Goal: Task Accomplishment & Management: Use online tool/utility

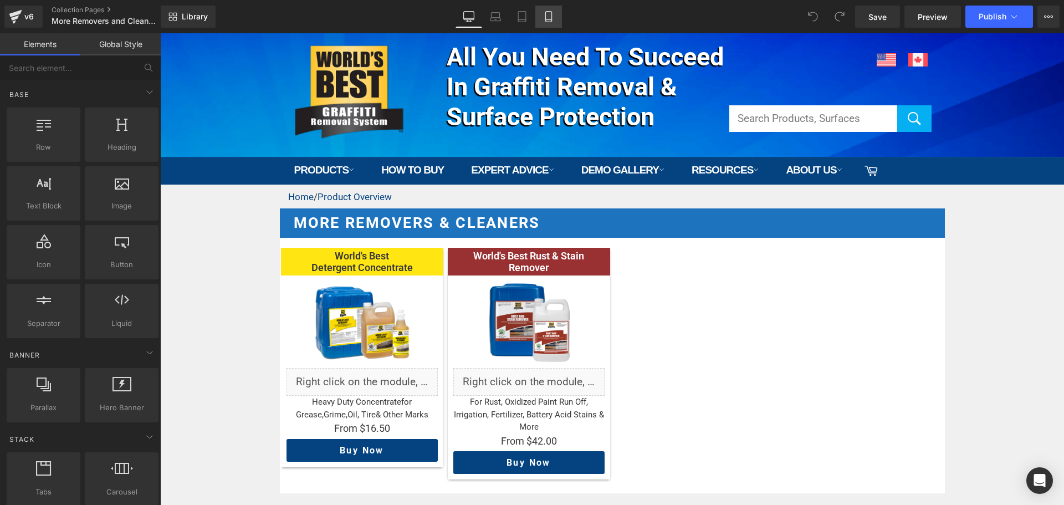
click at [545, 17] on icon at bounding box center [548, 16] width 11 height 11
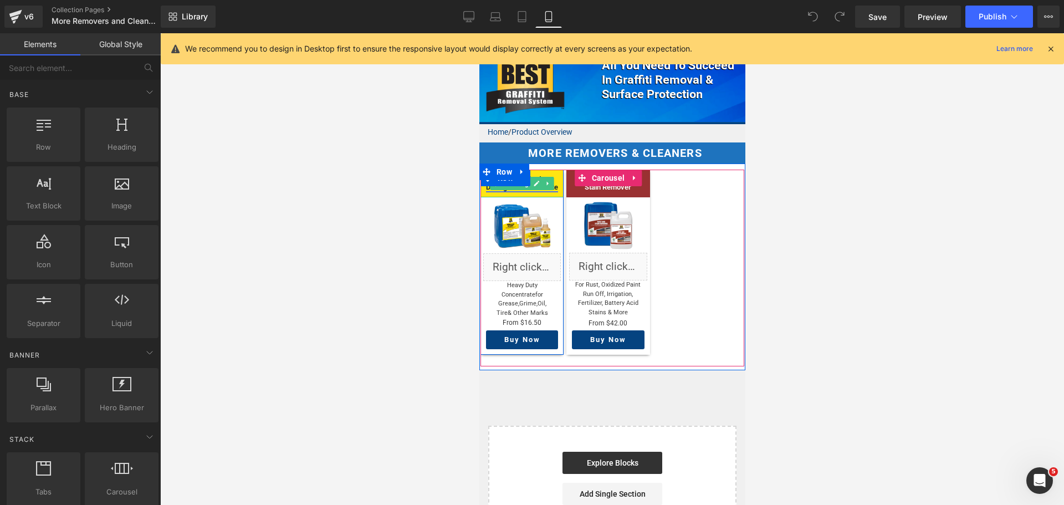
click at [514, 180] on span "Heading" at bounding box center [515, 183] width 29 height 13
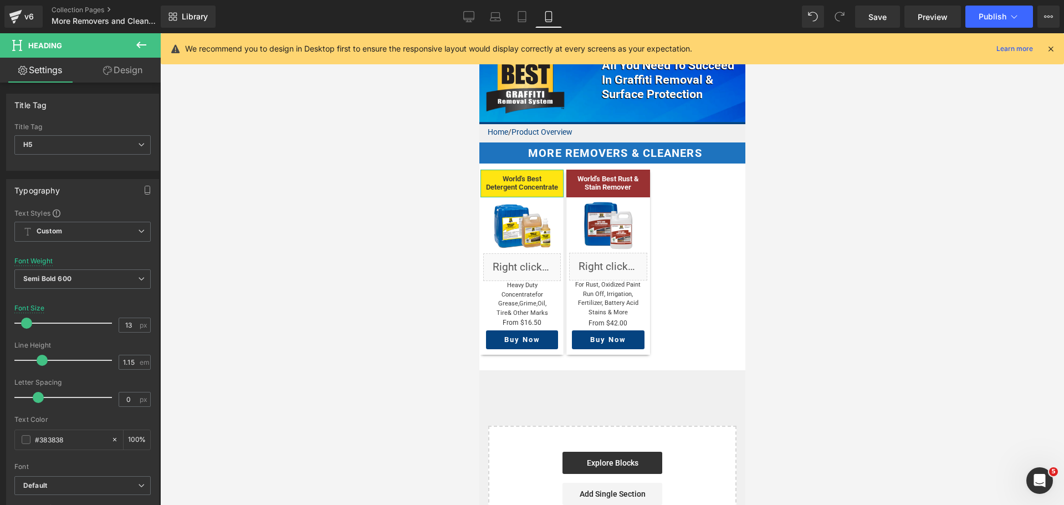
drag, startPoint x: 117, startPoint y: 67, endPoint x: 98, endPoint y: 112, distance: 49.2
click at [117, 67] on link "Design" at bounding box center [123, 70] width 80 height 25
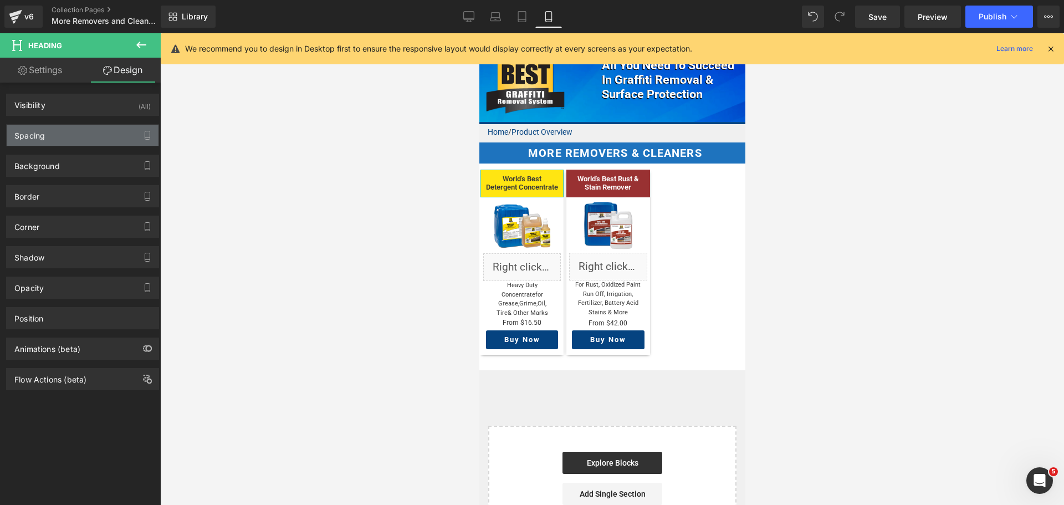
click at [95, 131] on div "Spacing" at bounding box center [83, 135] width 152 height 21
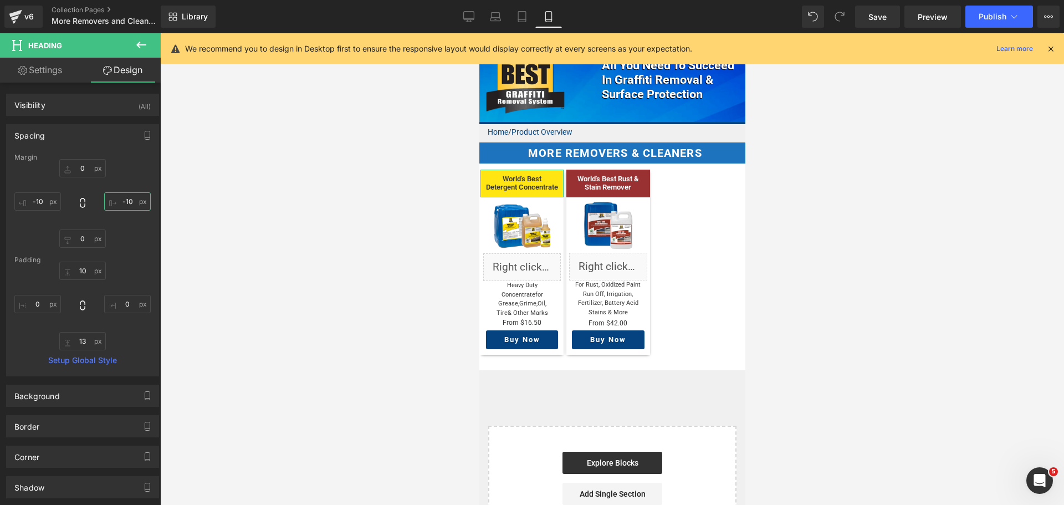
click at [121, 203] on input "-10" at bounding box center [127, 201] width 47 height 18
type input "0"
click at [41, 206] on input "-10" at bounding box center [37, 201] width 47 height 18
type input "0"
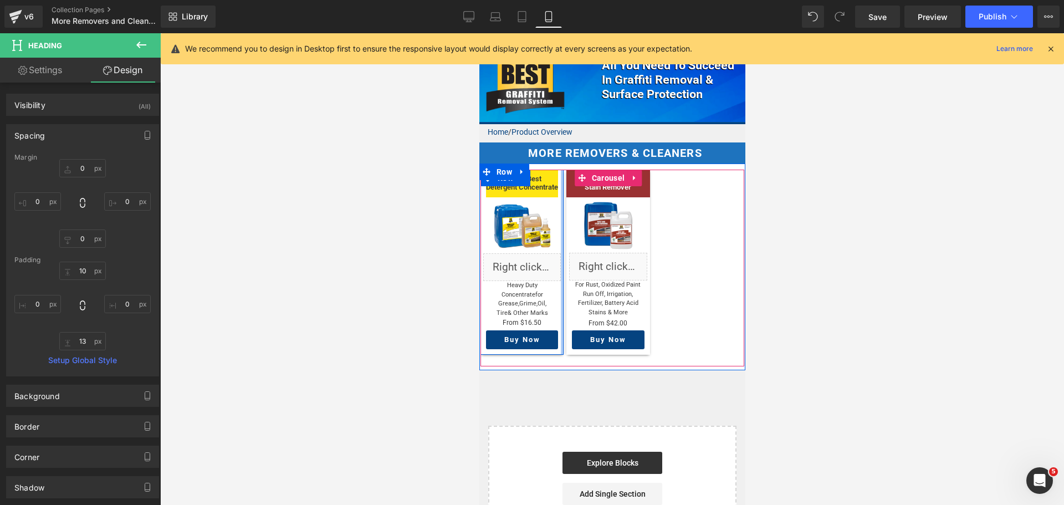
click at [561, 200] on div at bounding box center [561, 262] width 3 height 185
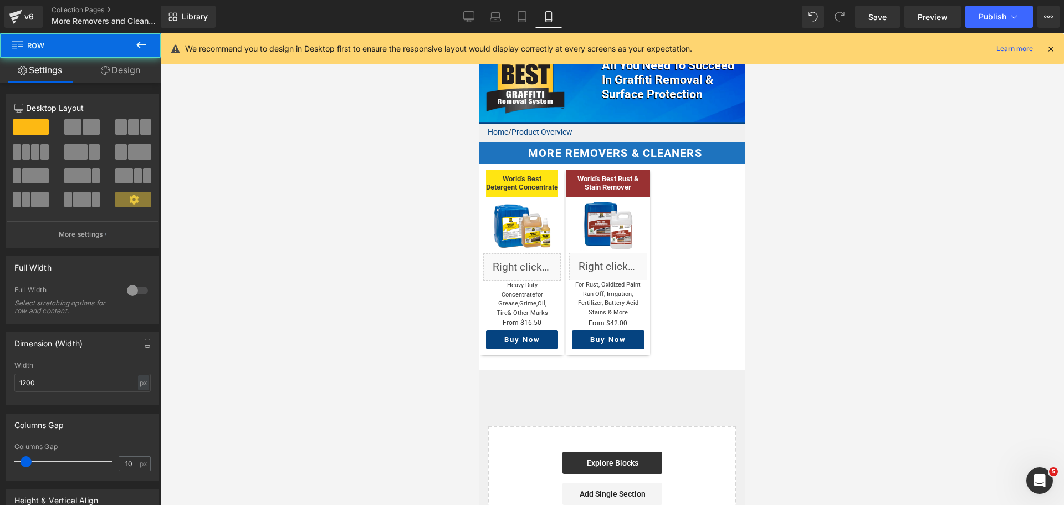
click at [890, 242] on div at bounding box center [612, 269] width 904 height 472
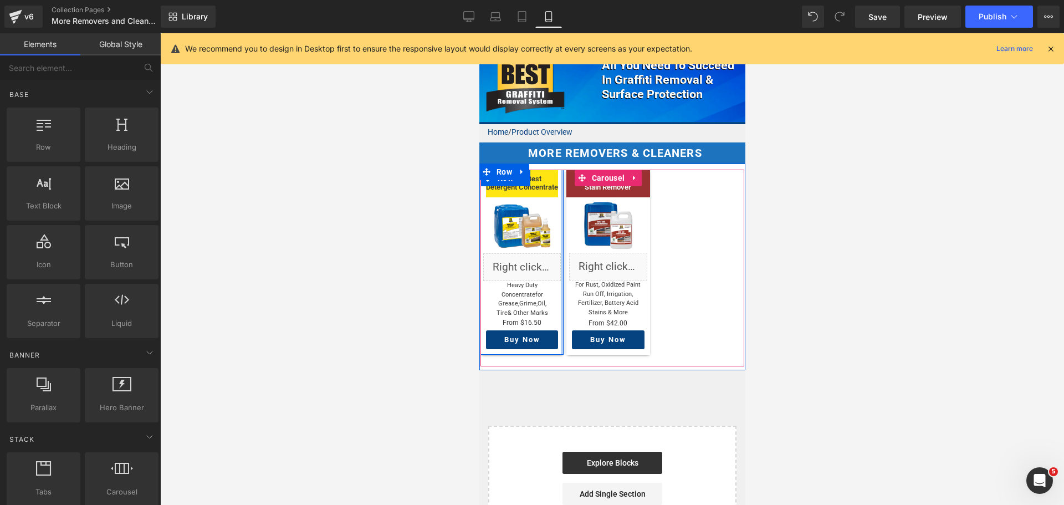
click at [560, 193] on div at bounding box center [561, 262] width 3 height 185
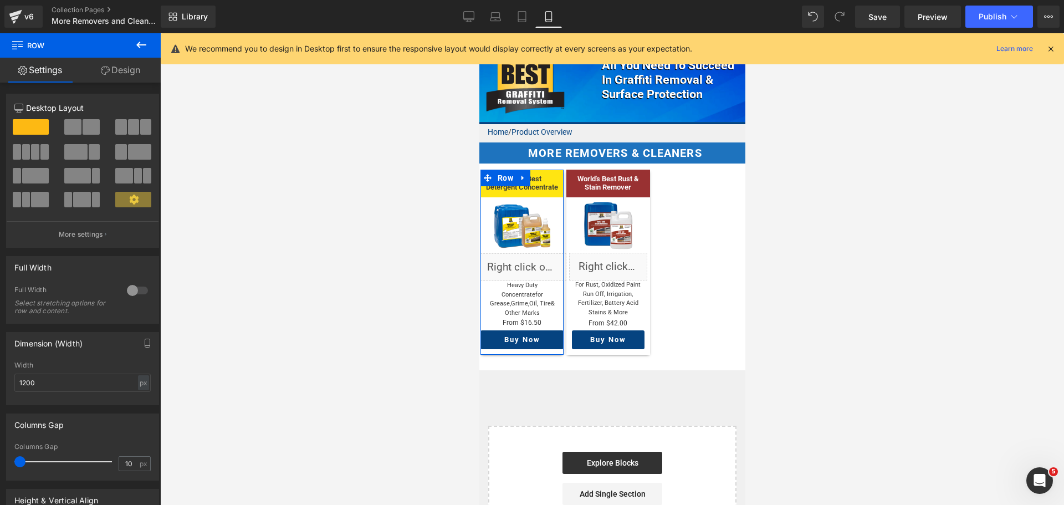
drag, startPoint x: 27, startPoint y: 463, endPoint x: 5, endPoint y: 461, distance: 21.7
click at [7, 462] on div "10px Columns Gap 10 px" at bounding box center [83, 461] width 152 height 37
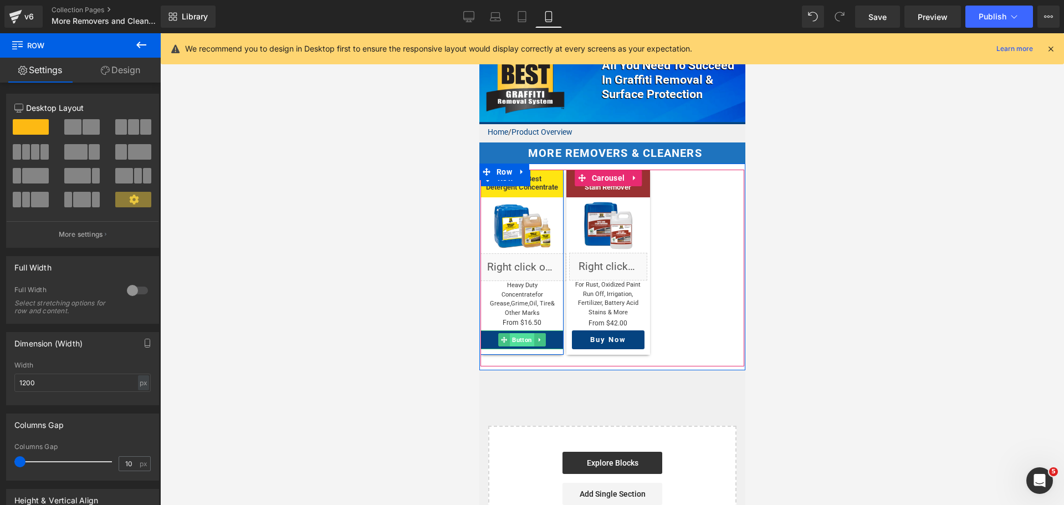
click at [516, 333] on span "Button" at bounding box center [521, 339] width 24 height 13
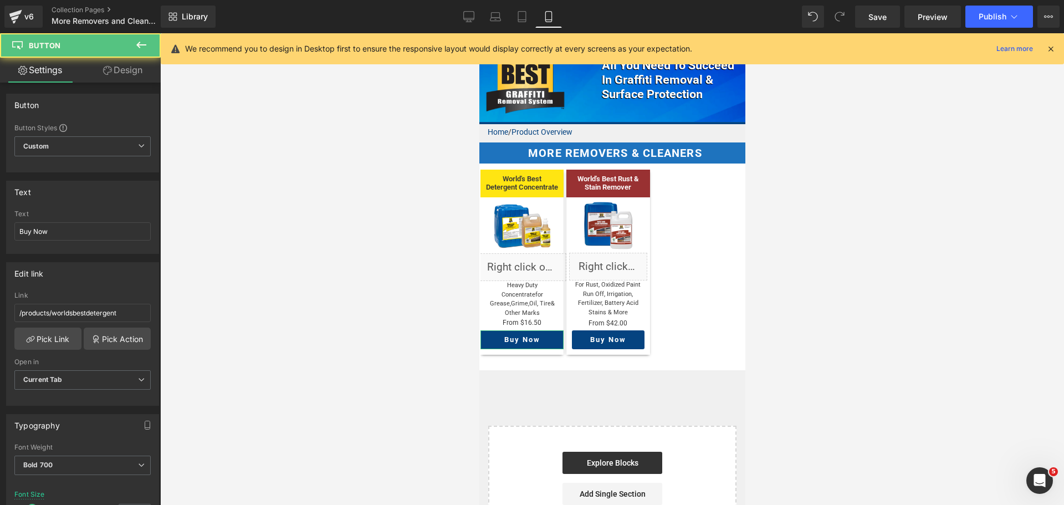
click at [122, 70] on link "Design" at bounding box center [123, 70] width 80 height 25
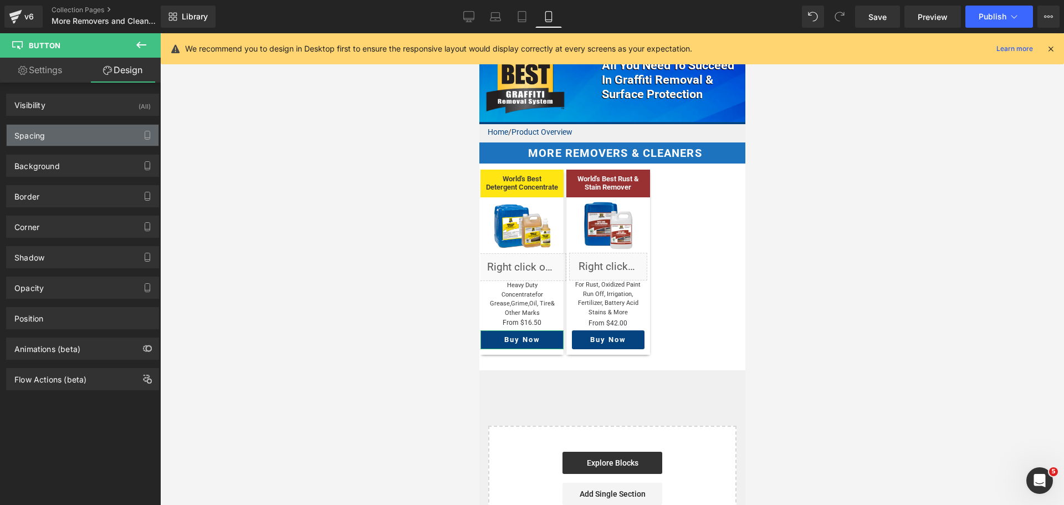
click at [63, 137] on div "Spacing" at bounding box center [83, 135] width 152 height 21
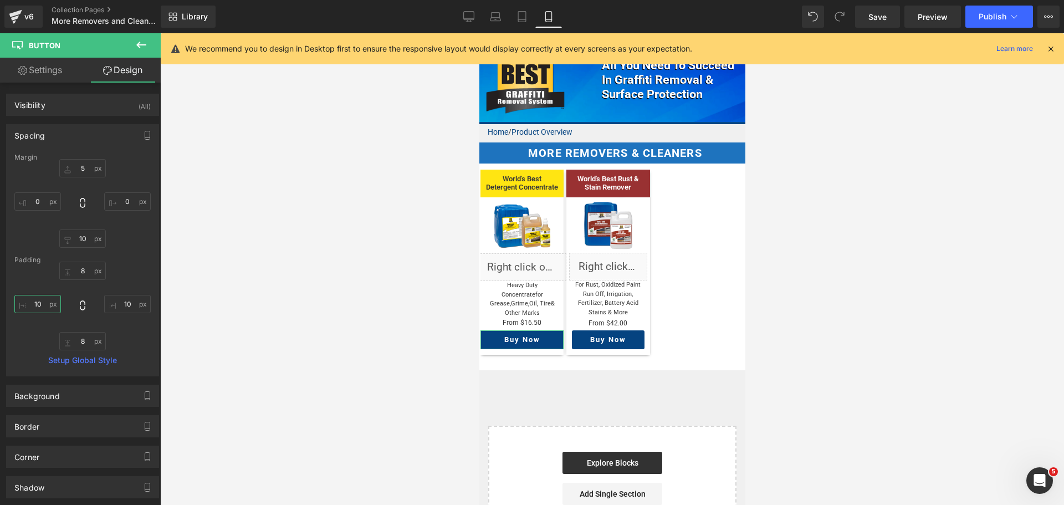
click at [38, 307] on input "10" at bounding box center [37, 304] width 47 height 18
click at [39, 201] on input "0" at bounding box center [37, 201] width 47 height 18
type input "15"
click at [126, 202] on input "0" at bounding box center [127, 201] width 47 height 18
type input "15"
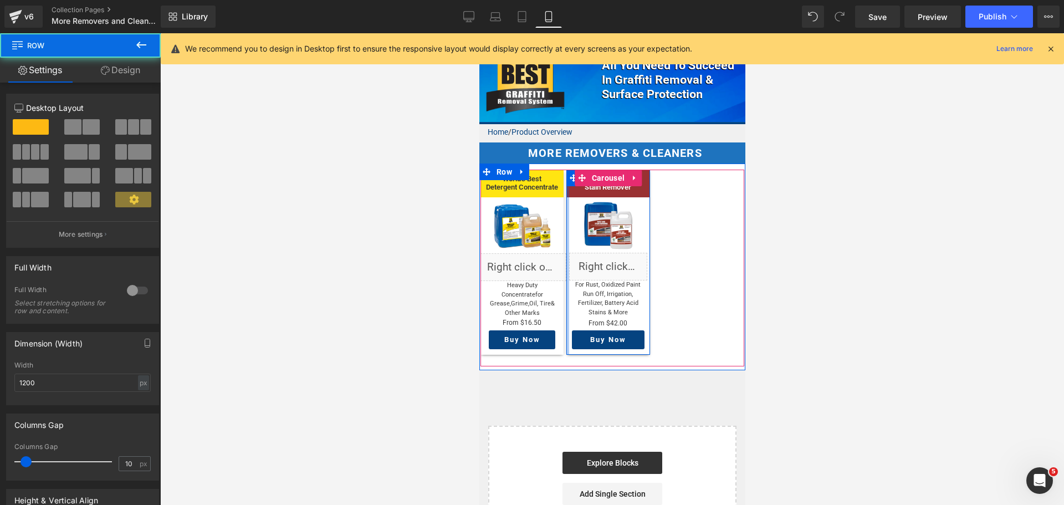
click at [567, 205] on div at bounding box center [567, 262] width 3 height 185
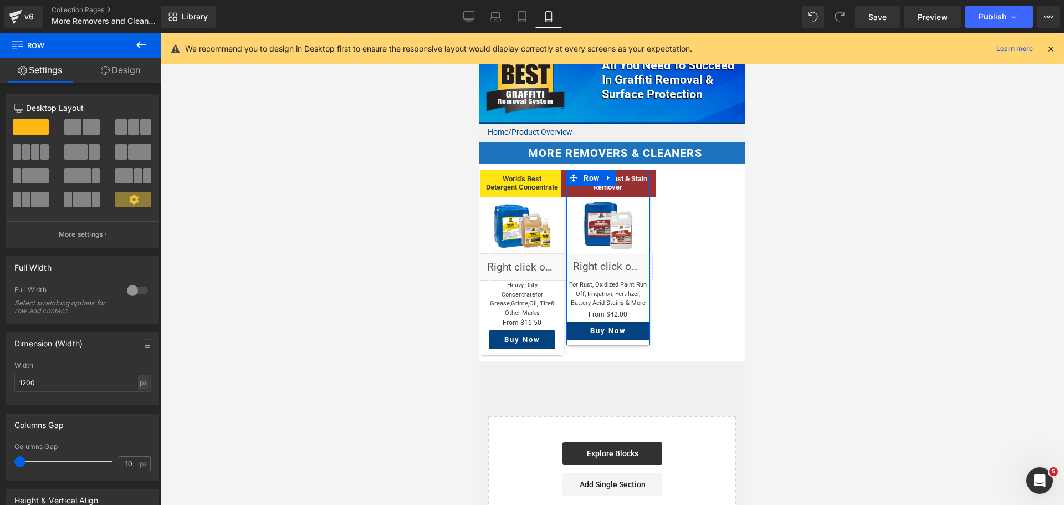
drag, startPoint x: 27, startPoint y: 462, endPoint x: 0, endPoint y: 458, distance: 26.9
click at [0, 458] on div "Columns Gap 10px Columns Gap 10 px" at bounding box center [83, 442] width 166 height 75
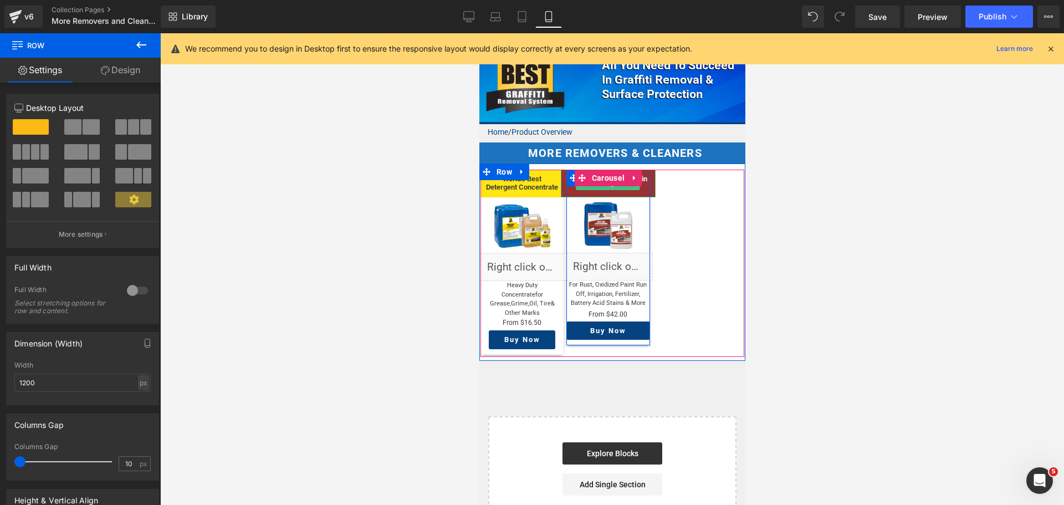
click at [607, 186] on div "World's Best Rust & Stain Remover" at bounding box center [607, 184] width 94 height 28
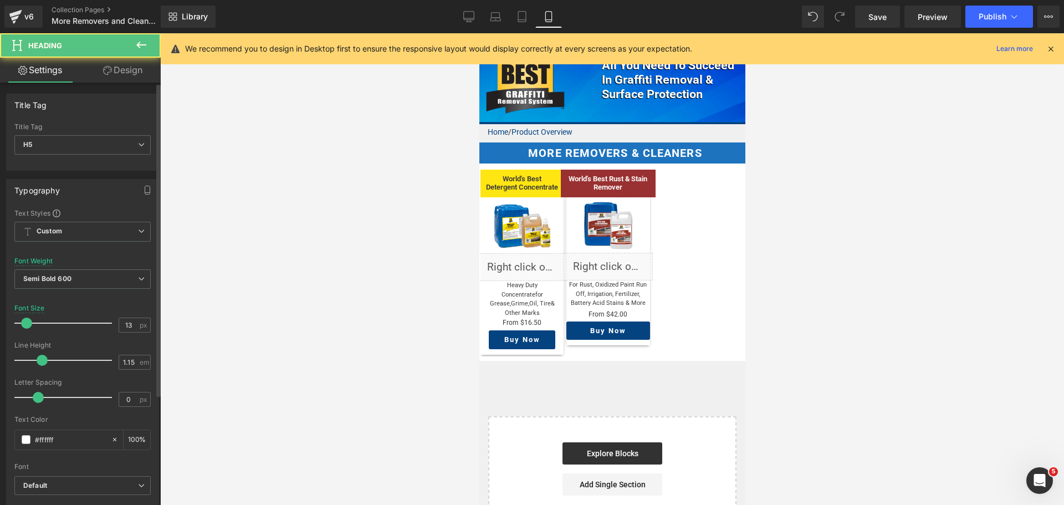
click at [144, 84] on div "Title Tag H1 H2 H3 H4 H5 H6 Title Tag H5 H1 H2 H3 H4 H5 H6 Typography Text Styl…" at bounding box center [83, 460] width 166 height 755
click at [138, 73] on link "Design" at bounding box center [123, 70] width 80 height 25
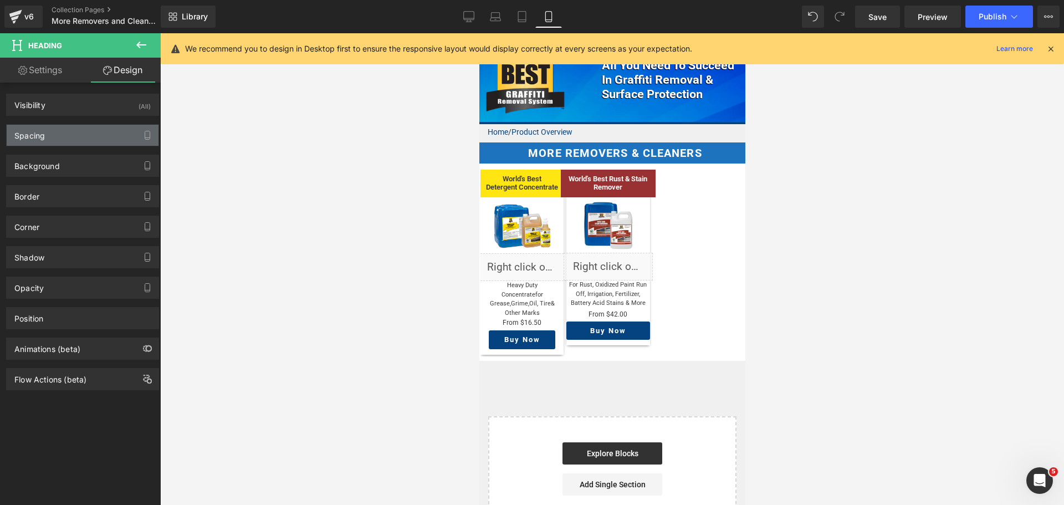
click at [53, 138] on div "Spacing" at bounding box center [83, 135] width 152 height 21
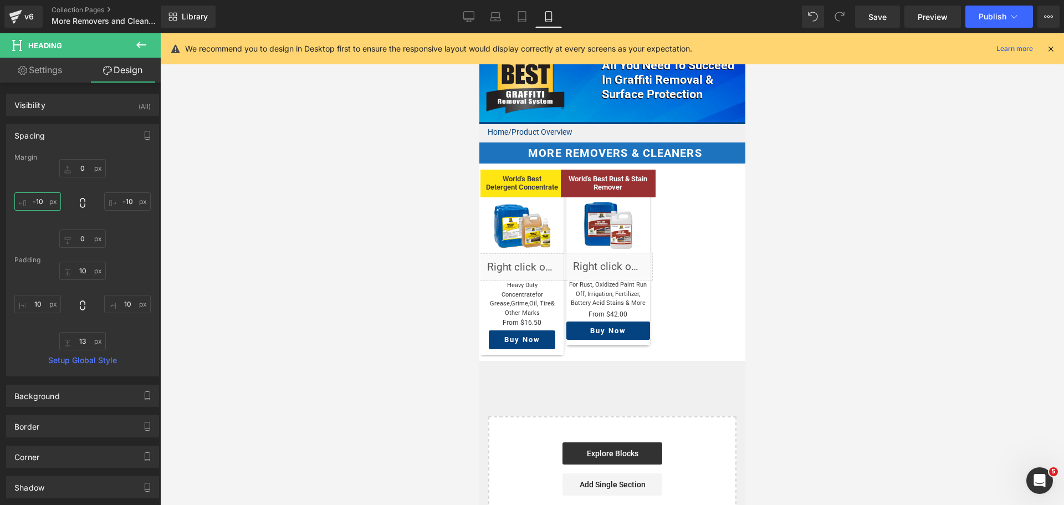
click at [35, 208] on input "text" at bounding box center [37, 201] width 47 height 18
type input "0"
click at [126, 202] on input "text" at bounding box center [127, 201] width 47 height 18
type input "0"
click at [43, 303] on input "text" at bounding box center [37, 304] width 47 height 18
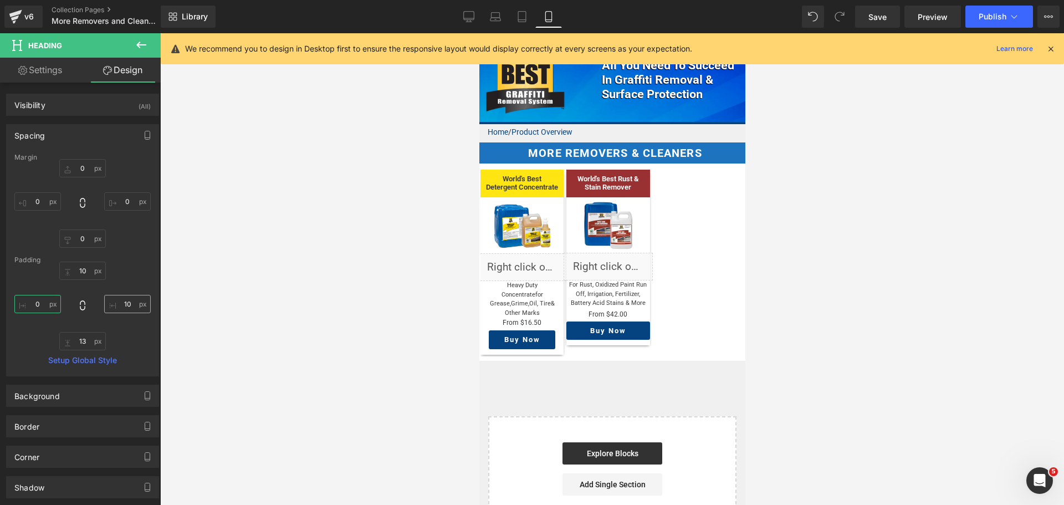
type input "0"
click at [127, 308] on input "text" at bounding box center [127, 304] width 47 height 18
type input "0"
click at [37, 303] on input "0" at bounding box center [37, 304] width 47 height 18
type input "5"
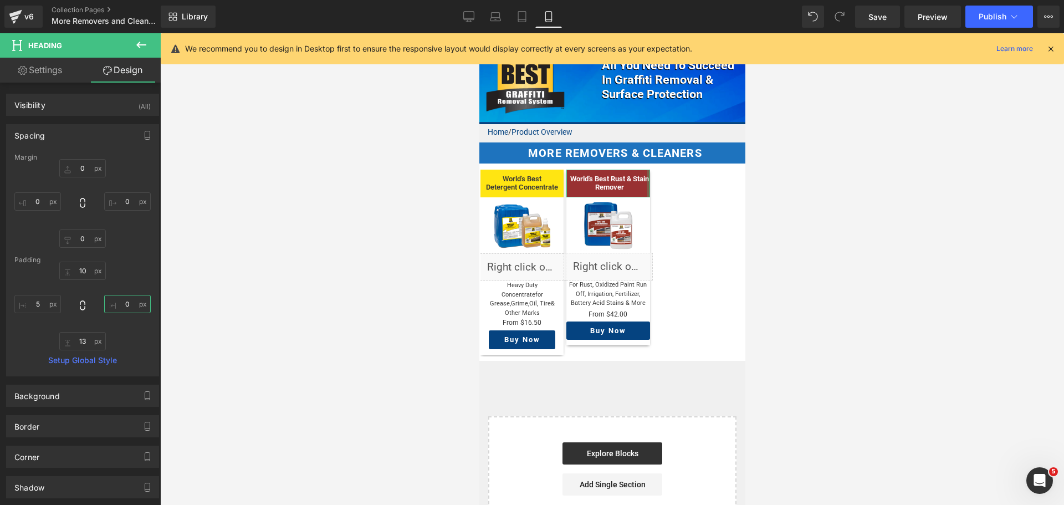
click at [115, 301] on input "0" at bounding box center [127, 304] width 47 height 18
type input "5"
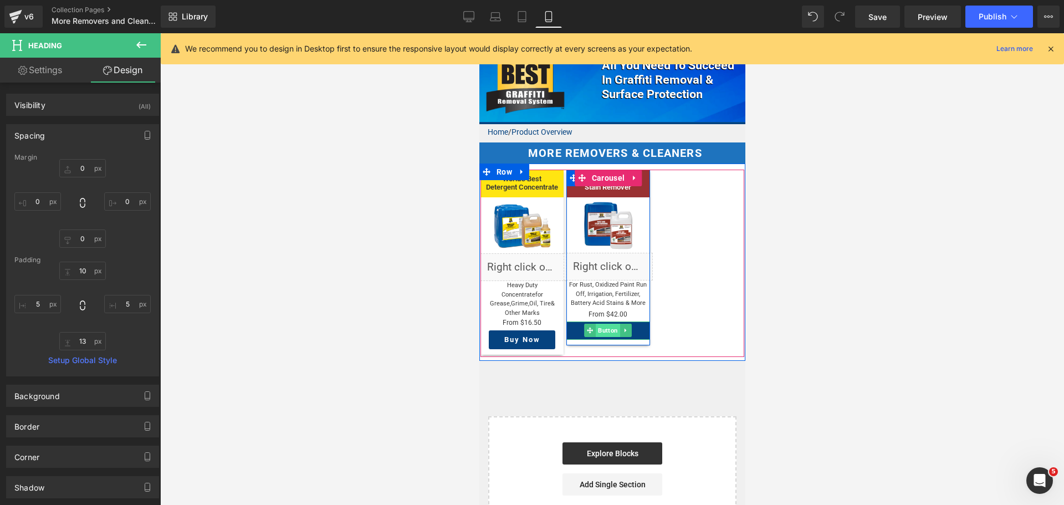
click at [605, 324] on span "Button" at bounding box center [608, 330] width 24 height 13
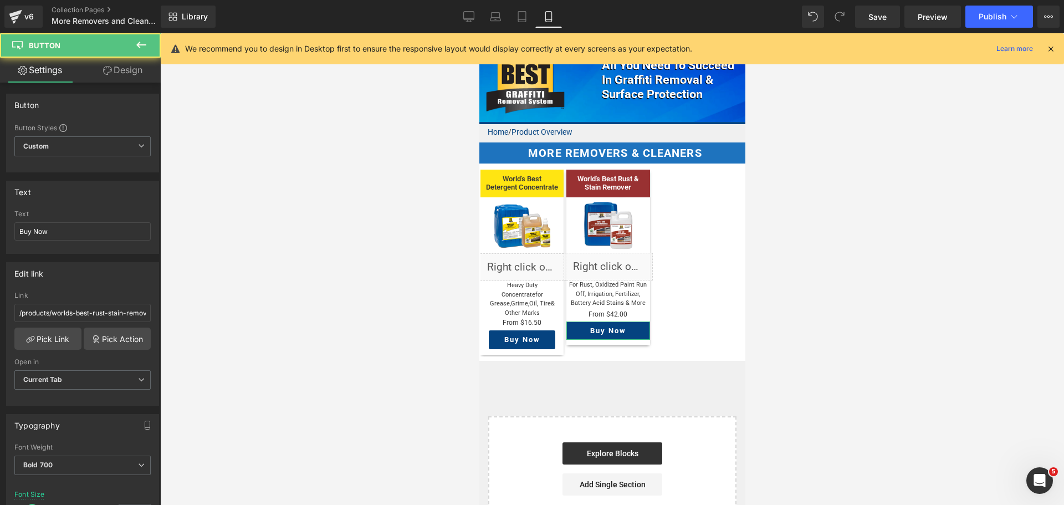
click at [111, 75] on link "Design" at bounding box center [123, 70] width 80 height 25
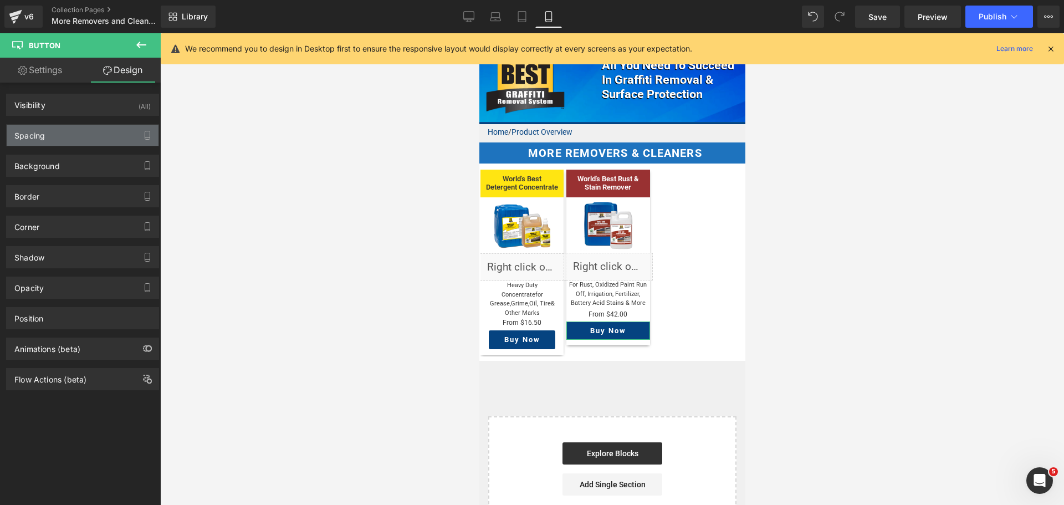
click at [60, 136] on div "Spacing" at bounding box center [83, 135] width 152 height 21
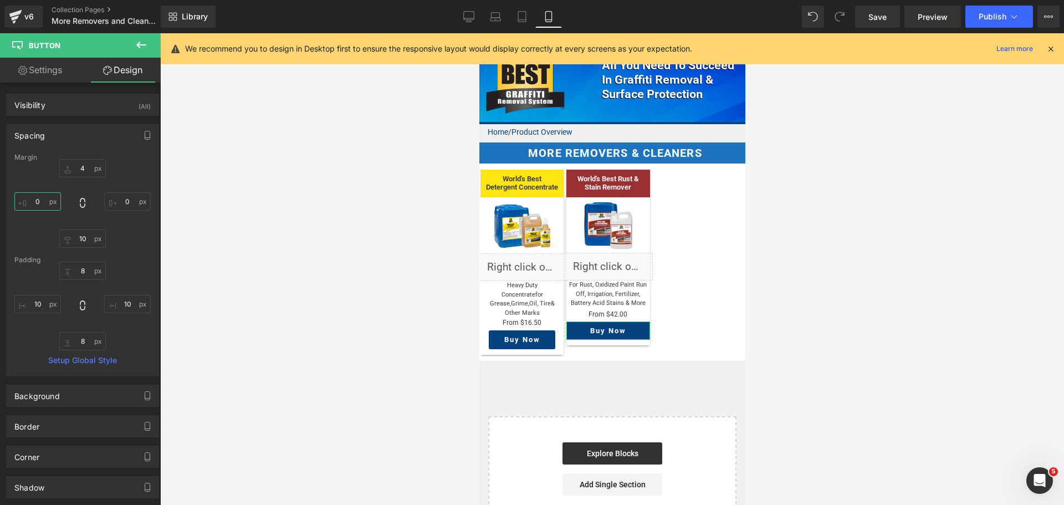
click at [42, 198] on input "text" at bounding box center [37, 201] width 47 height 18
type input "15"
click at [131, 203] on input "text" at bounding box center [127, 201] width 47 height 18
type input "15"
click at [45, 305] on input "text" at bounding box center [37, 304] width 47 height 18
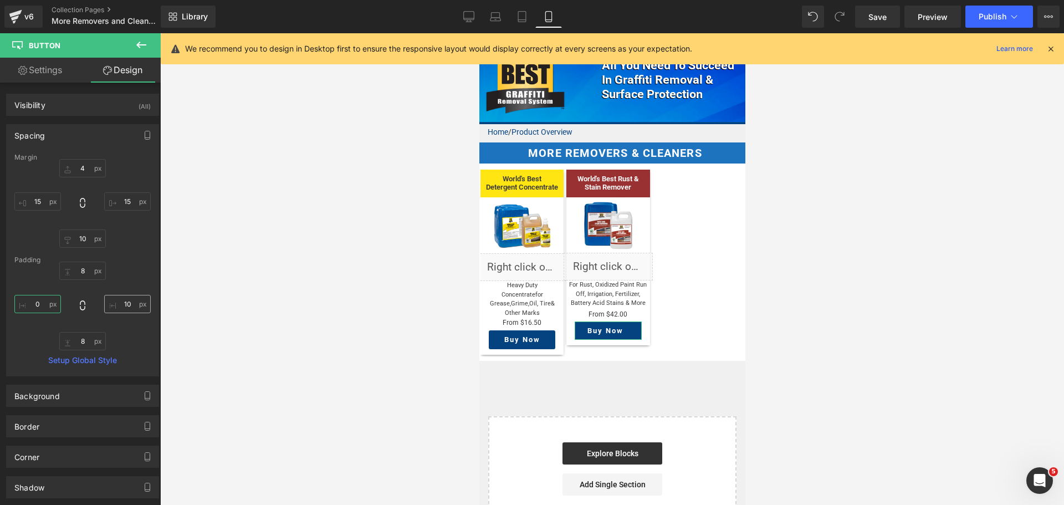
type input "0"
click at [114, 299] on input "text" at bounding box center [127, 304] width 47 height 18
type input "0"
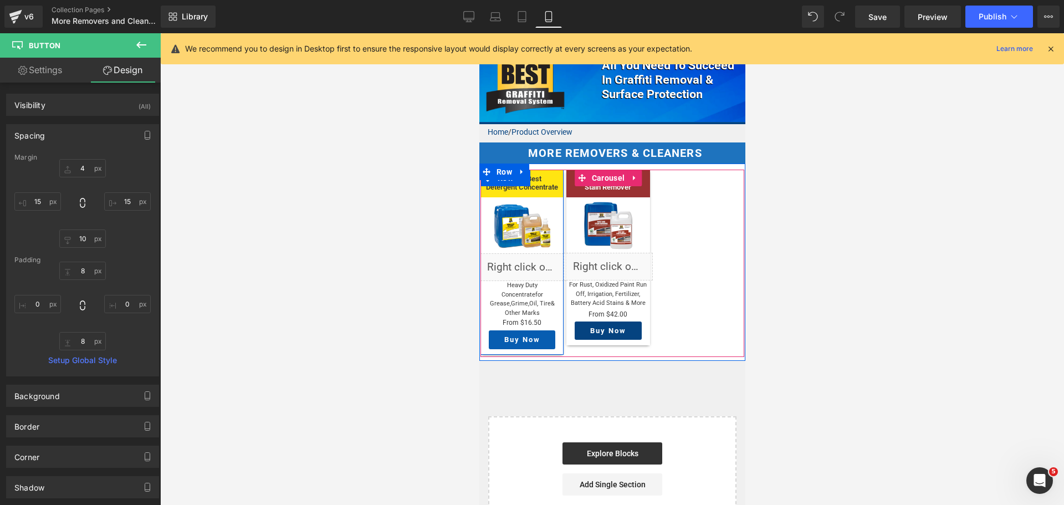
click at [518, 333] on span "Button" at bounding box center [521, 339] width 24 height 13
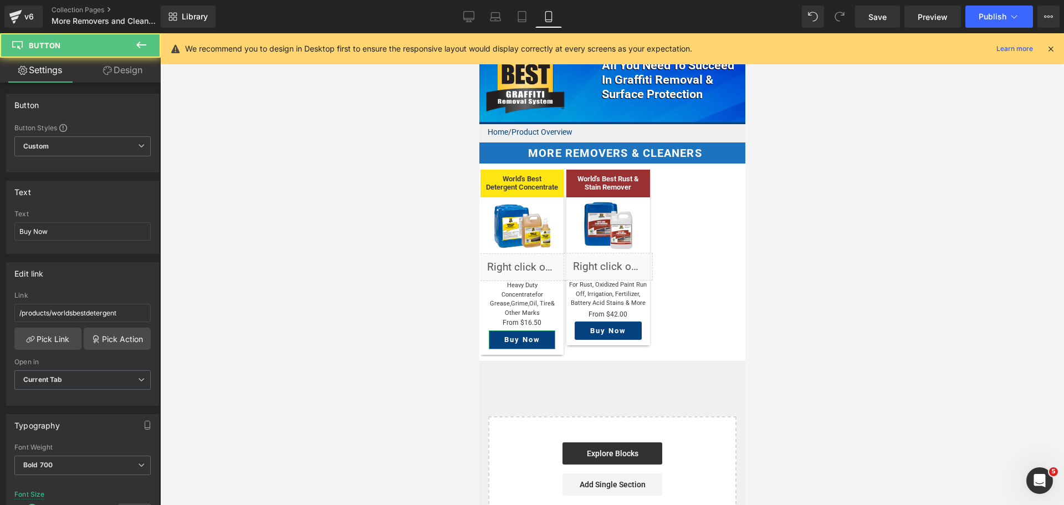
click at [126, 73] on link "Design" at bounding box center [123, 70] width 80 height 25
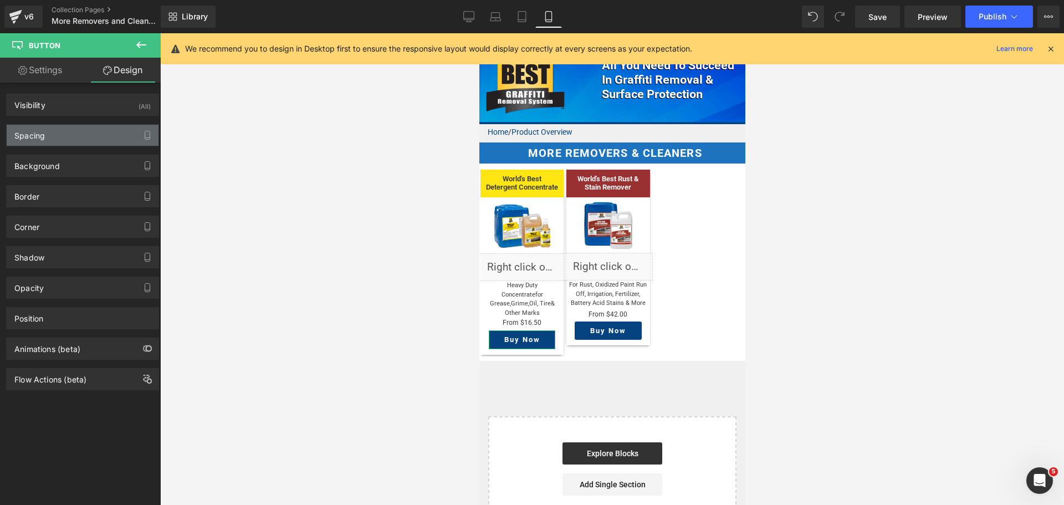
click at [57, 126] on div "Spacing" at bounding box center [83, 135] width 152 height 21
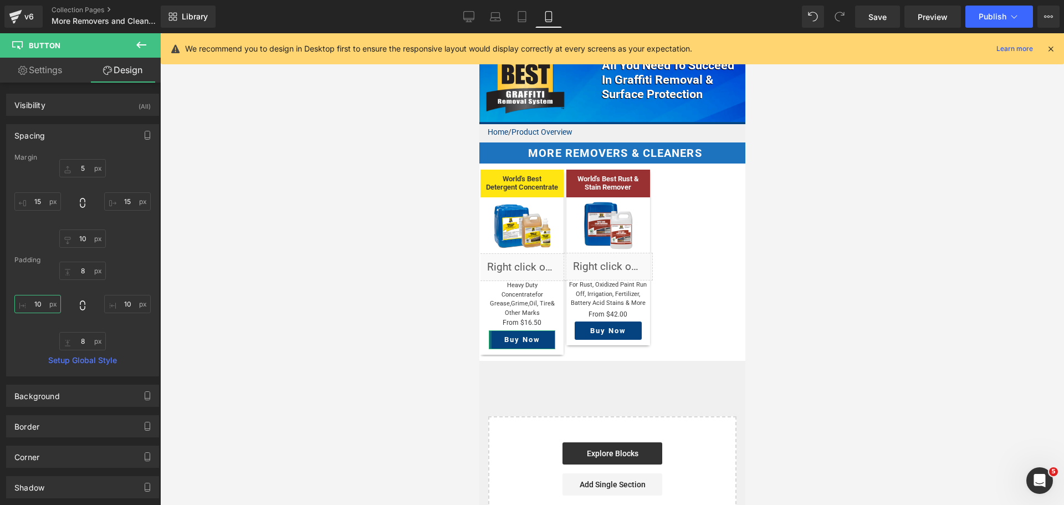
click at [37, 303] on input "text" at bounding box center [37, 304] width 47 height 18
type input "0"
click at [127, 306] on input "text" at bounding box center [127, 304] width 47 height 18
type input "0"
click at [33, 64] on link "Settings" at bounding box center [40, 70] width 80 height 25
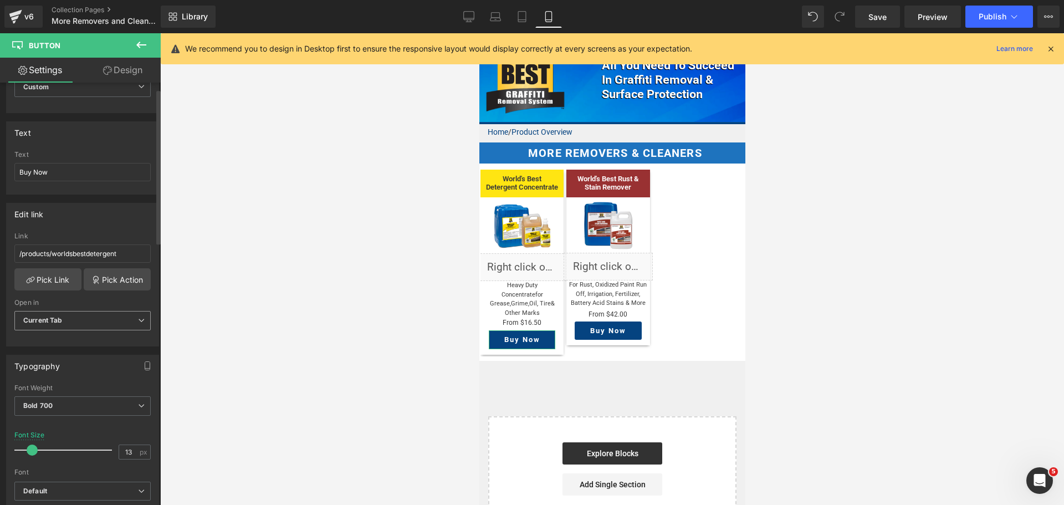
scroll to position [111, 0]
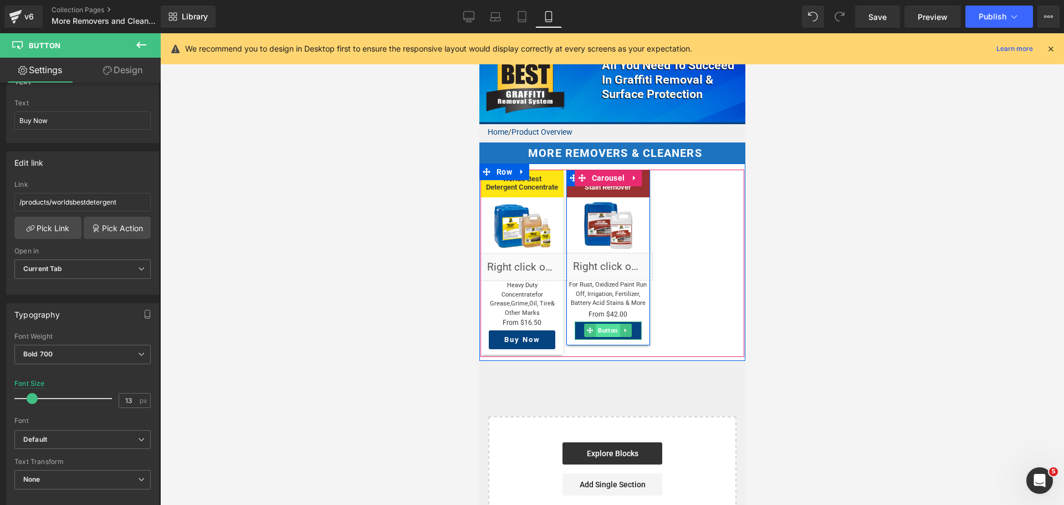
click at [601, 324] on span "Button" at bounding box center [608, 330] width 24 height 13
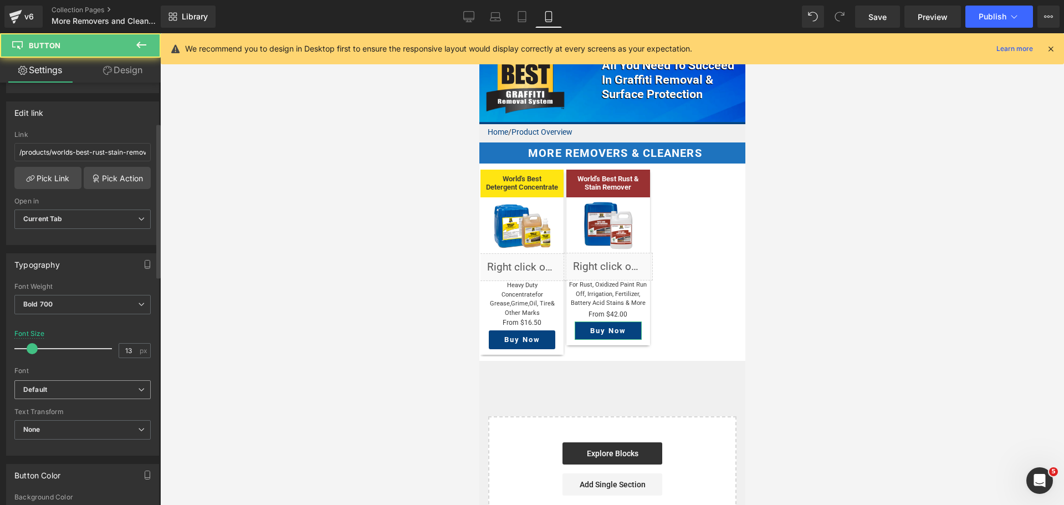
scroll to position [166, 0]
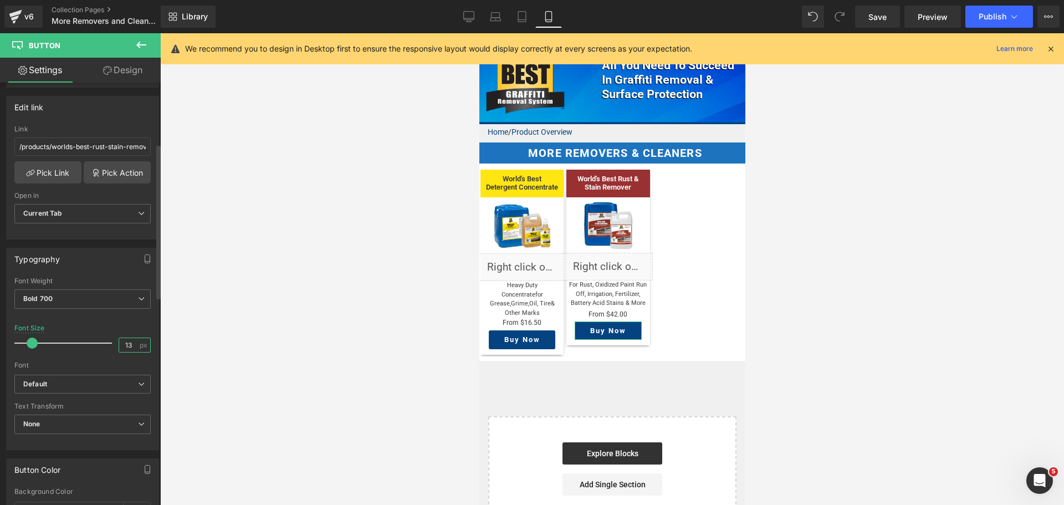
click at [119, 345] on input "13" at bounding box center [128, 345] width 19 height 14
type input "13"
click at [525, 12] on icon at bounding box center [522, 17] width 8 height 11
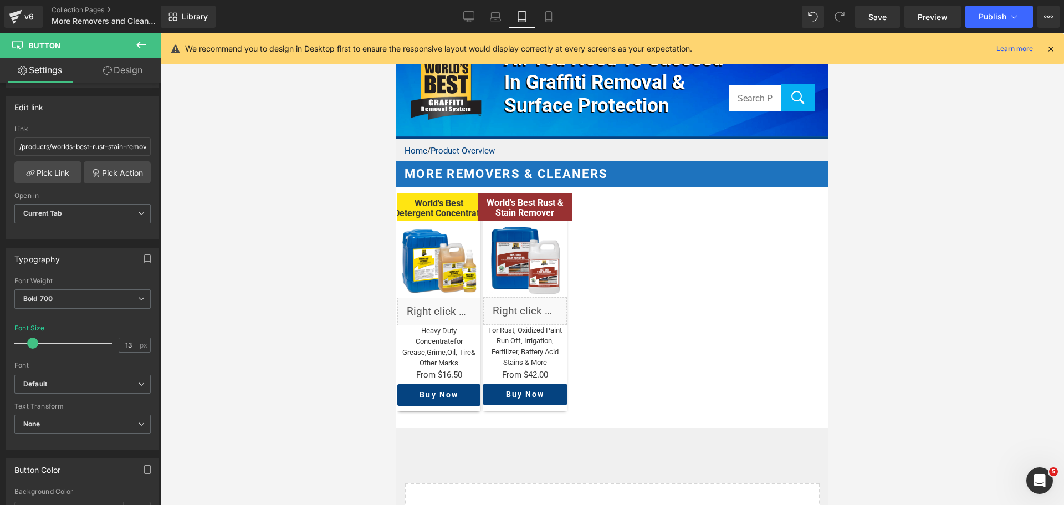
scroll to position [47, 0]
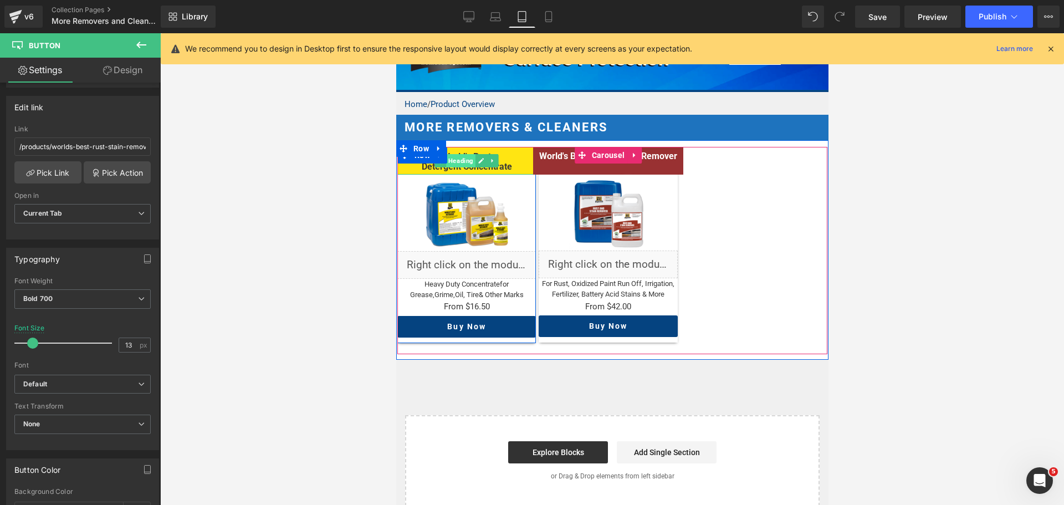
click at [455, 160] on span "Heading" at bounding box center [460, 160] width 29 height 13
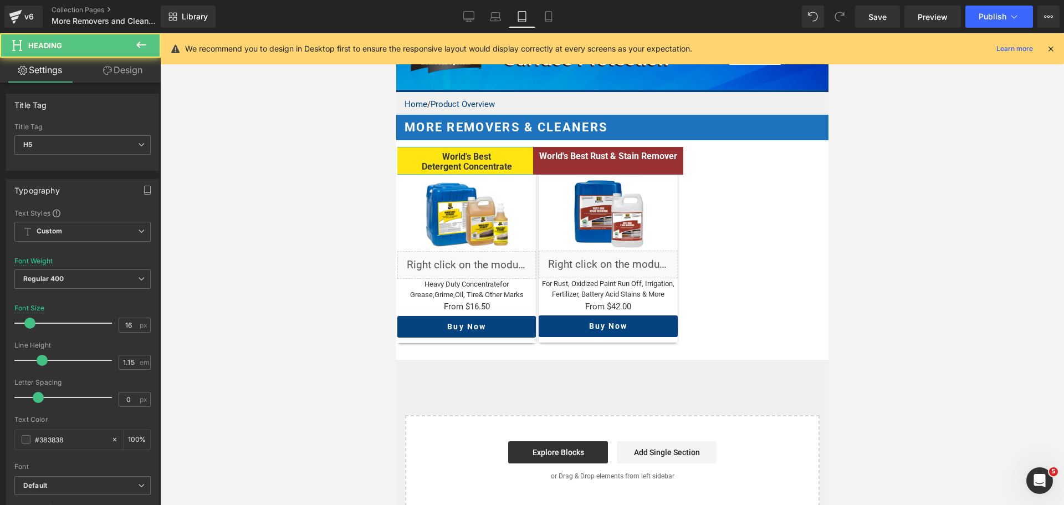
click at [118, 65] on link "Design" at bounding box center [123, 70] width 80 height 25
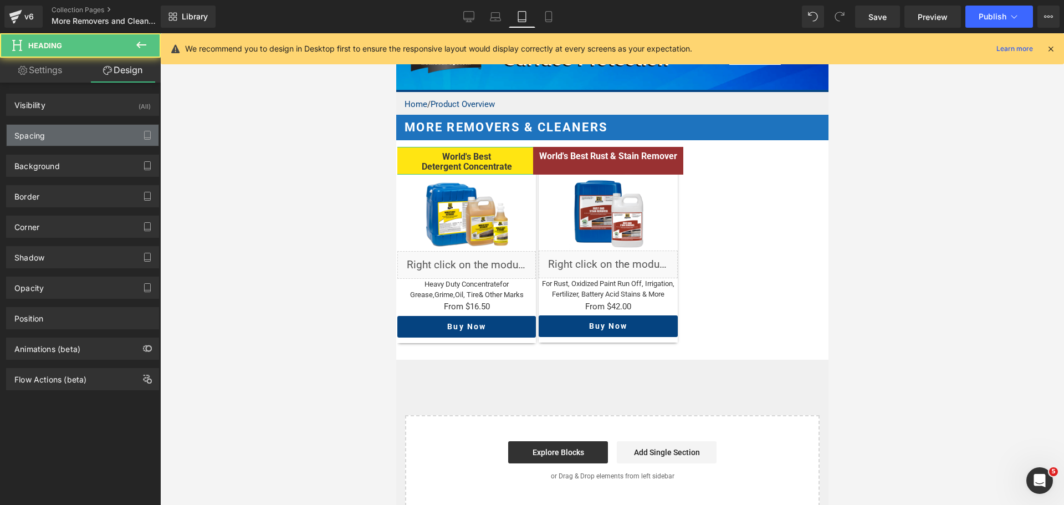
click at [44, 135] on div "Spacing" at bounding box center [29, 133] width 30 height 16
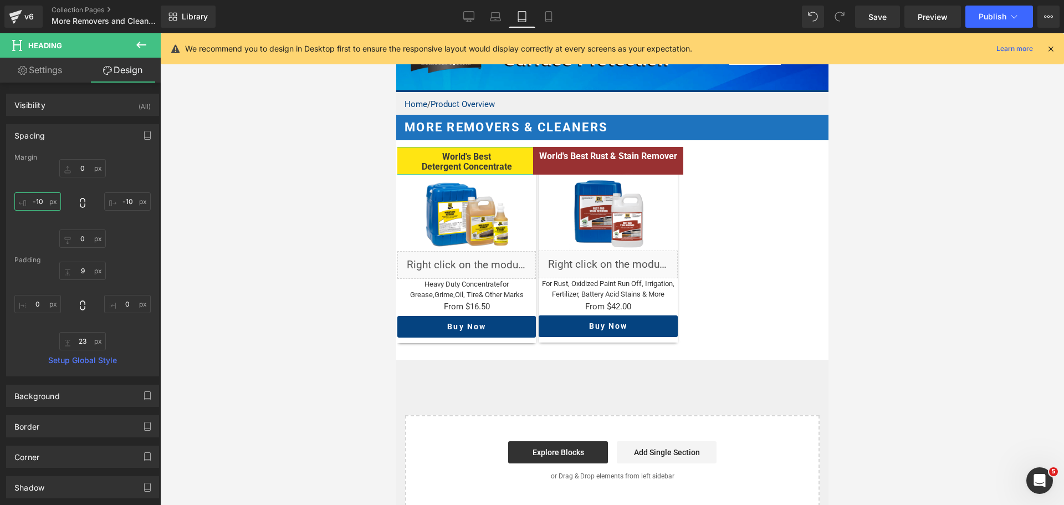
click at [40, 202] on input "text" at bounding box center [37, 201] width 47 height 18
type input "0"
click at [126, 198] on input "text" at bounding box center [127, 201] width 47 height 18
type input "0"
click at [146, 125] on button "button" at bounding box center [148, 135] width 18 height 21
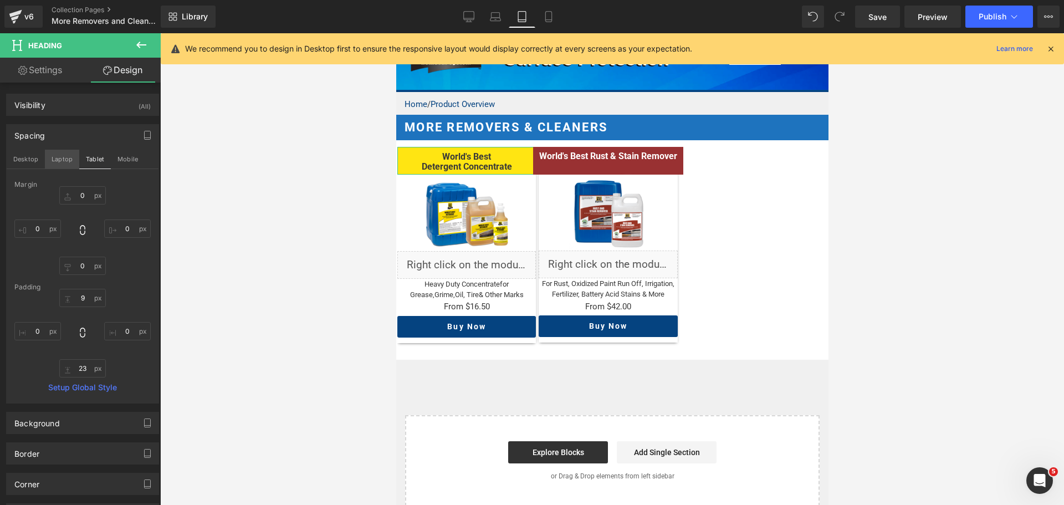
click at [64, 161] on button "Laptop" at bounding box center [62, 159] width 34 height 19
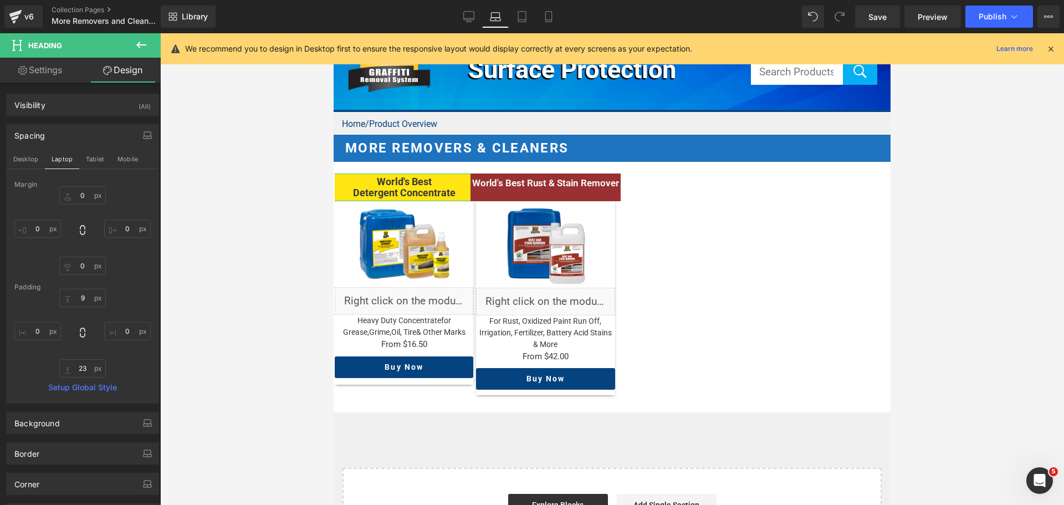
scroll to position [73, 0]
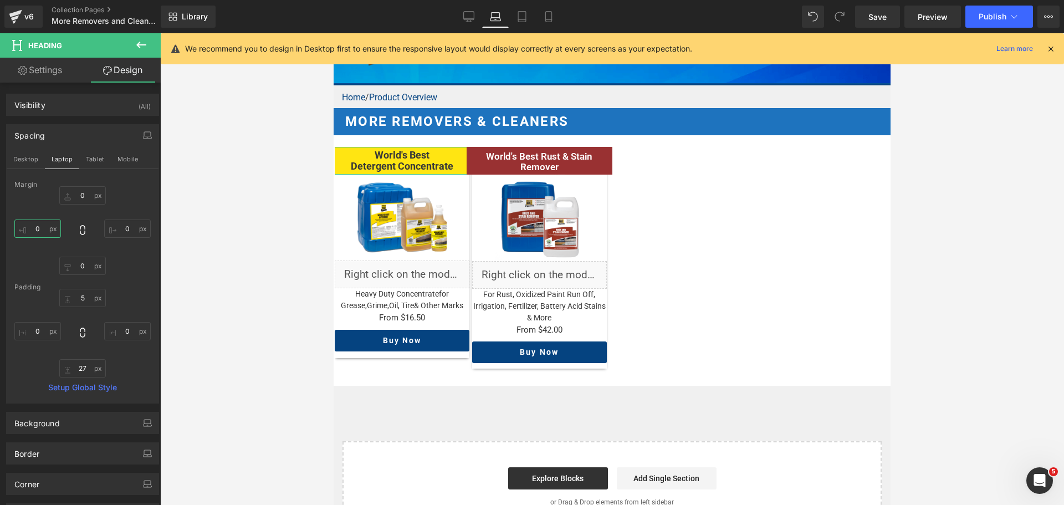
click at [36, 228] on input "0" at bounding box center [37, 228] width 47 height 18
type input "0"
click at [121, 229] on input "0" at bounding box center [127, 228] width 47 height 18
type input "0"
click at [30, 158] on button "Desktop" at bounding box center [26, 159] width 38 height 19
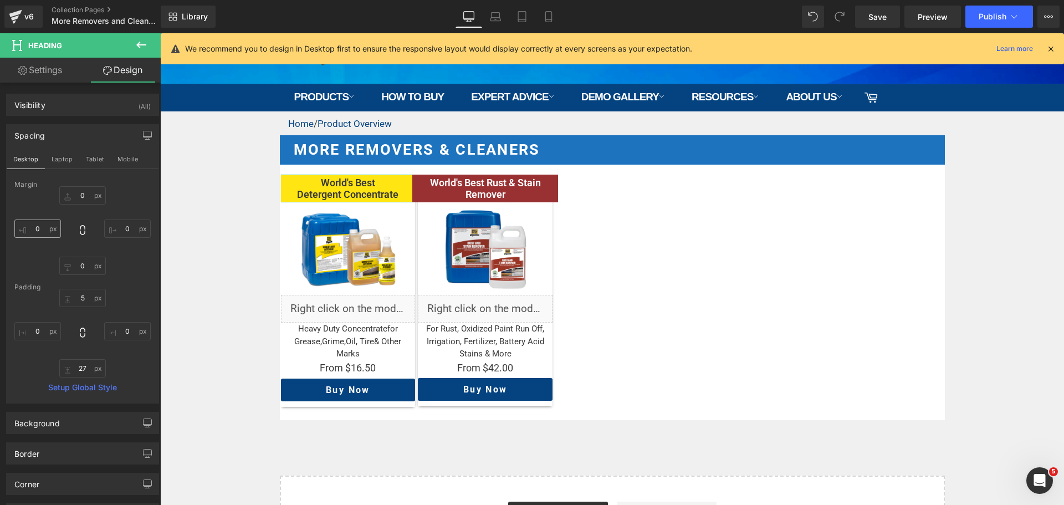
scroll to position [101, 0]
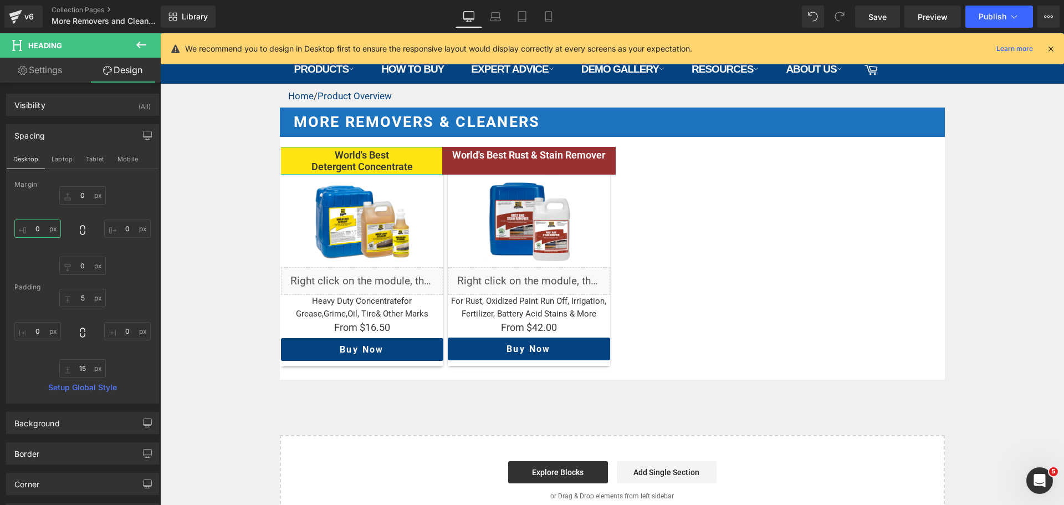
click at [40, 227] on input "0" at bounding box center [37, 228] width 47 height 18
type input "0"
click at [118, 233] on input "0" at bounding box center [127, 228] width 47 height 18
type input "0"
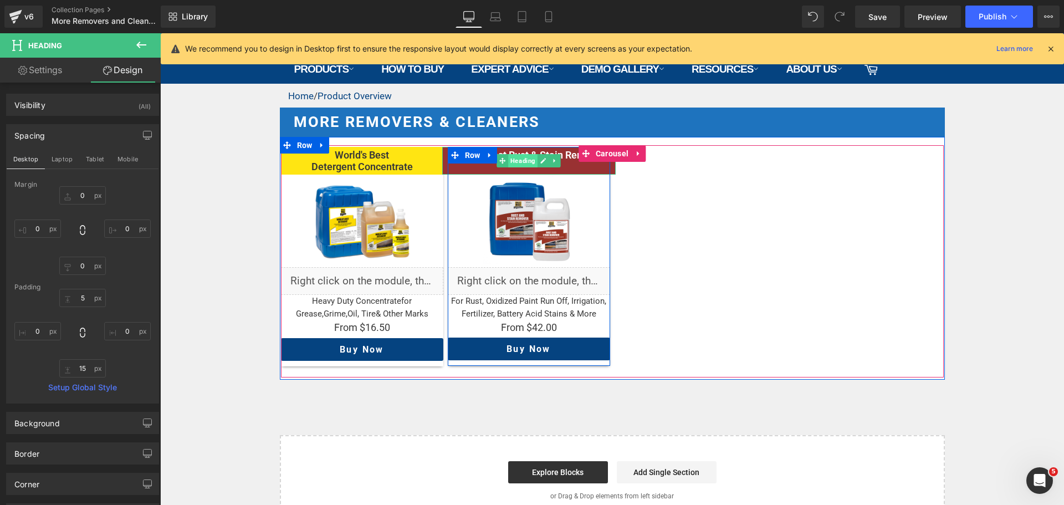
click at [518, 160] on span "Heading" at bounding box center [522, 160] width 29 height 13
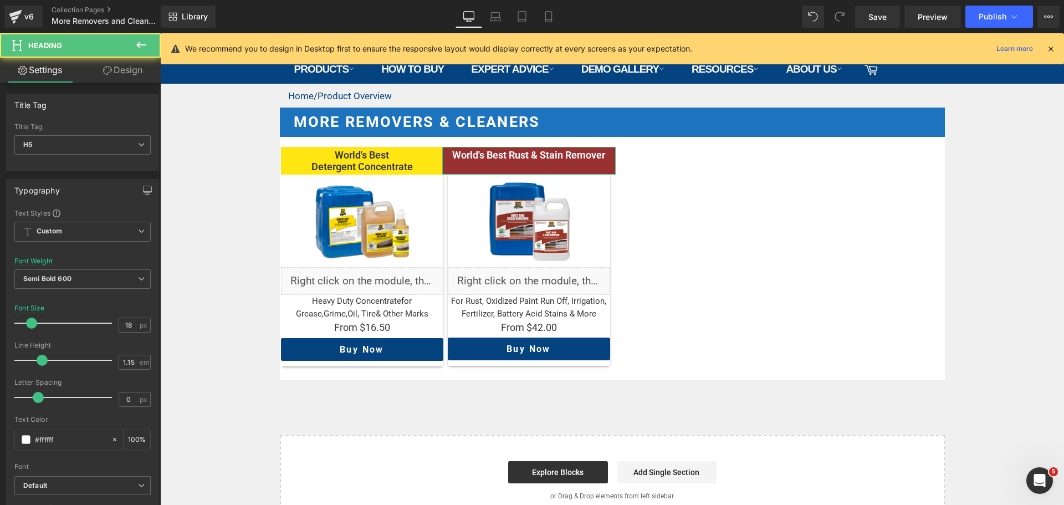
click at [129, 78] on link "Design" at bounding box center [123, 70] width 80 height 25
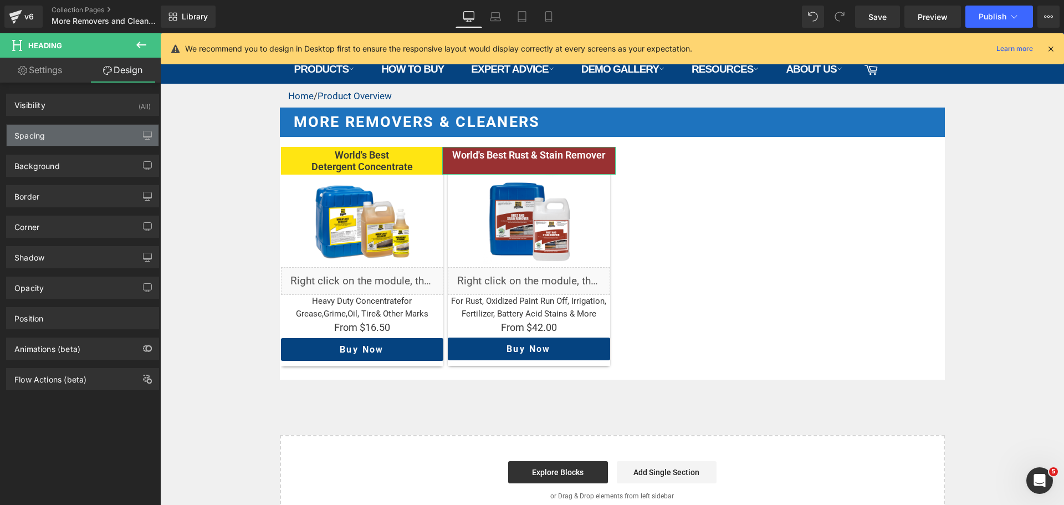
click at [78, 139] on div "Spacing" at bounding box center [83, 135] width 152 height 21
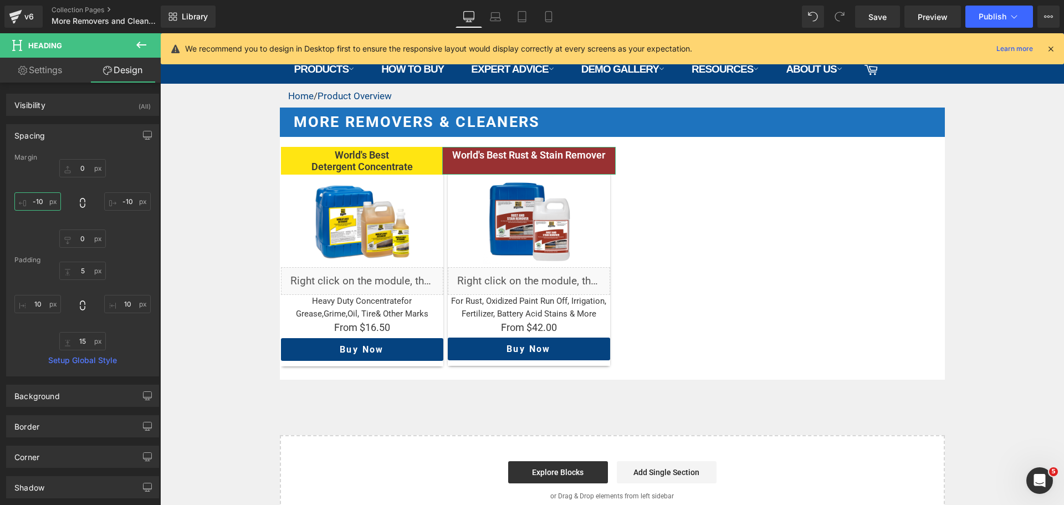
click at [48, 202] on input "-10" at bounding box center [37, 201] width 47 height 18
type input "0"
click at [117, 201] on input "-10" at bounding box center [127, 201] width 47 height 18
type input "0"
click at [143, 134] on icon "button" at bounding box center [147, 135] width 9 height 9
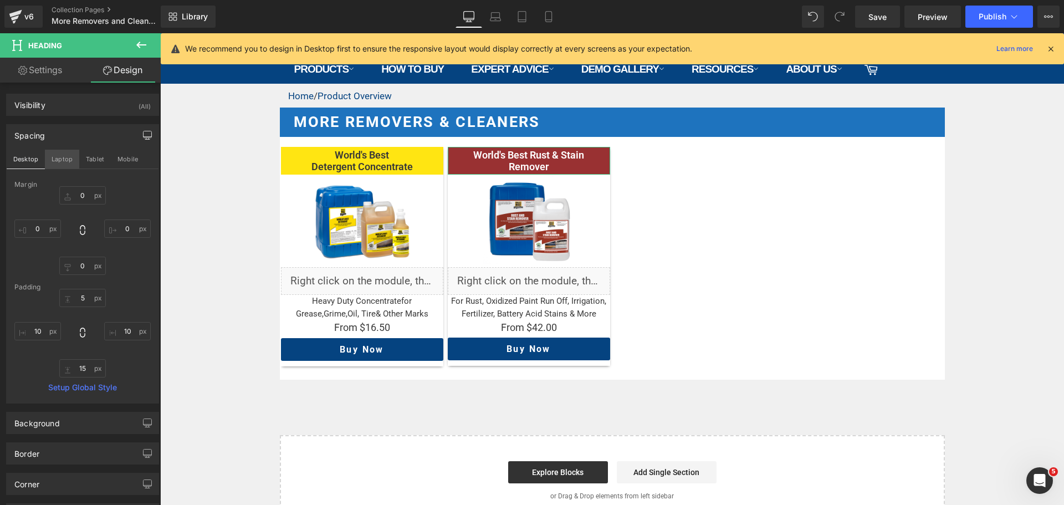
click at [60, 161] on button "Laptop" at bounding box center [62, 159] width 34 height 19
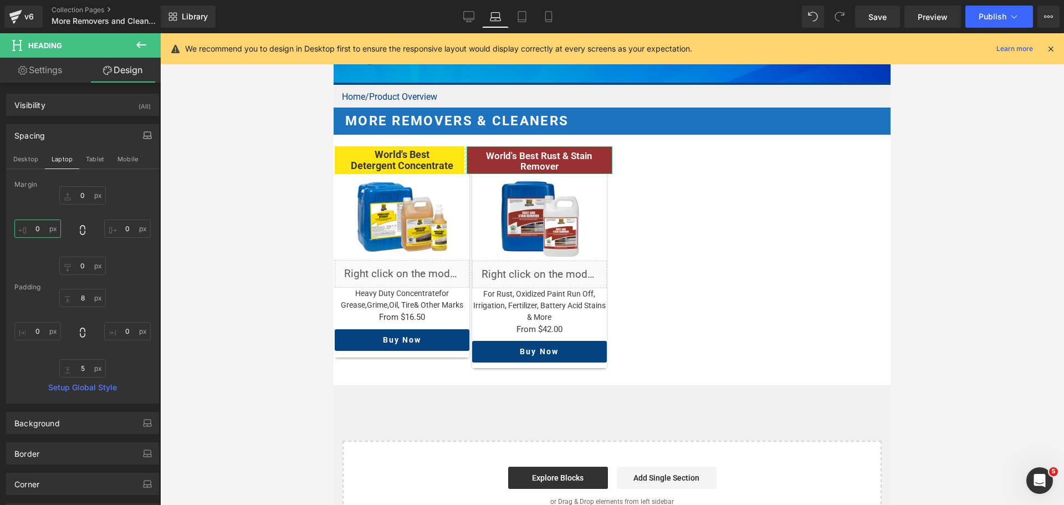
click at [43, 227] on input "0" at bounding box center [37, 228] width 47 height 18
type input "0"
click at [122, 230] on input "0" at bounding box center [127, 228] width 47 height 18
type input "0"
click at [95, 161] on button "Tablet" at bounding box center [95, 159] width 32 height 19
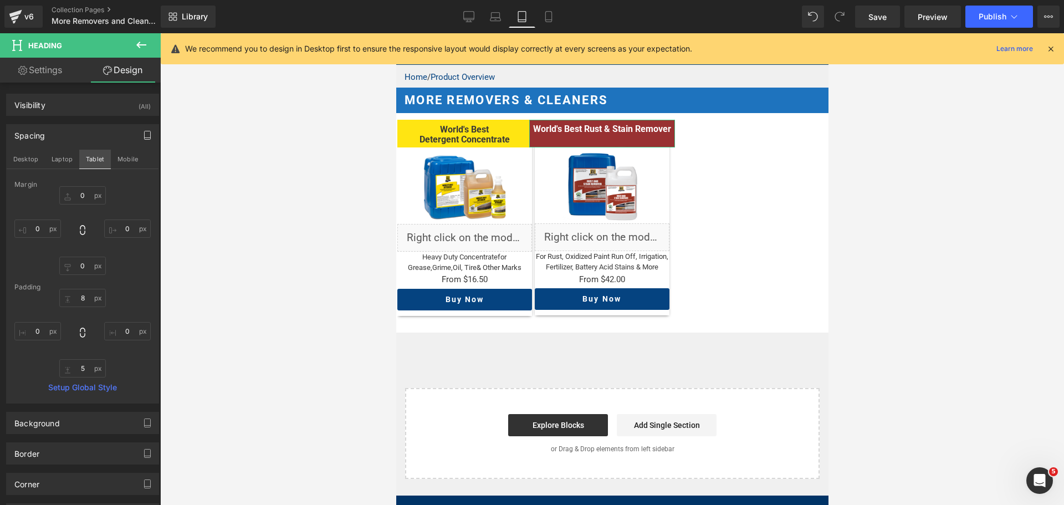
scroll to position [48, 0]
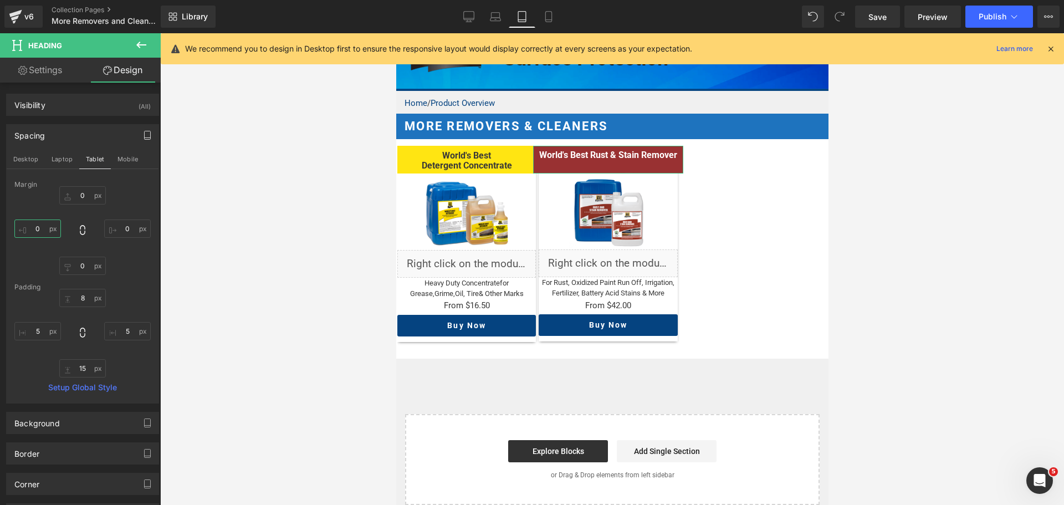
click at [42, 228] on input "0" at bounding box center [37, 228] width 47 height 18
type input "0"
click at [118, 227] on input "0" at bounding box center [127, 228] width 47 height 18
type input "0"
click at [33, 334] on input "10" at bounding box center [37, 331] width 47 height 18
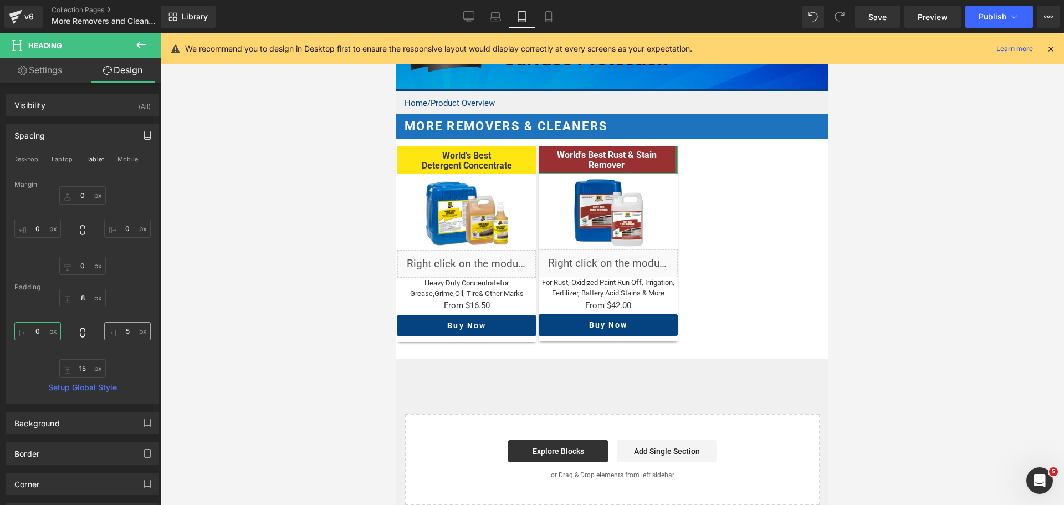
type input "0"
click at [124, 334] on input "10" at bounding box center [127, 331] width 47 height 18
type input "0"
click at [33, 332] on input "0" at bounding box center [37, 331] width 47 height 18
type input "5"
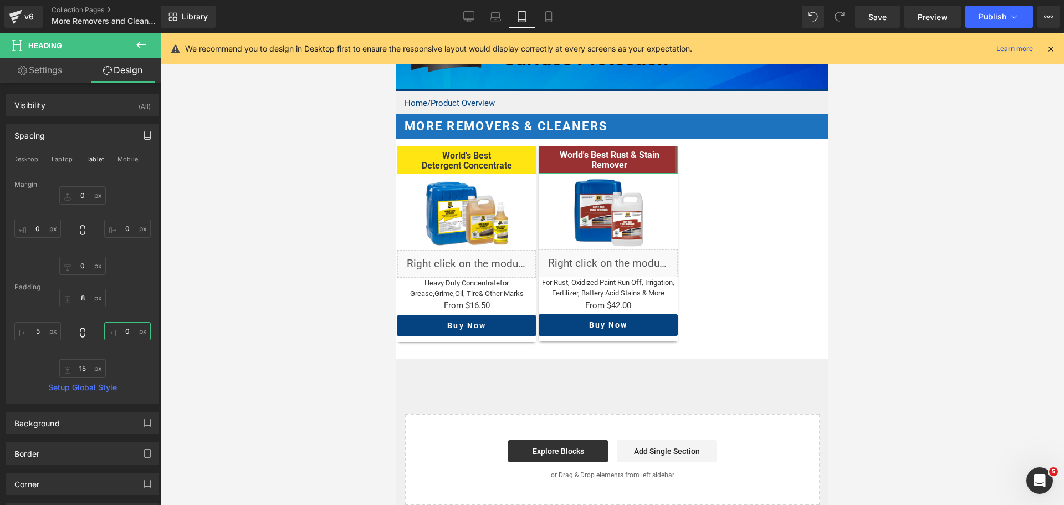
click at [121, 328] on input "0" at bounding box center [127, 331] width 47 height 18
type input "5"
click at [121, 162] on button "Mobile" at bounding box center [128, 159] width 34 height 19
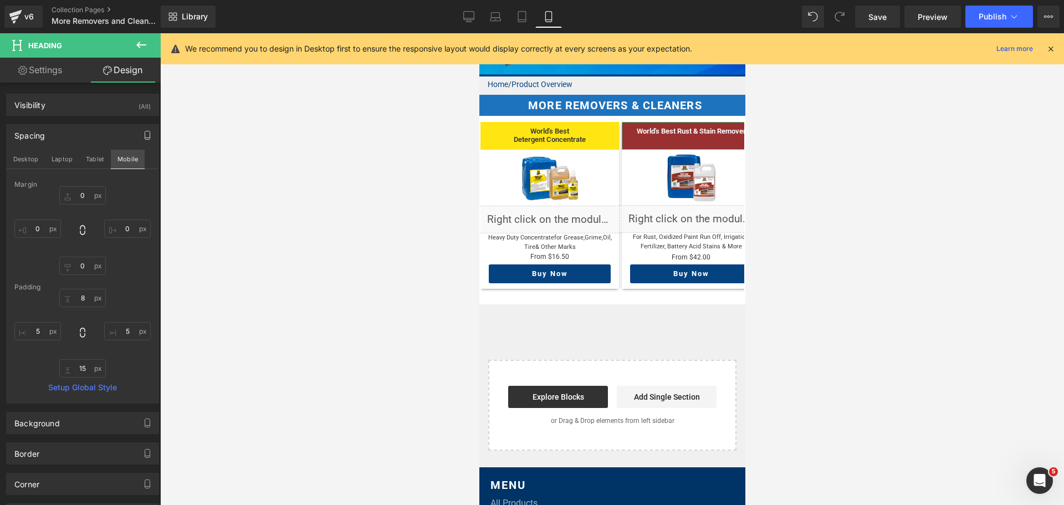
scroll to position [18, 0]
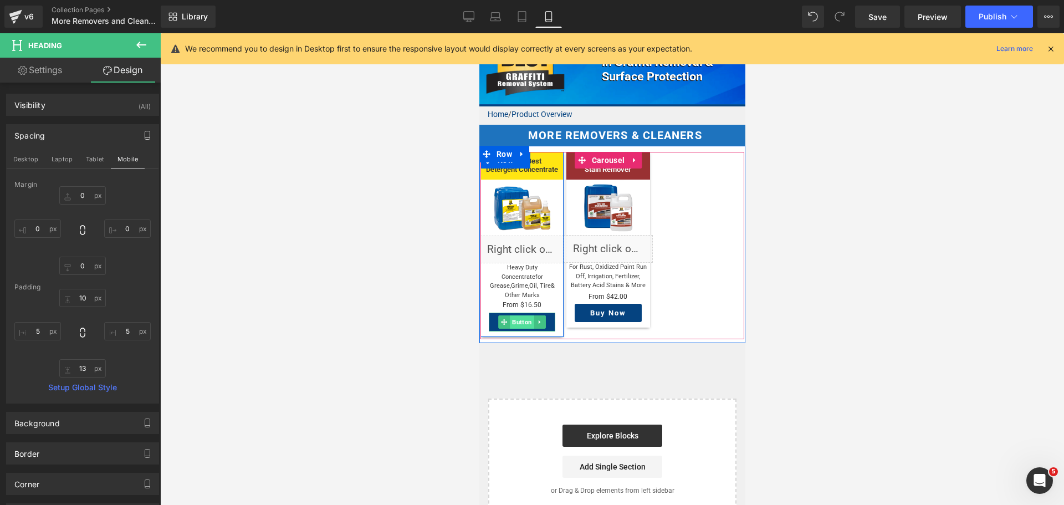
click at [520, 315] on span "Button" at bounding box center [521, 321] width 24 height 13
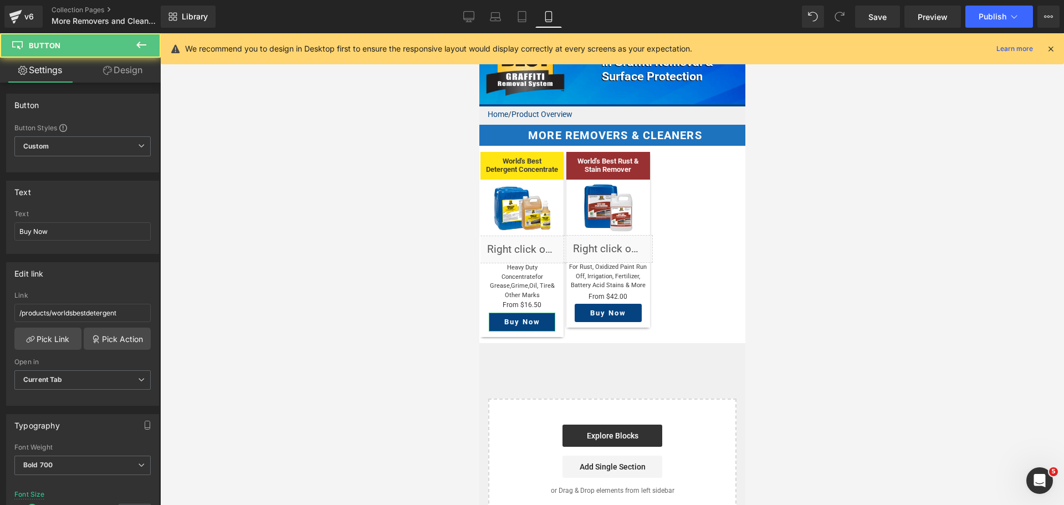
click at [136, 74] on link "Design" at bounding box center [123, 70] width 80 height 25
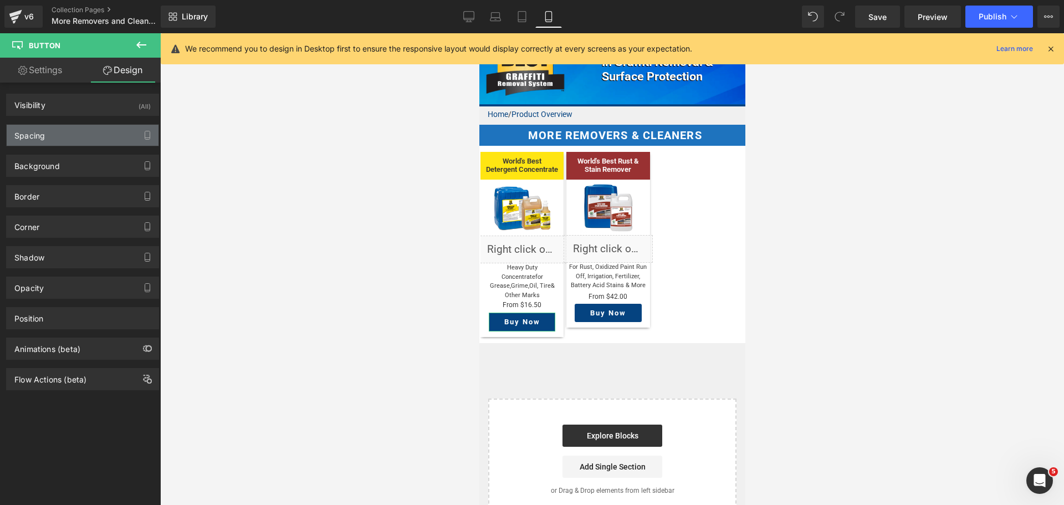
click at [67, 140] on div "Spacing" at bounding box center [83, 135] width 152 height 21
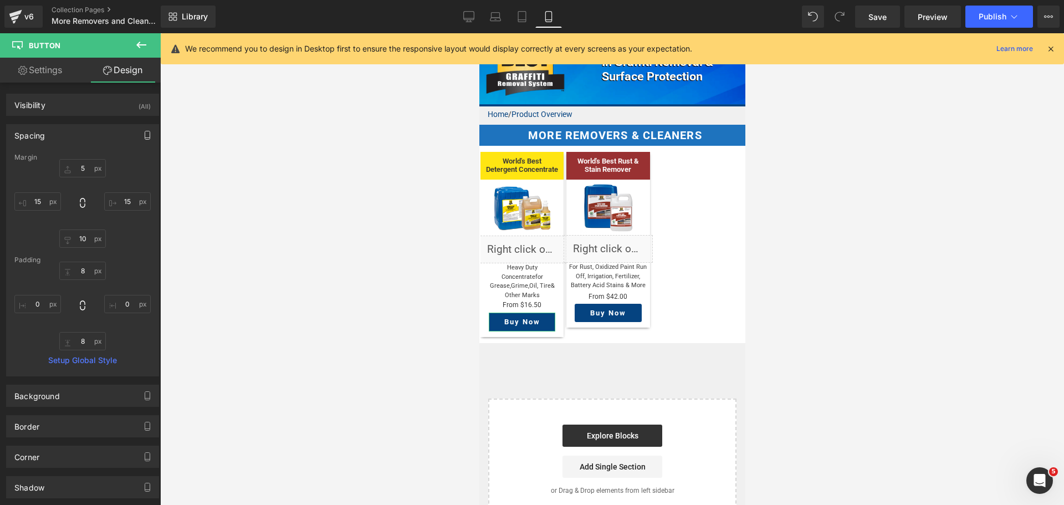
click at [145, 132] on icon "button" at bounding box center [147, 135] width 5 height 8
click at [88, 157] on button "Tablet" at bounding box center [95, 159] width 32 height 19
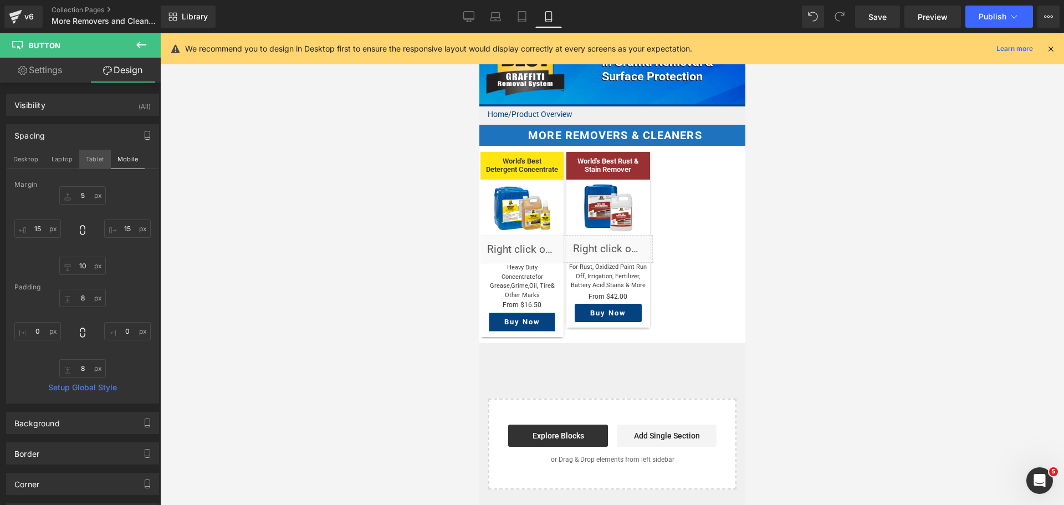
scroll to position [51, 0]
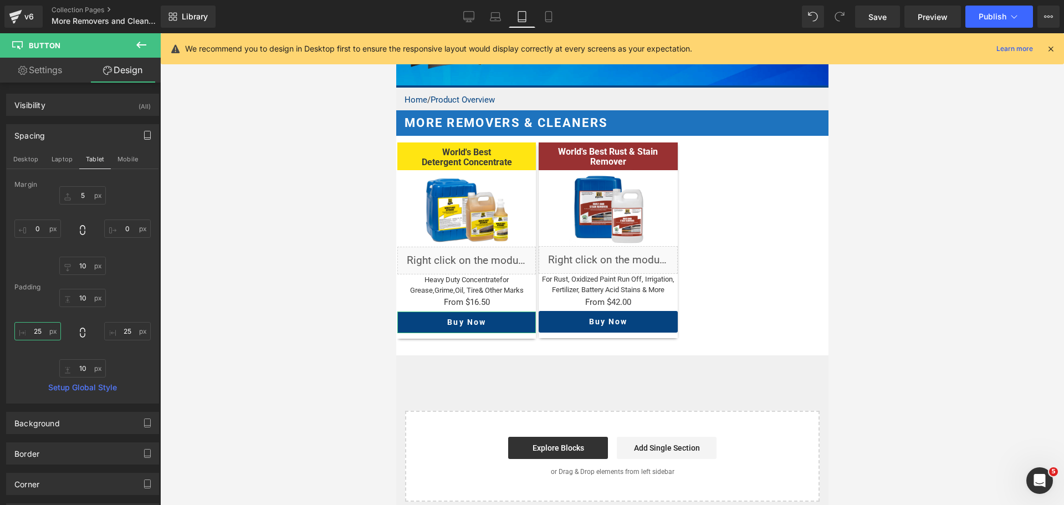
click at [39, 326] on input "text" at bounding box center [37, 331] width 47 height 18
type input "0"
click at [122, 330] on input "text" at bounding box center [127, 331] width 47 height 18
type input "0"
click at [42, 229] on input "text" at bounding box center [37, 228] width 47 height 18
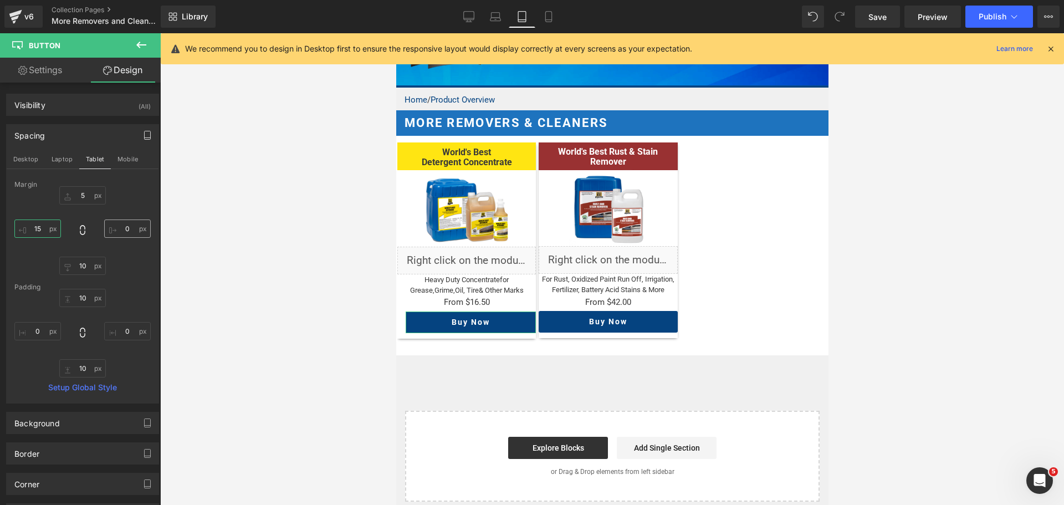
type input "15"
click at [117, 229] on input "text" at bounding box center [127, 228] width 47 height 18
type input "15"
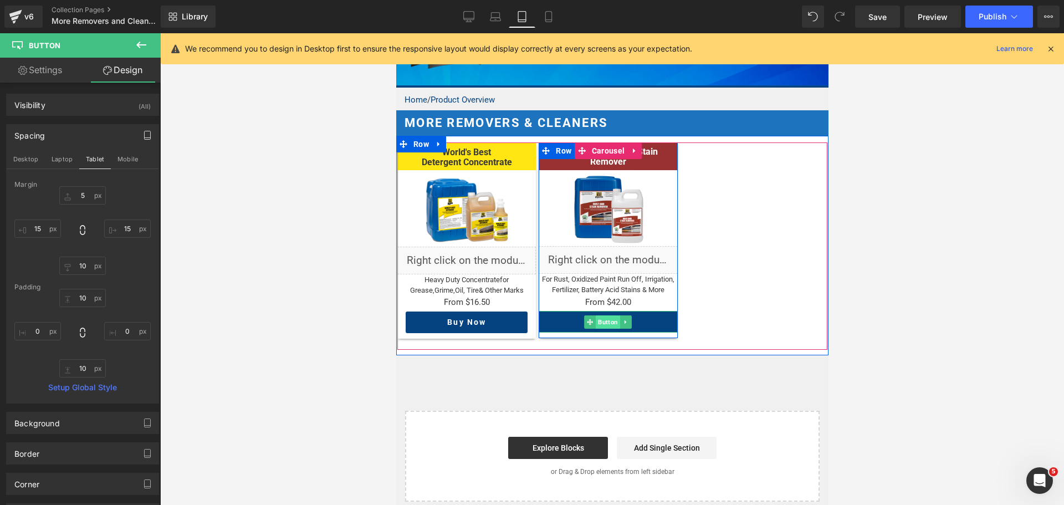
click at [597, 321] on span "Button" at bounding box center [608, 321] width 24 height 13
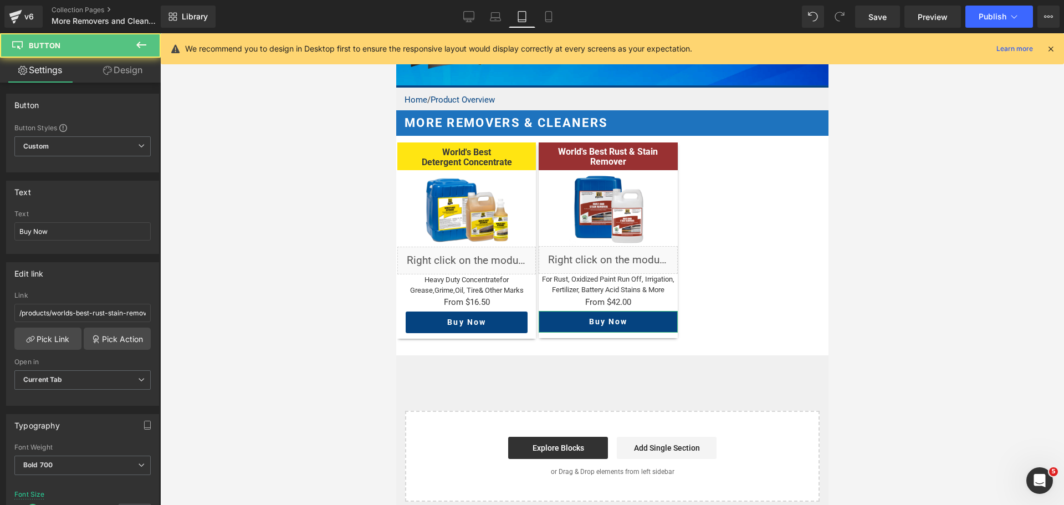
click at [136, 74] on link "Design" at bounding box center [123, 70] width 80 height 25
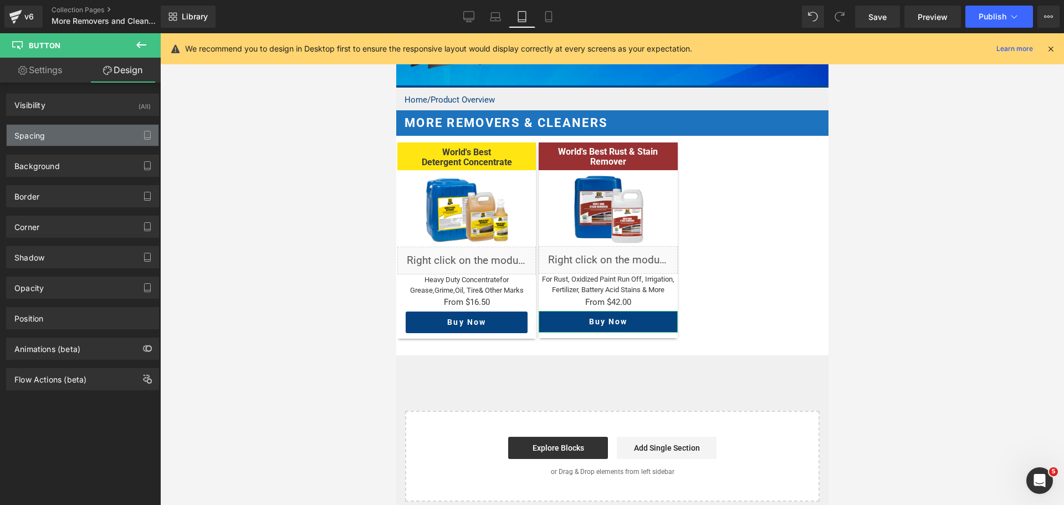
click at [64, 137] on div "Spacing" at bounding box center [83, 135] width 152 height 21
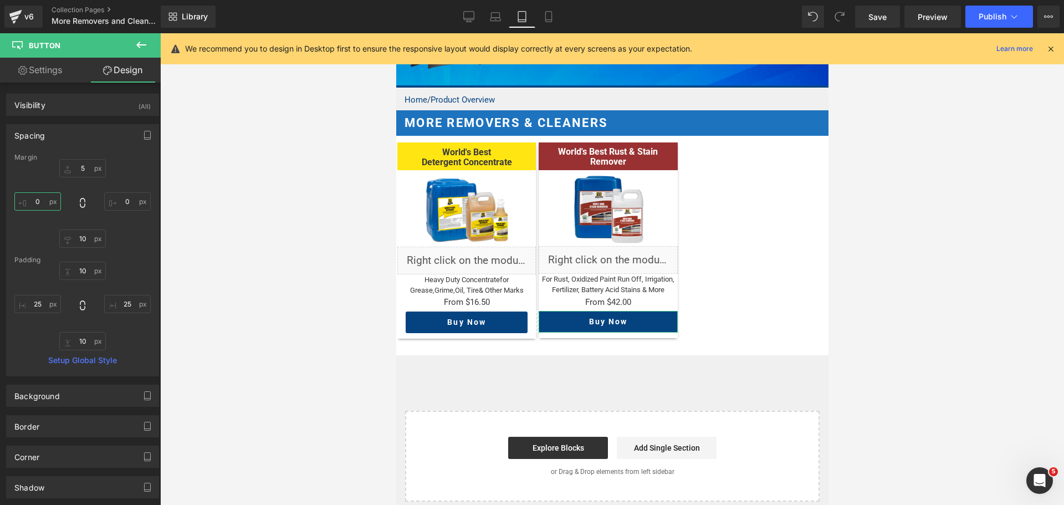
click at [39, 201] on input "0" at bounding box center [37, 201] width 47 height 18
type input "15"
click at [125, 203] on input "0" at bounding box center [127, 201] width 47 height 18
type input "15"
click at [34, 301] on input "25" at bounding box center [37, 304] width 47 height 18
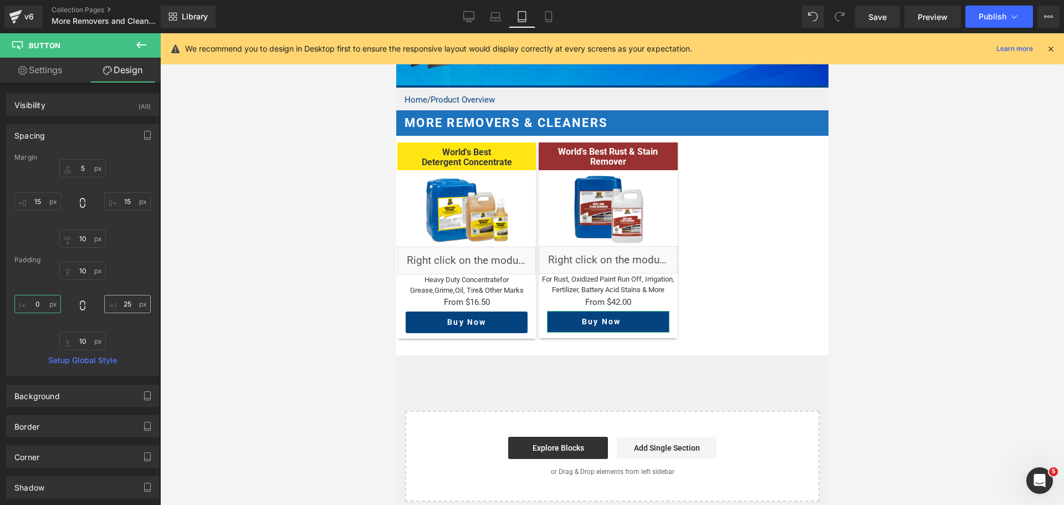
type input "0"
click at [125, 303] on input "25" at bounding box center [127, 304] width 47 height 18
type input "0"
click at [494, 19] on icon at bounding box center [495, 16] width 11 height 11
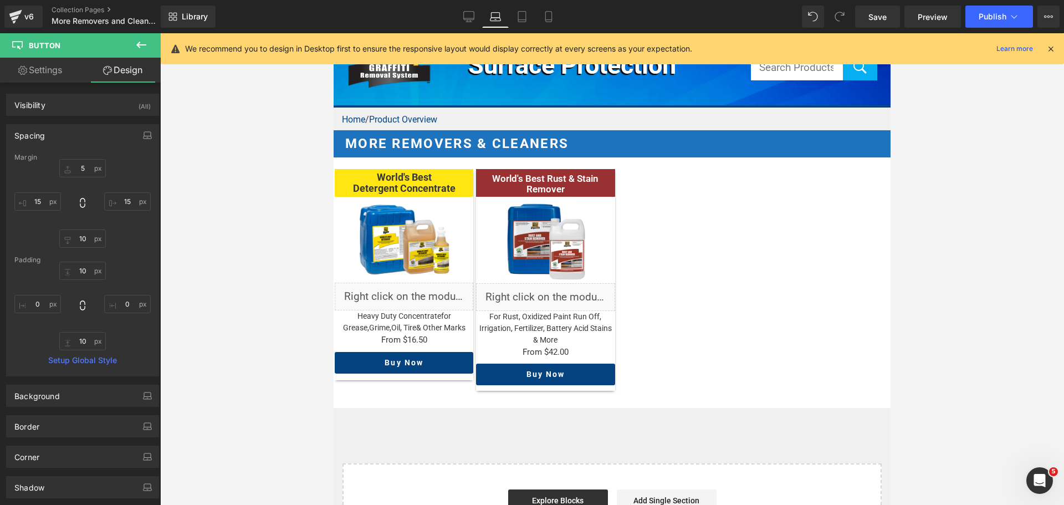
scroll to position [94, 0]
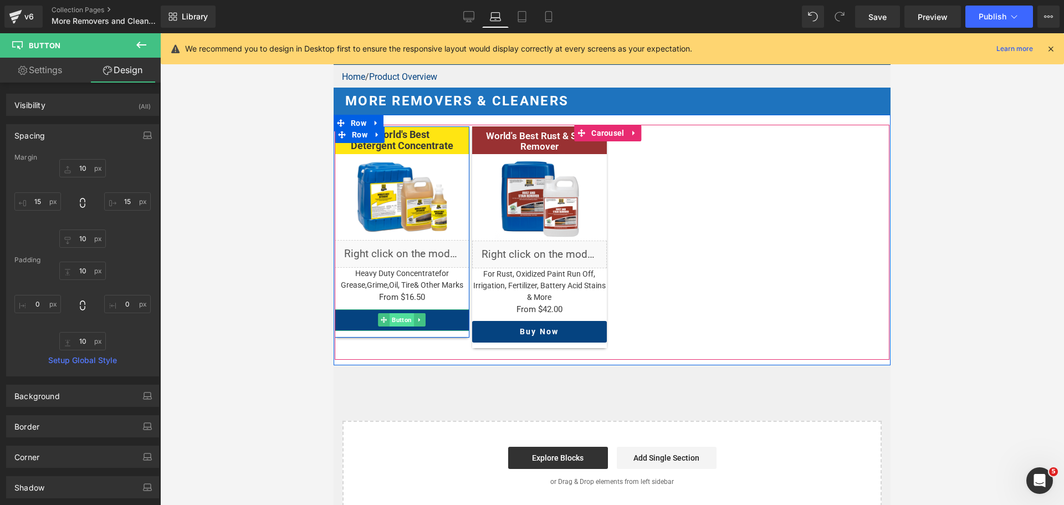
click at [393, 326] on span "Button" at bounding box center [402, 319] width 24 height 13
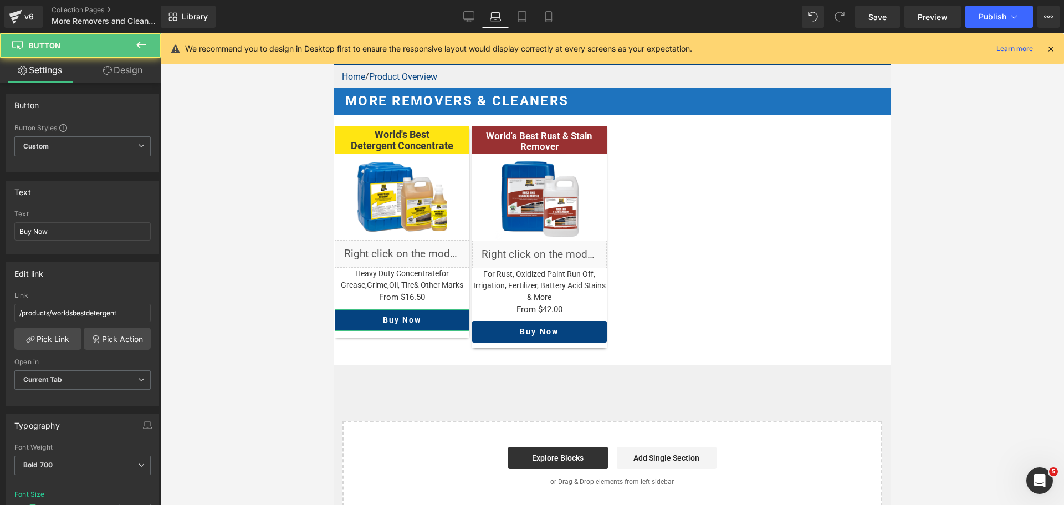
click at [122, 78] on link "Design" at bounding box center [123, 70] width 80 height 25
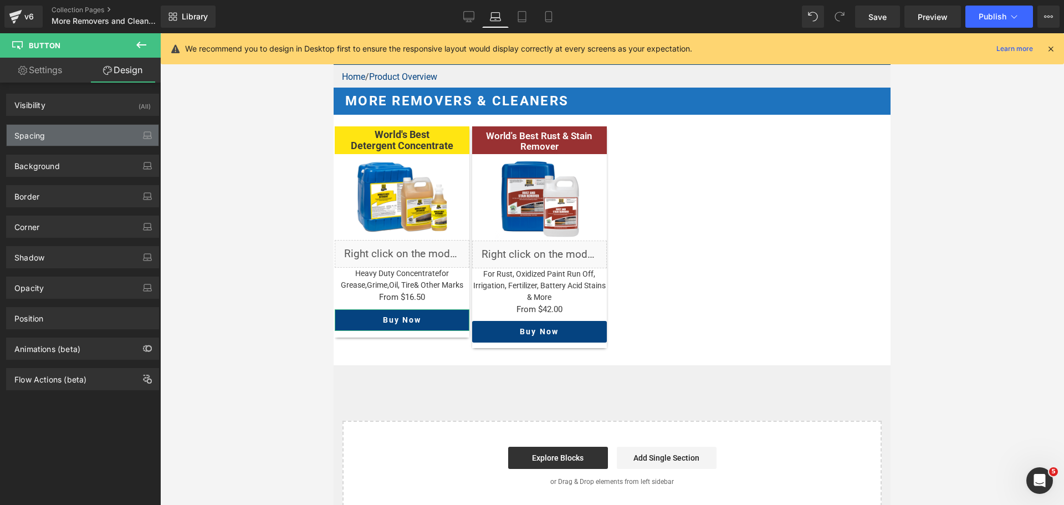
click at [37, 141] on div "Spacing" at bounding box center [83, 135] width 152 height 21
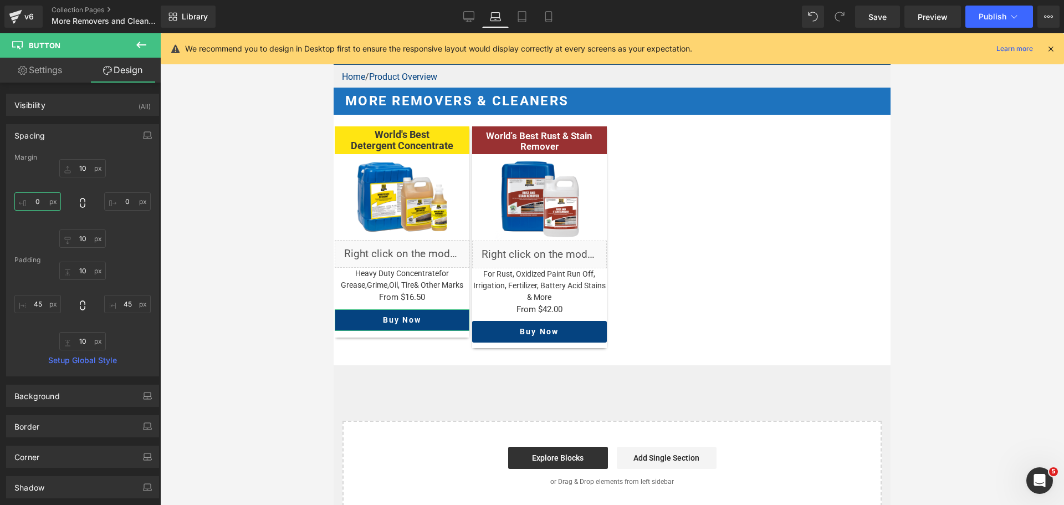
click at [37, 202] on input "0" at bounding box center [37, 201] width 47 height 18
type input "15"
drag, startPoint x: 128, startPoint y: 202, endPoint x: 123, endPoint y: 210, distance: 9.7
click at [128, 202] on input "0" at bounding box center [127, 201] width 47 height 18
type input "15"
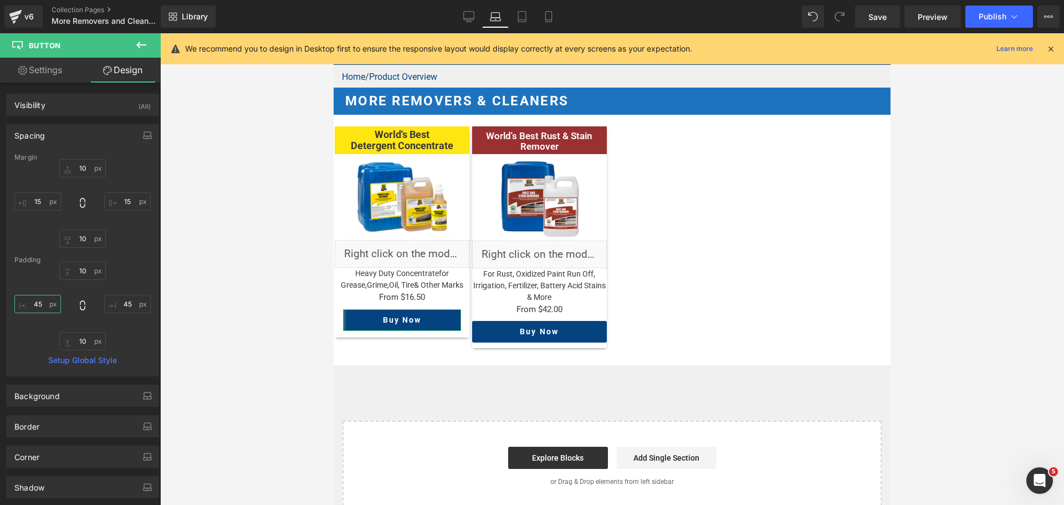
click at [38, 303] on input "45" at bounding box center [37, 304] width 47 height 18
type input "0"
click at [122, 304] on input "45" at bounding box center [127, 304] width 47 height 18
type input "0"
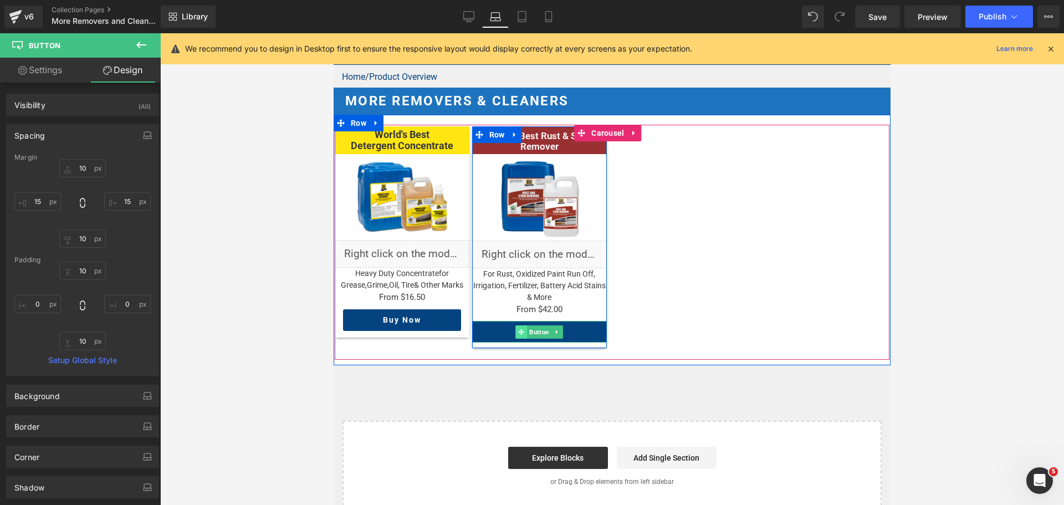
click at [526, 329] on span at bounding box center [521, 331] width 12 height 13
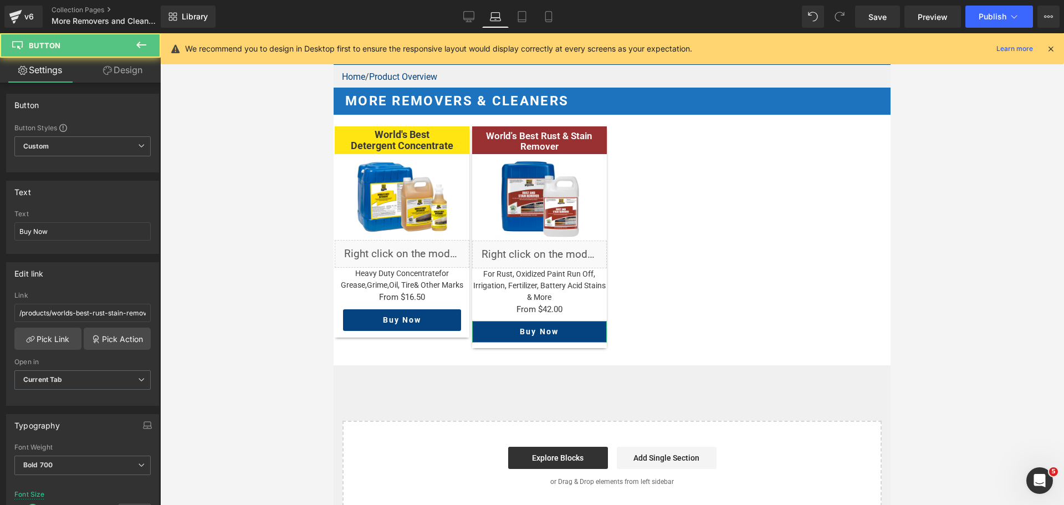
click at [131, 73] on link "Design" at bounding box center [123, 70] width 80 height 25
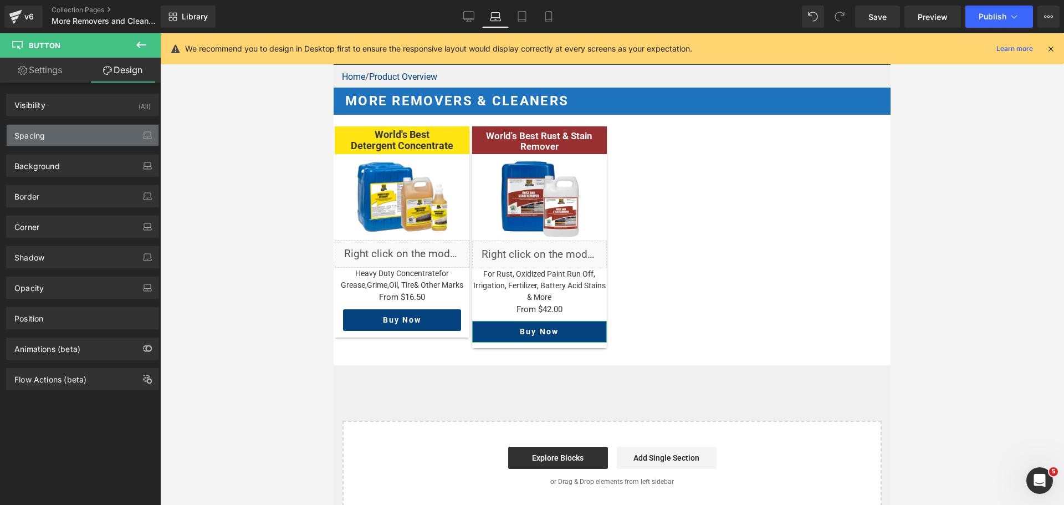
click at [40, 137] on div "Spacing" at bounding box center [29, 133] width 30 height 16
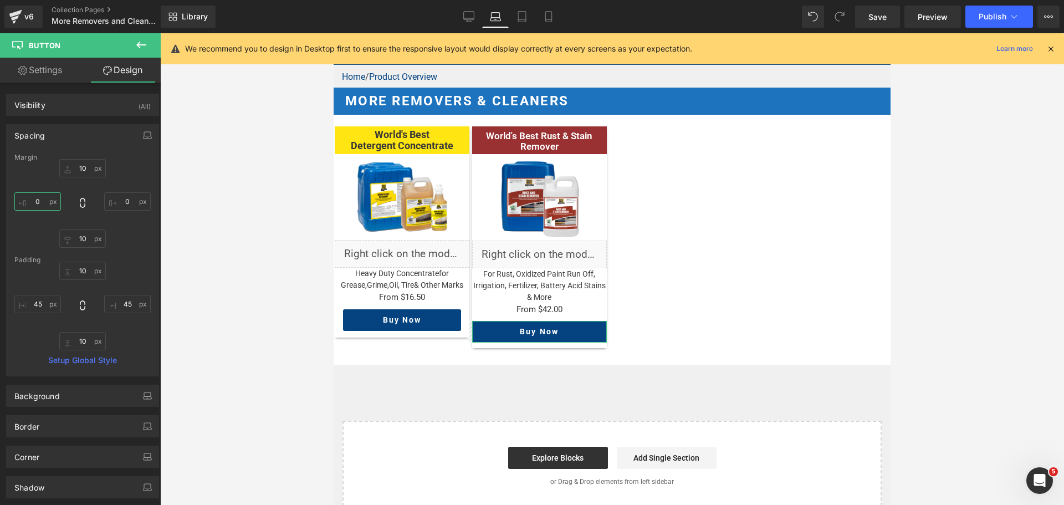
click at [36, 201] on input "0" at bounding box center [37, 201] width 47 height 18
type input "15"
click at [131, 198] on input "0" at bounding box center [127, 201] width 47 height 18
type input "15"
click at [44, 305] on input "45" at bounding box center [37, 304] width 47 height 18
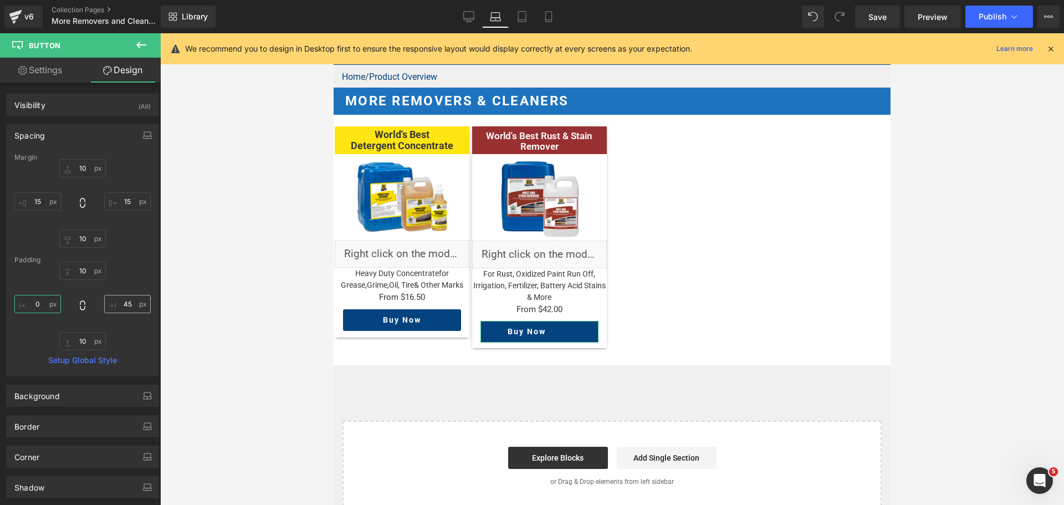
type input "0"
click at [122, 307] on input "45" at bounding box center [127, 304] width 47 height 18
type input "0"
click at [469, 18] on icon at bounding box center [469, 18] width 11 height 0
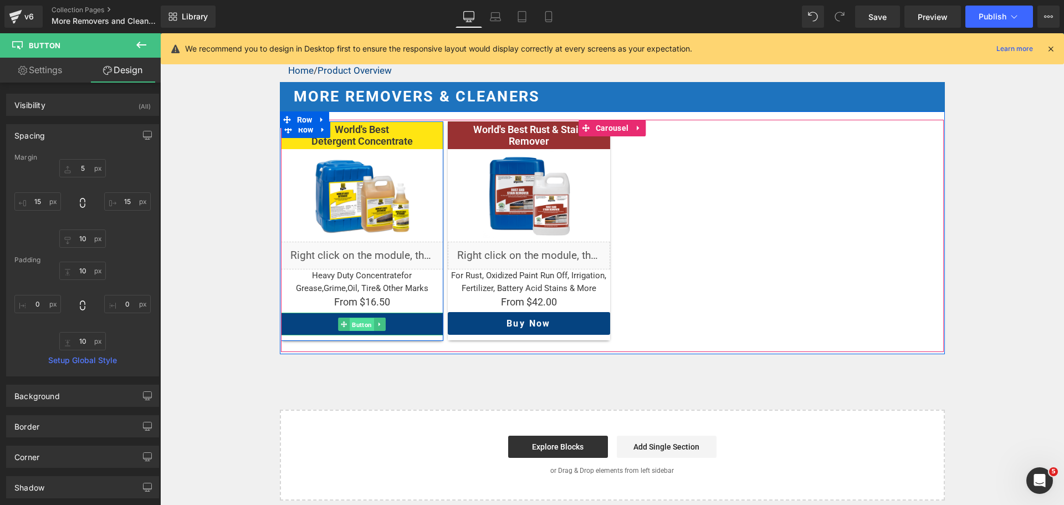
click at [350, 321] on span "Button" at bounding box center [362, 324] width 24 height 13
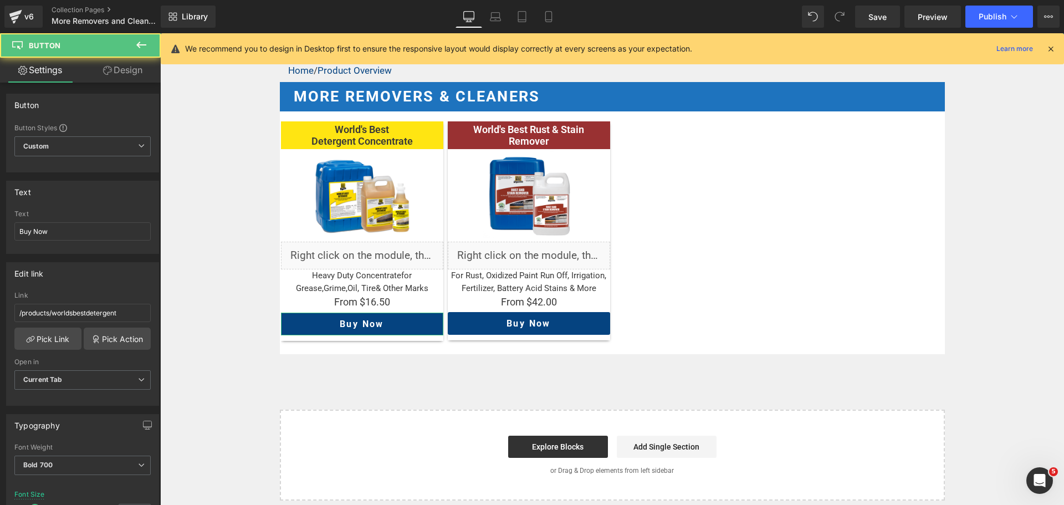
click at [124, 64] on link "Design" at bounding box center [123, 70] width 80 height 25
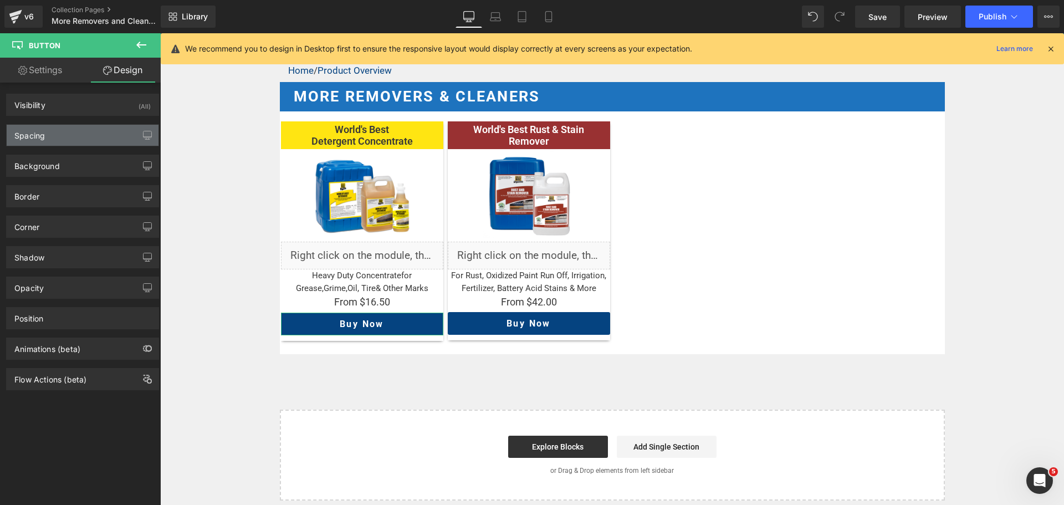
click at [71, 130] on div "Spacing" at bounding box center [83, 135] width 152 height 21
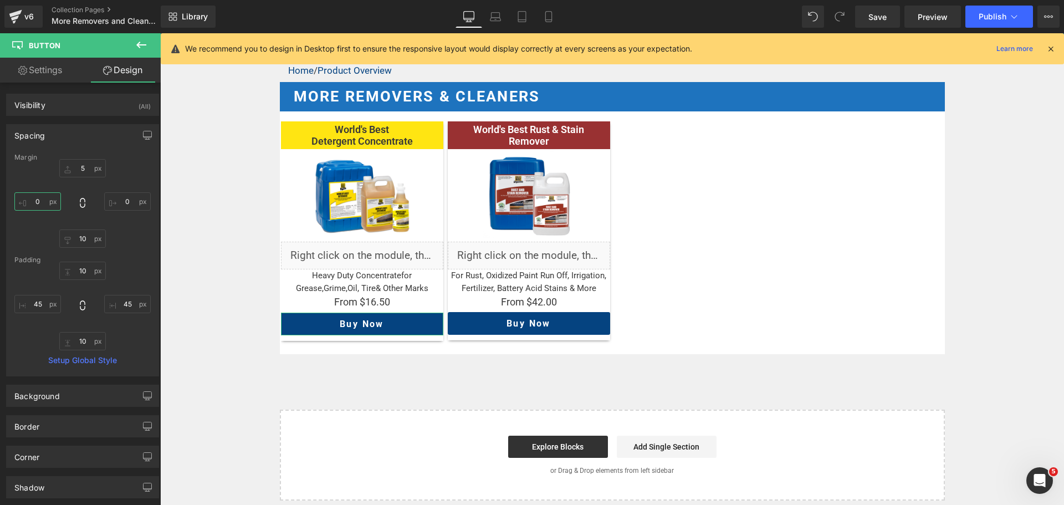
click at [42, 199] on input "0" at bounding box center [37, 201] width 47 height 18
type input "15"
click at [126, 202] on input "0" at bounding box center [127, 201] width 47 height 18
type input "15"
click at [44, 305] on input "45" at bounding box center [37, 304] width 47 height 18
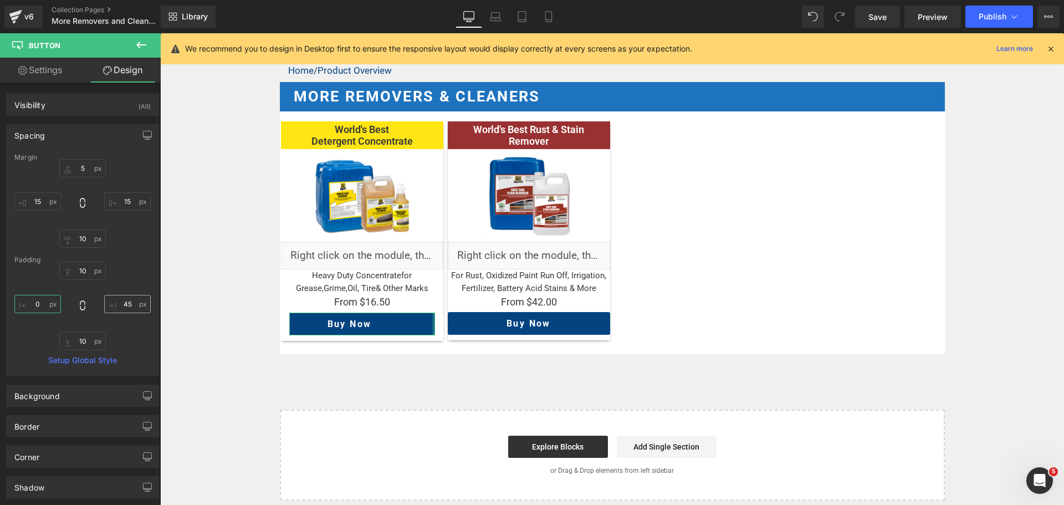
type input "0"
click at [123, 306] on input "45" at bounding box center [127, 304] width 47 height 18
type input "0"
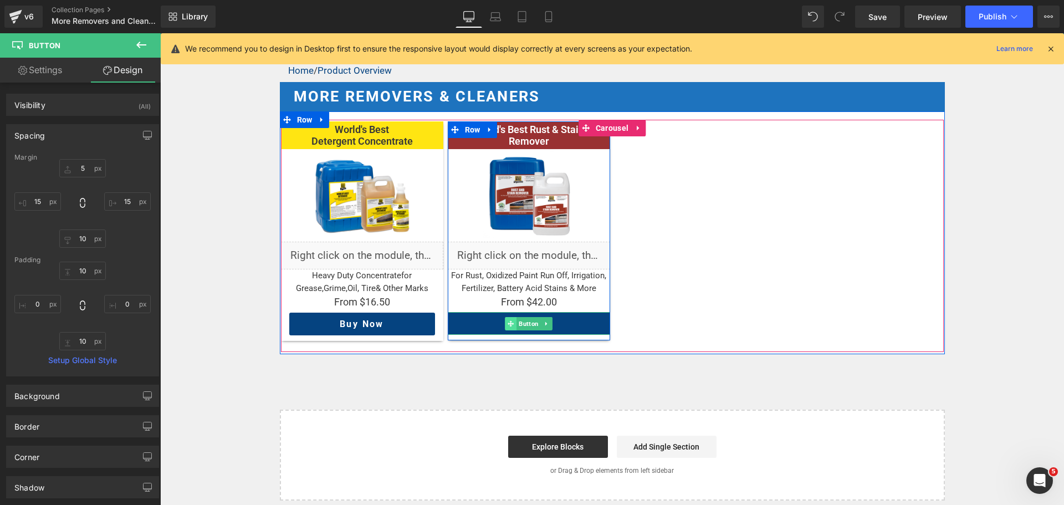
click at [511, 321] on span at bounding box center [511, 323] width 12 height 13
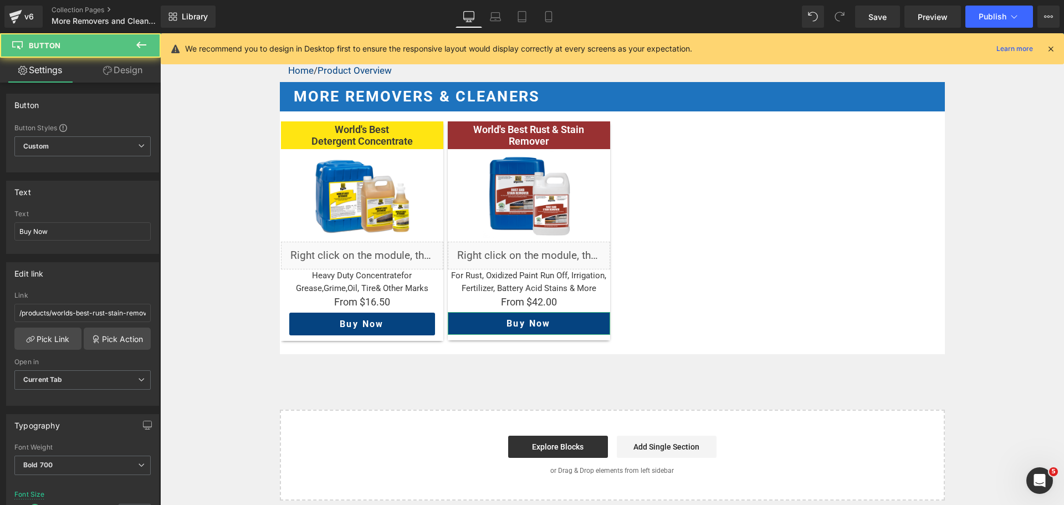
click at [126, 71] on link "Design" at bounding box center [123, 70] width 80 height 25
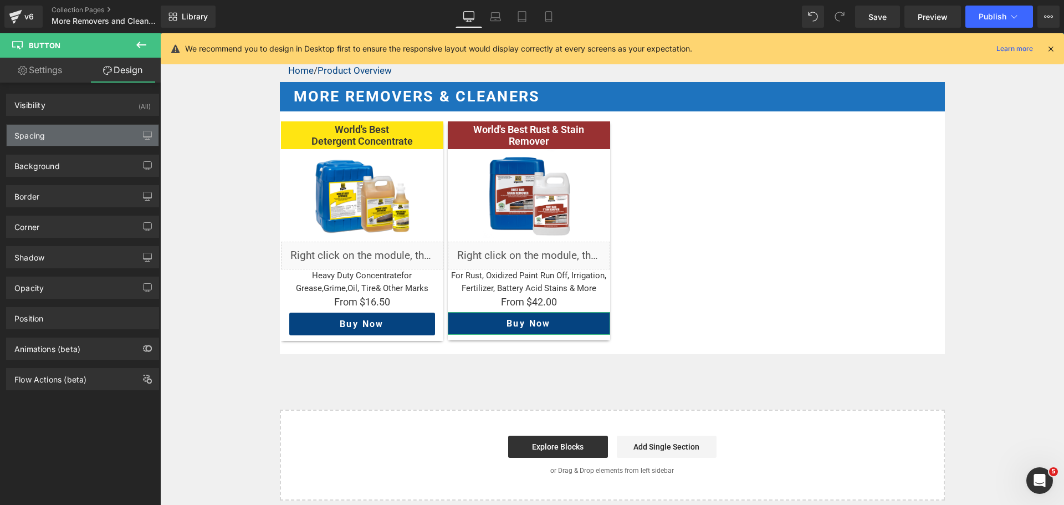
click at [68, 136] on div "Spacing" at bounding box center [83, 135] width 152 height 21
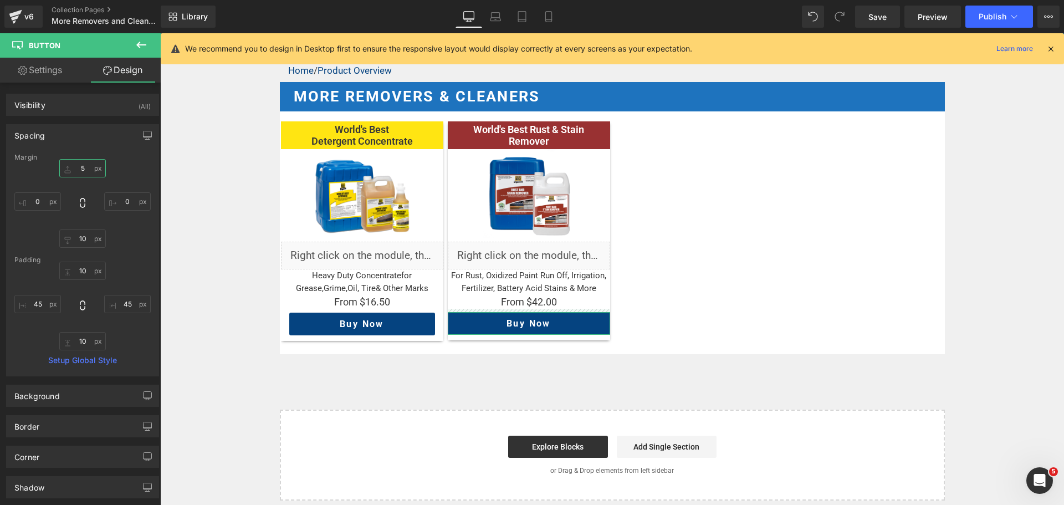
click at [90, 171] on input "5" at bounding box center [82, 168] width 47 height 18
click at [39, 198] on input "0" at bounding box center [37, 201] width 47 height 18
type input "15"
click at [125, 200] on input "0" at bounding box center [127, 201] width 47 height 18
type input "15"
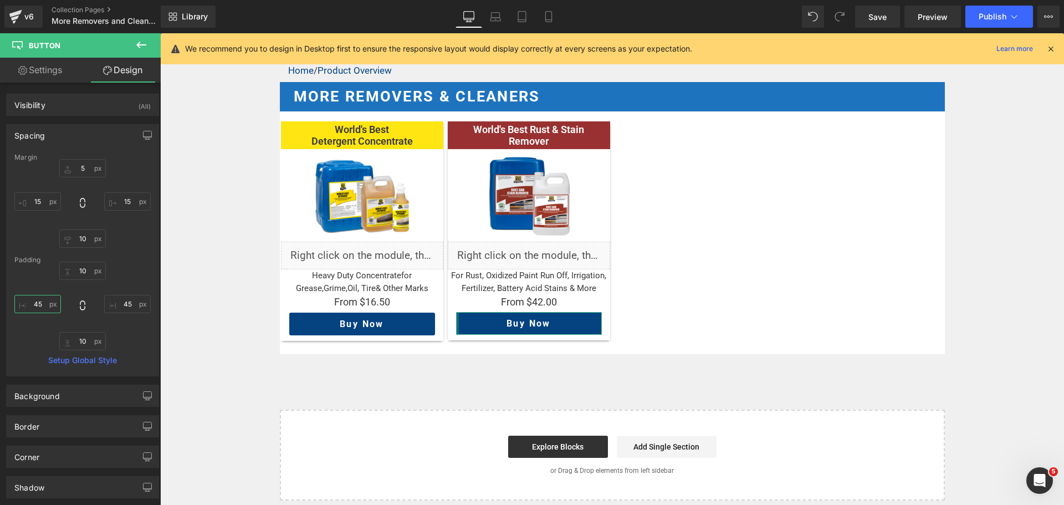
click at [33, 303] on input "45" at bounding box center [37, 304] width 47 height 18
type input "0"
click at [120, 305] on input "45" at bounding box center [127, 304] width 47 height 18
type input "0"
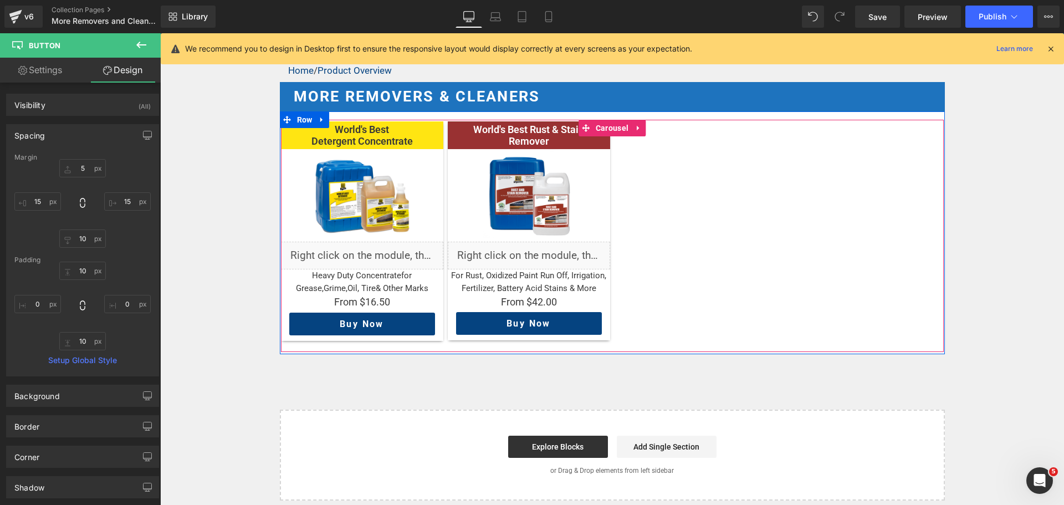
click at [756, 248] on div "World's Best Detergent Concentrate Heading Image Liquid Heavy Duty concentrate …" at bounding box center [612, 236] width 663 height 231
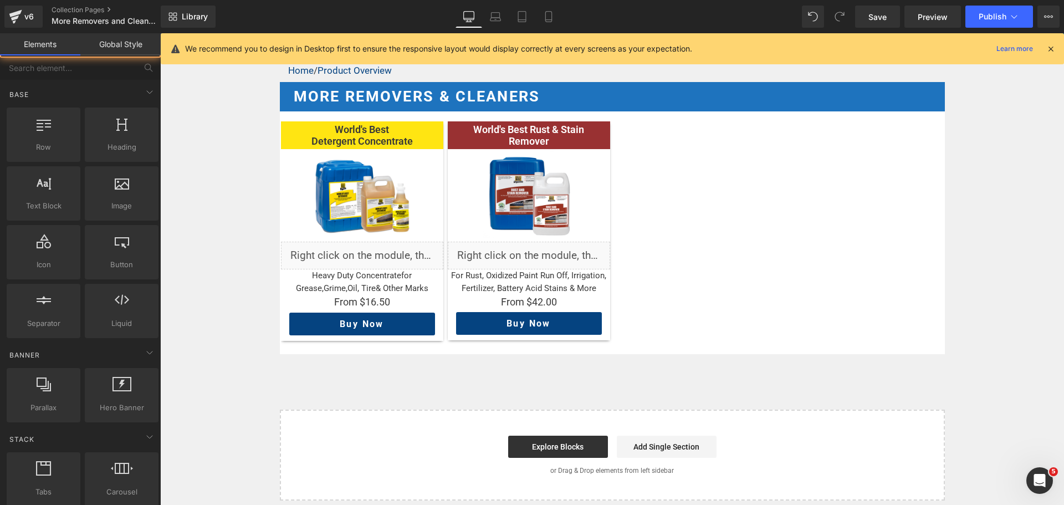
click at [967, 176] on div "Home / Product Overview Text Block Row More Removers & Cleaners Heading Row Wor…" at bounding box center [612, 279] width 904 height 442
click at [970, 16] on button "Publish" at bounding box center [999, 17] width 68 height 22
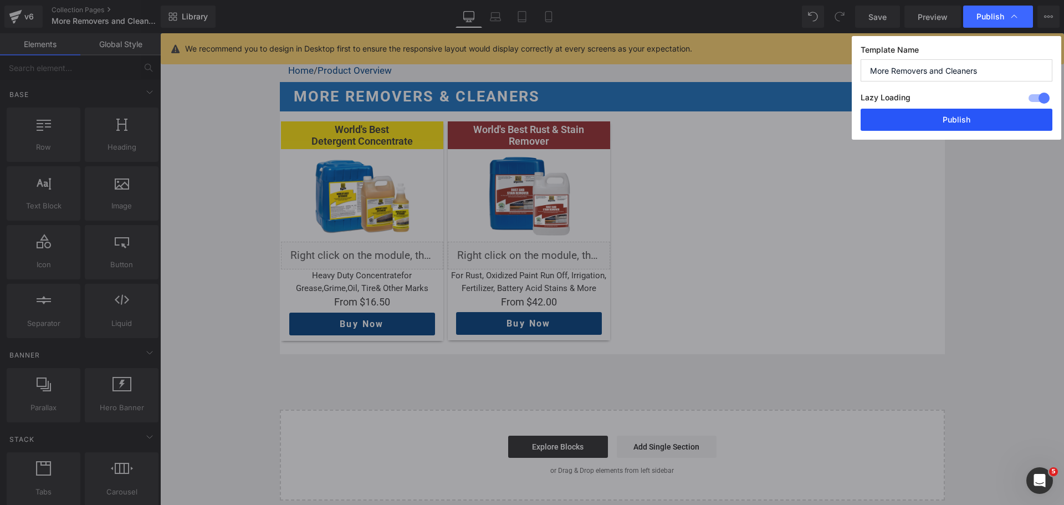
click at [947, 116] on button "Publish" at bounding box center [957, 120] width 192 height 22
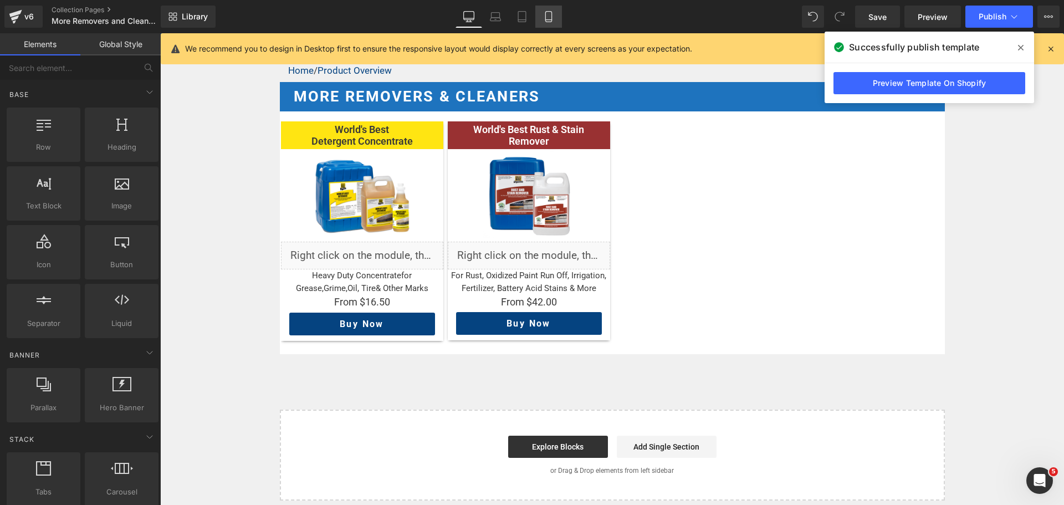
click at [546, 19] on icon at bounding box center [548, 17] width 6 height 11
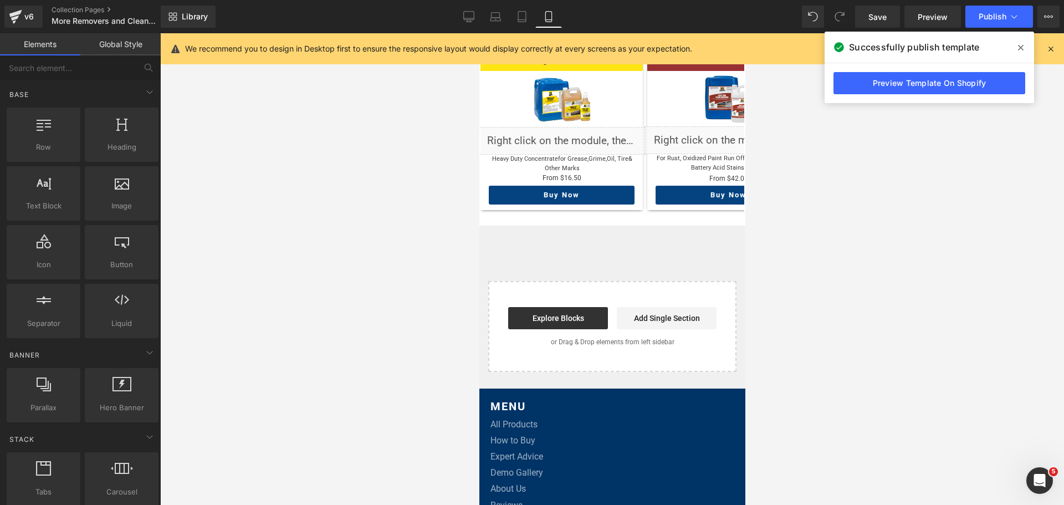
scroll to position [83, 0]
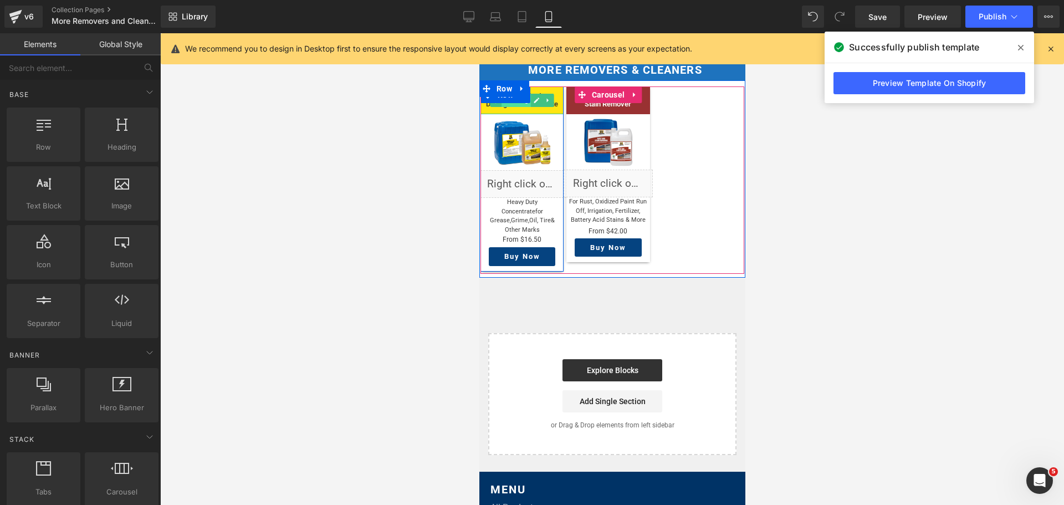
click at [515, 99] on span "Heading" at bounding box center [515, 100] width 29 height 13
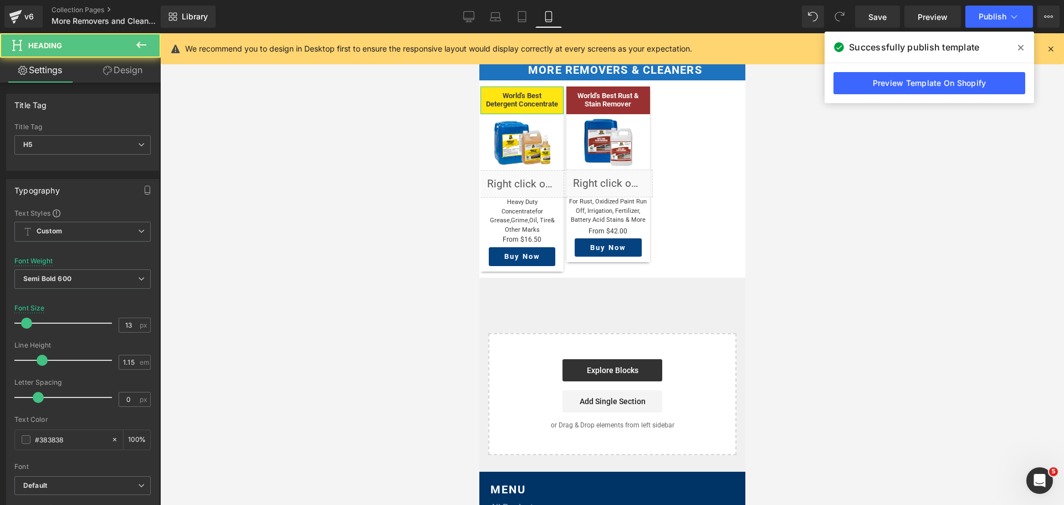
click at [129, 59] on link "Design" at bounding box center [123, 70] width 80 height 25
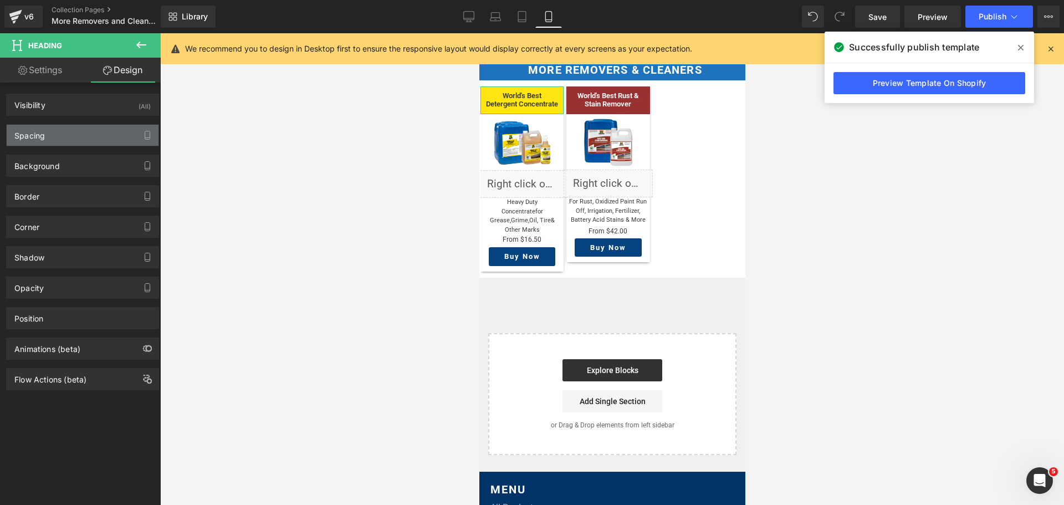
click at [50, 136] on div "Spacing" at bounding box center [83, 135] width 152 height 21
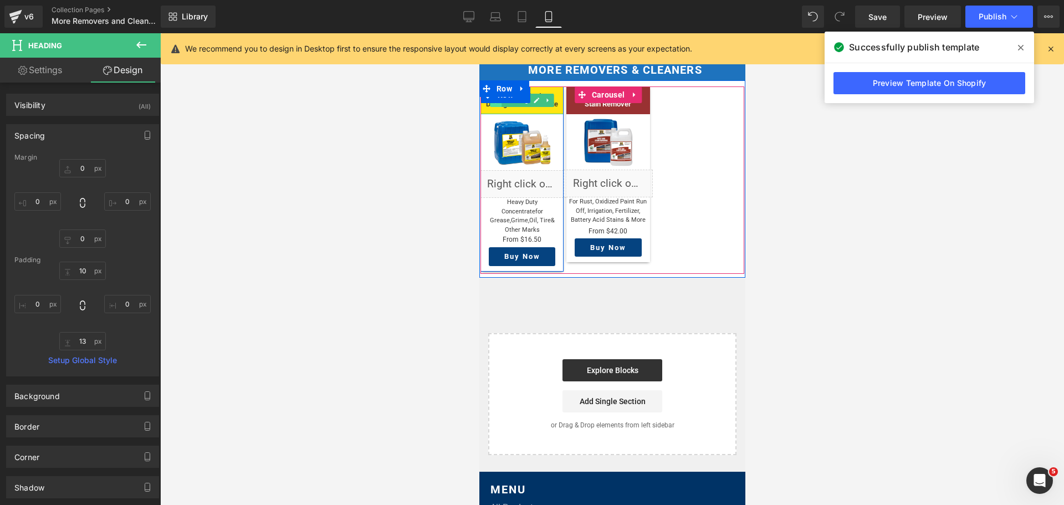
drag, startPoint x: 523, startPoint y: 96, endPoint x: 492, endPoint y: 98, distance: 30.5
click at [523, 96] on span "Heading" at bounding box center [515, 100] width 29 height 13
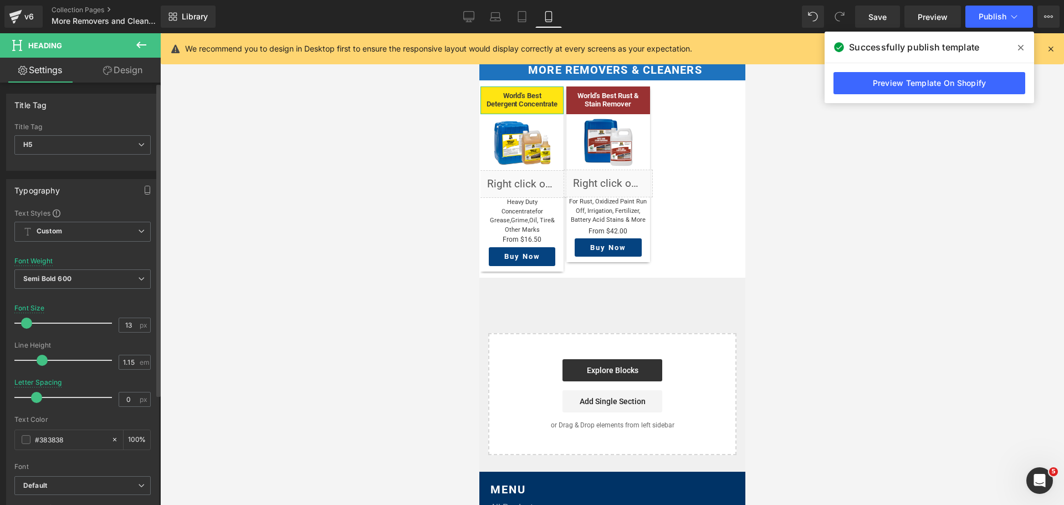
click at [39, 400] on span at bounding box center [36, 397] width 11 height 11
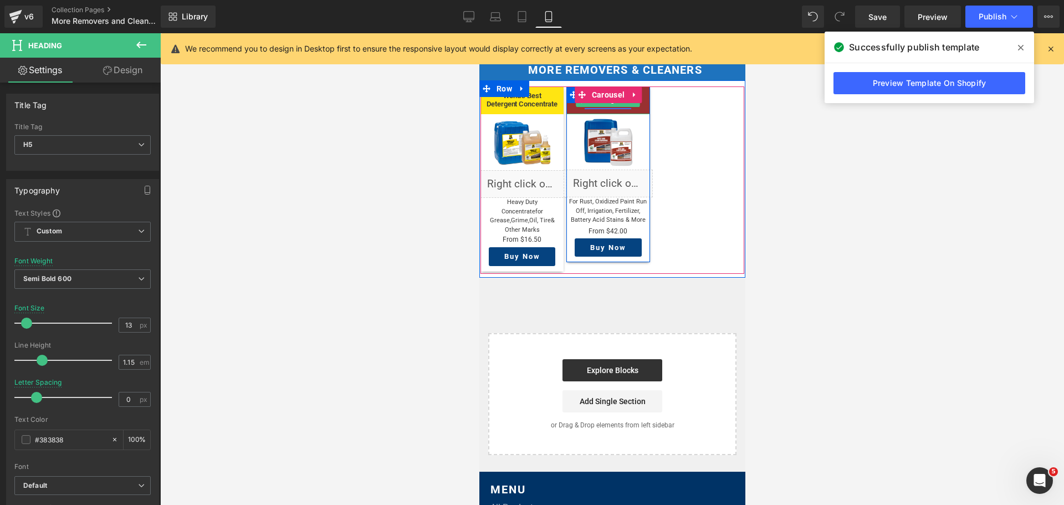
click at [598, 99] on span "Heading" at bounding box center [601, 100] width 29 height 13
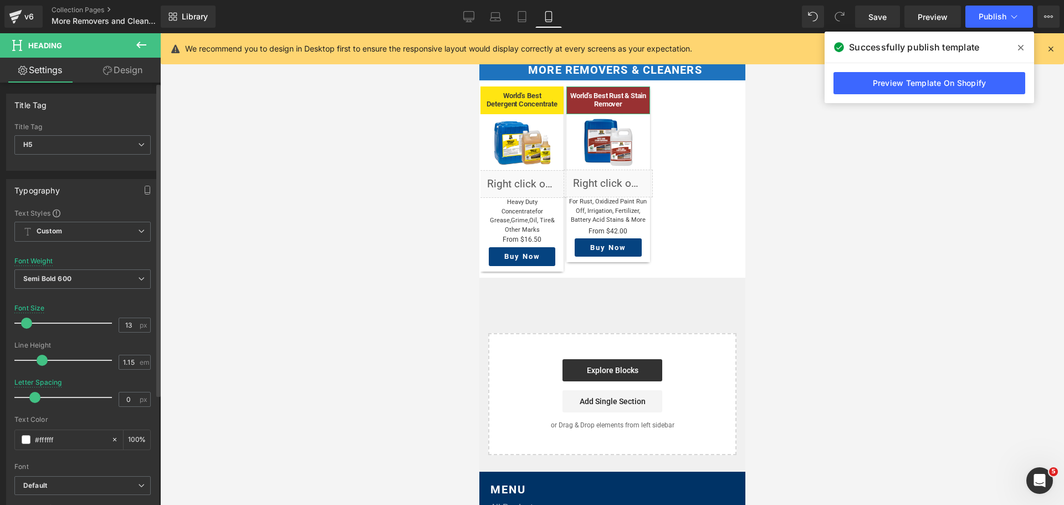
click at [33, 399] on span at bounding box center [34, 397] width 11 height 11
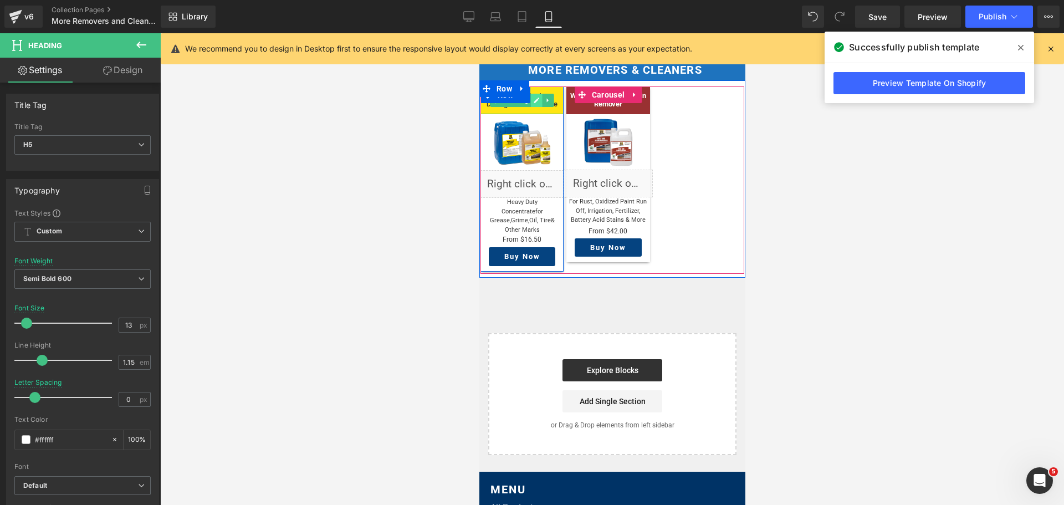
click at [530, 95] on link at bounding box center [536, 100] width 12 height 13
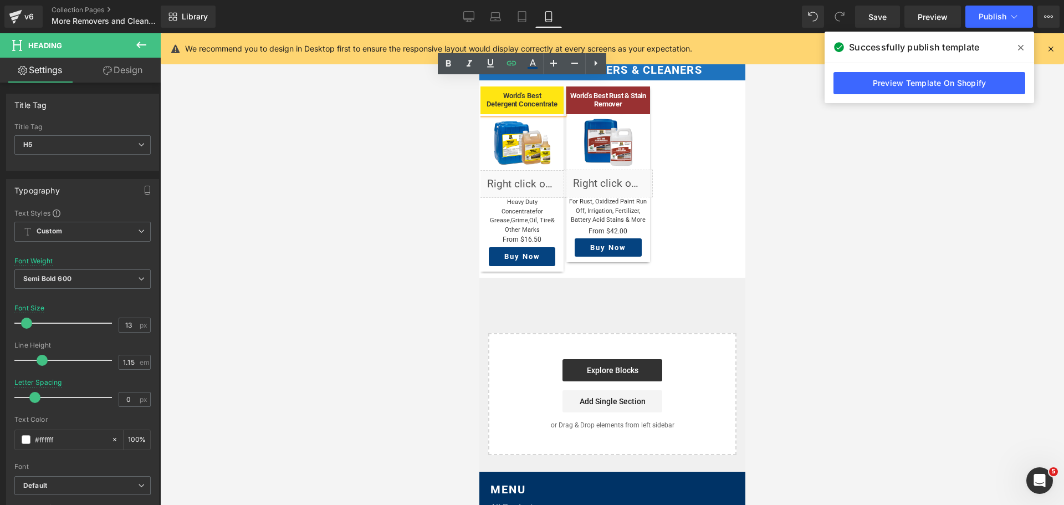
click at [529, 95] on link "World's Best Detergent Concentrate" at bounding box center [521, 99] width 71 height 17
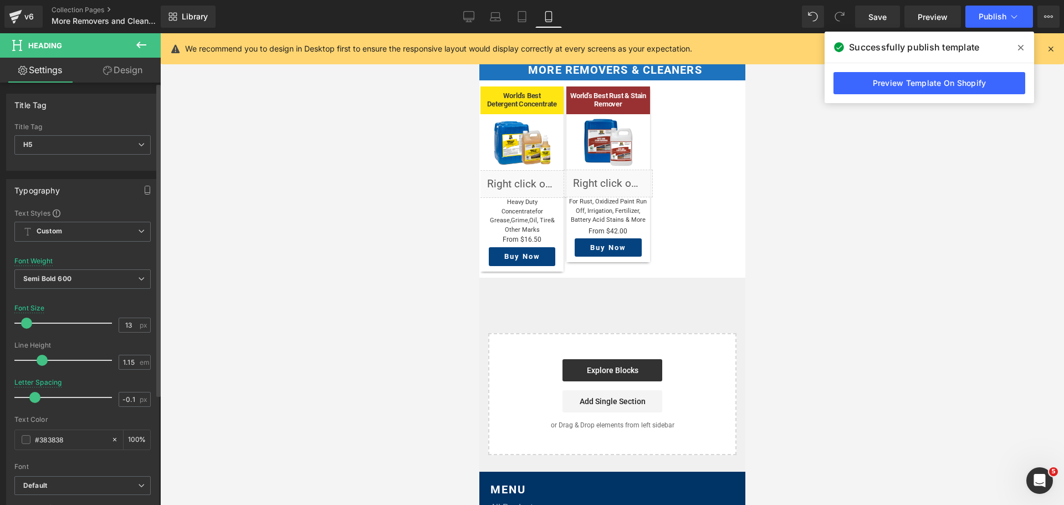
click at [35, 400] on span at bounding box center [34, 397] width 11 height 11
click at [1002, 18] on span "Publish" at bounding box center [993, 16] width 28 height 9
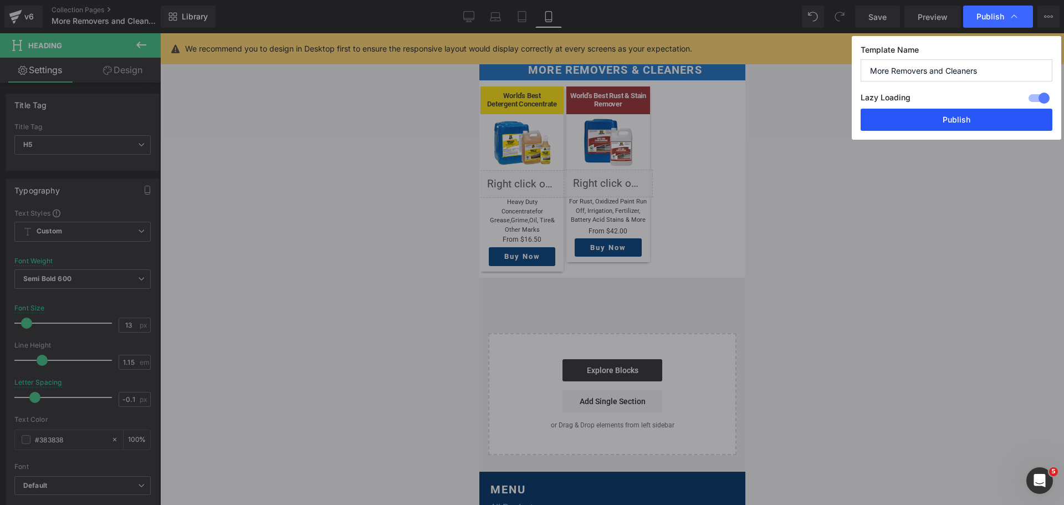
click at [958, 130] on button "Publish" at bounding box center [957, 120] width 192 height 22
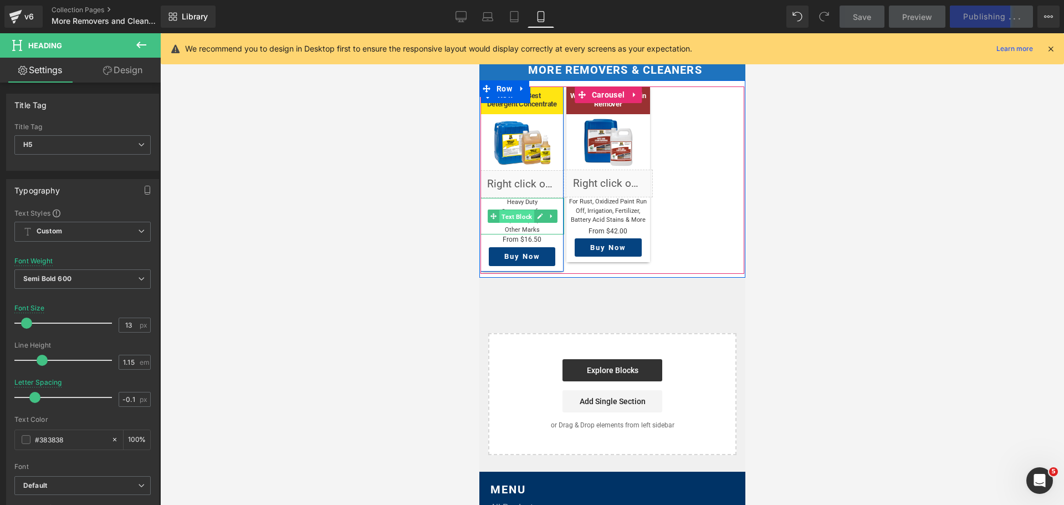
click at [516, 210] on span "Text Block" at bounding box center [516, 216] width 35 height 13
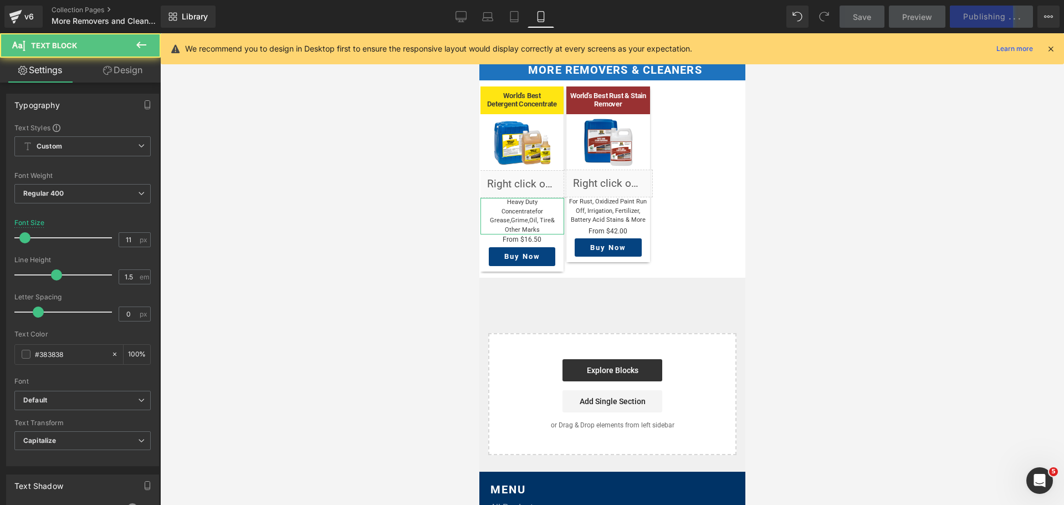
click at [139, 65] on link "Design" at bounding box center [123, 70] width 80 height 25
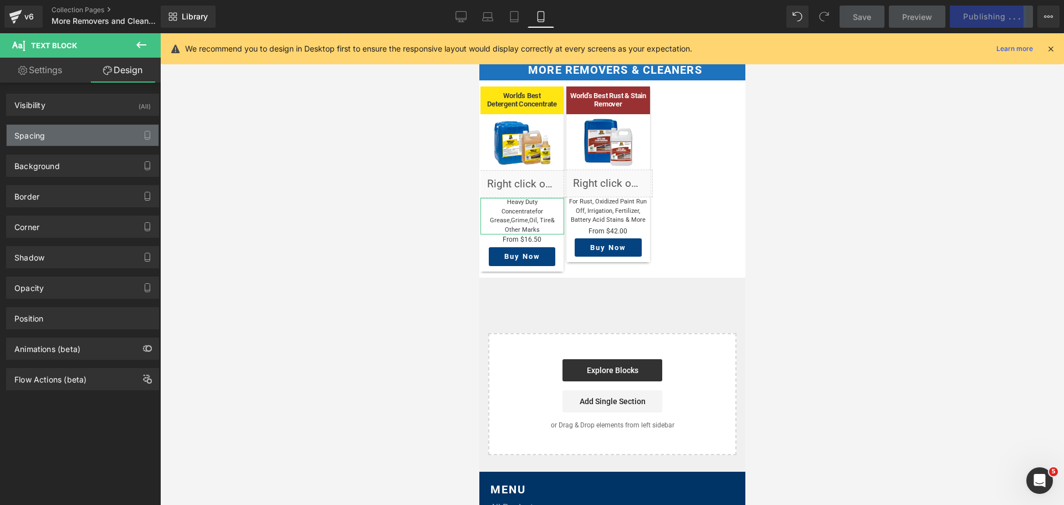
click at [65, 133] on div "Spacing" at bounding box center [83, 135] width 152 height 21
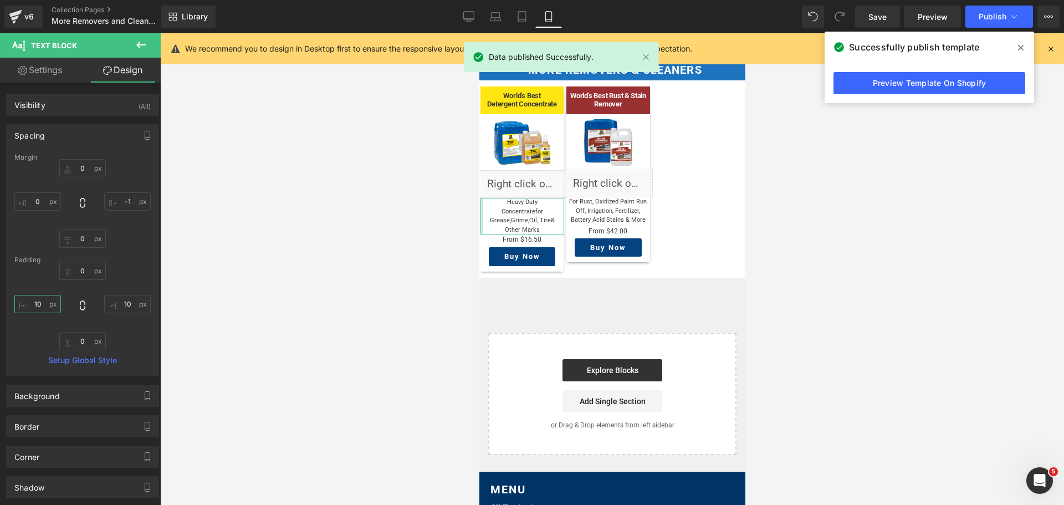
click at [33, 304] on input "10" at bounding box center [37, 304] width 47 height 18
type input "5"
click at [120, 309] on input "10" at bounding box center [127, 304] width 47 height 18
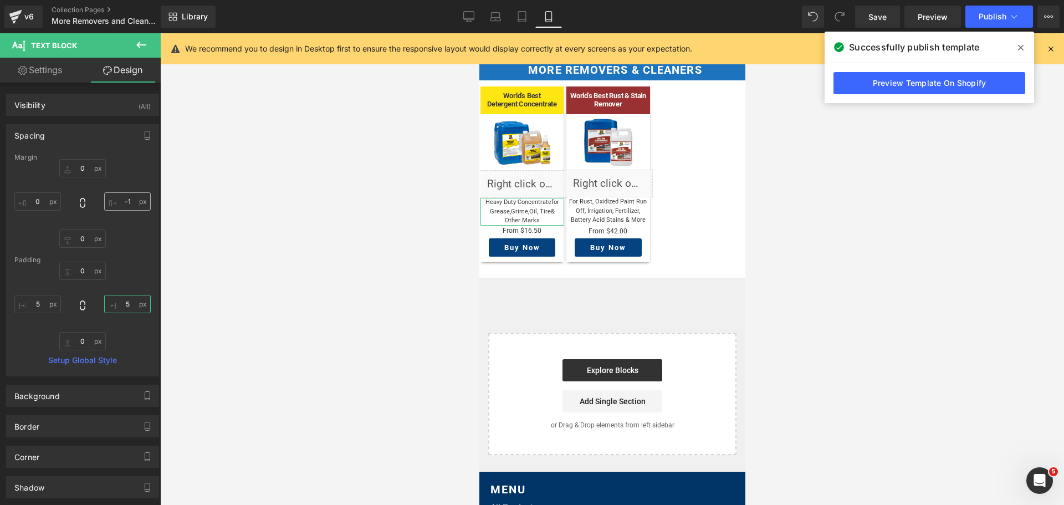
type input "5"
click at [121, 198] on input "-1" at bounding box center [127, 201] width 47 height 18
type input "0"
click at [991, 10] on button "Publish" at bounding box center [999, 17] width 68 height 22
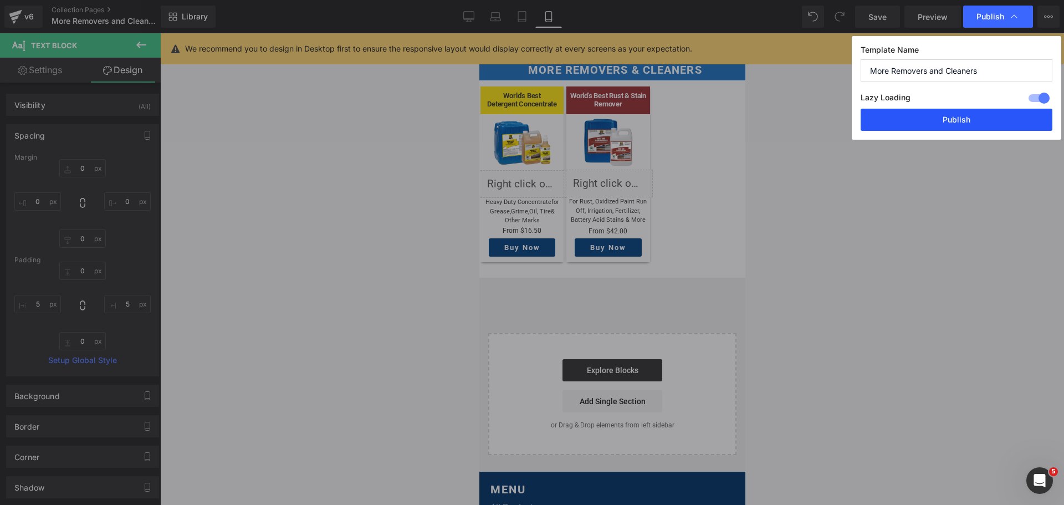
click at [930, 120] on button "Publish" at bounding box center [957, 120] width 192 height 22
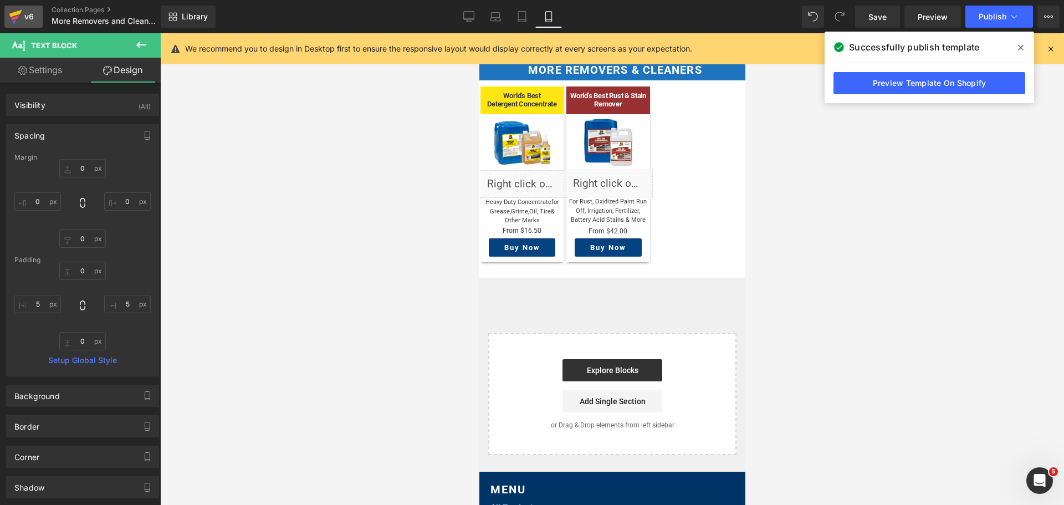
click at [22, 21] on div "v6" at bounding box center [29, 16] width 14 height 14
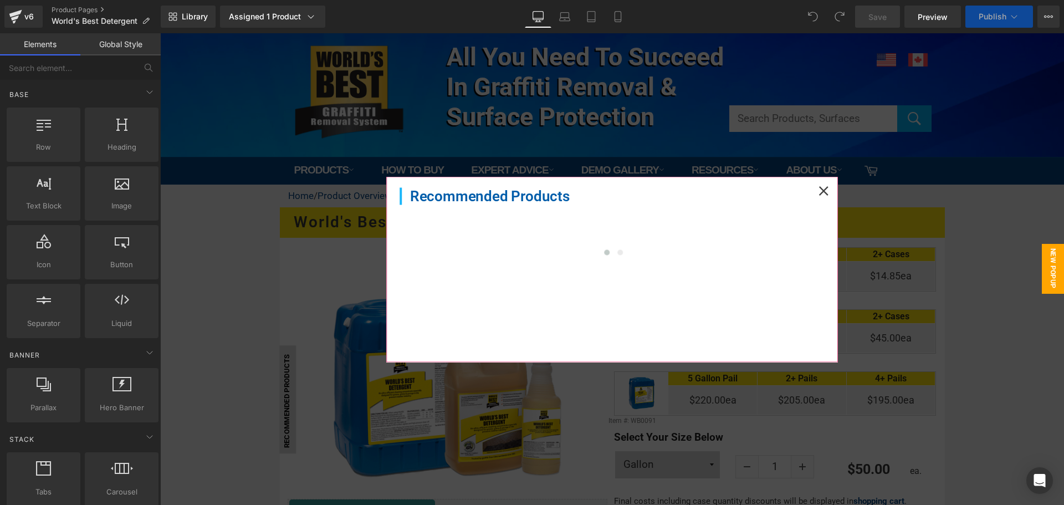
click at [819, 188] on icon at bounding box center [823, 190] width 9 height 9
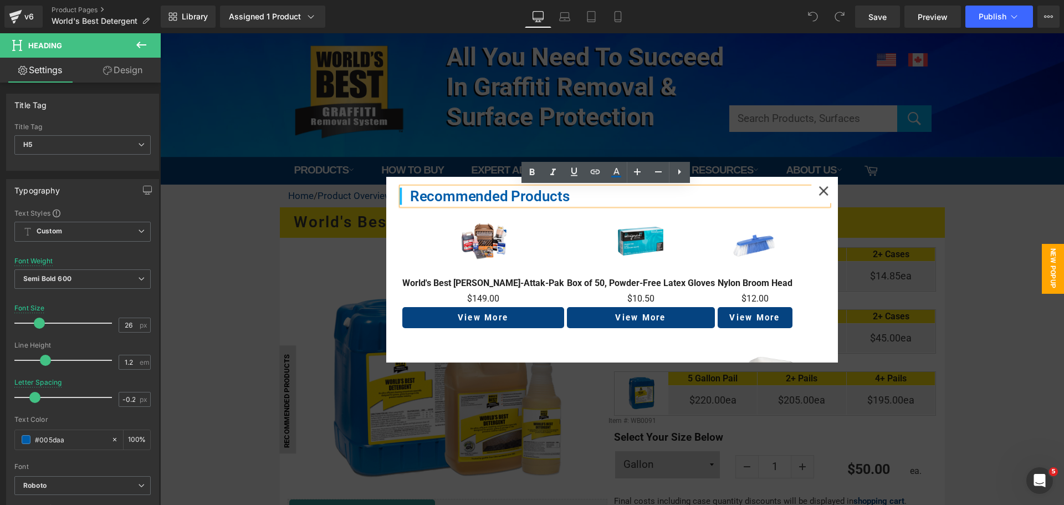
click at [819, 191] on icon at bounding box center [823, 190] width 9 height 9
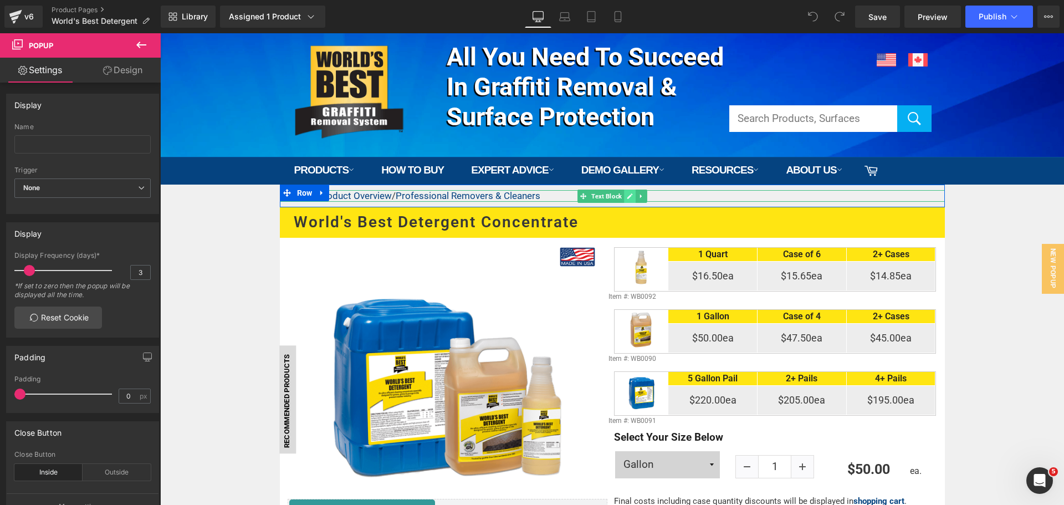
click at [624, 196] on link at bounding box center [630, 196] width 12 height 13
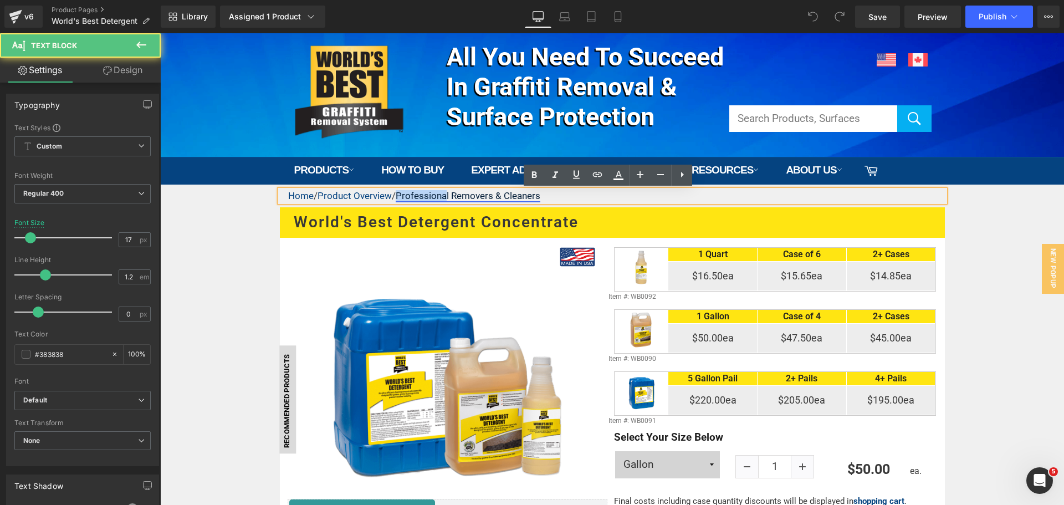
drag, startPoint x: 451, startPoint y: 194, endPoint x: 402, endPoint y: 196, distance: 49.3
click at [402, 196] on link "Professional Removers & Cleaners" at bounding box center [468, 195] width 145 height 11
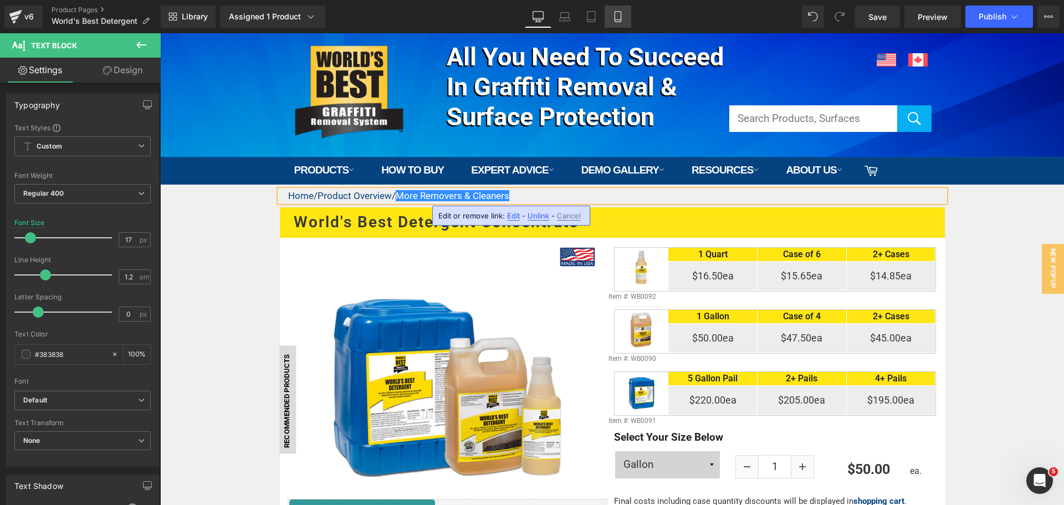
click at [621, 14] on icon at bounding box center [617, 16] width 11 height 11
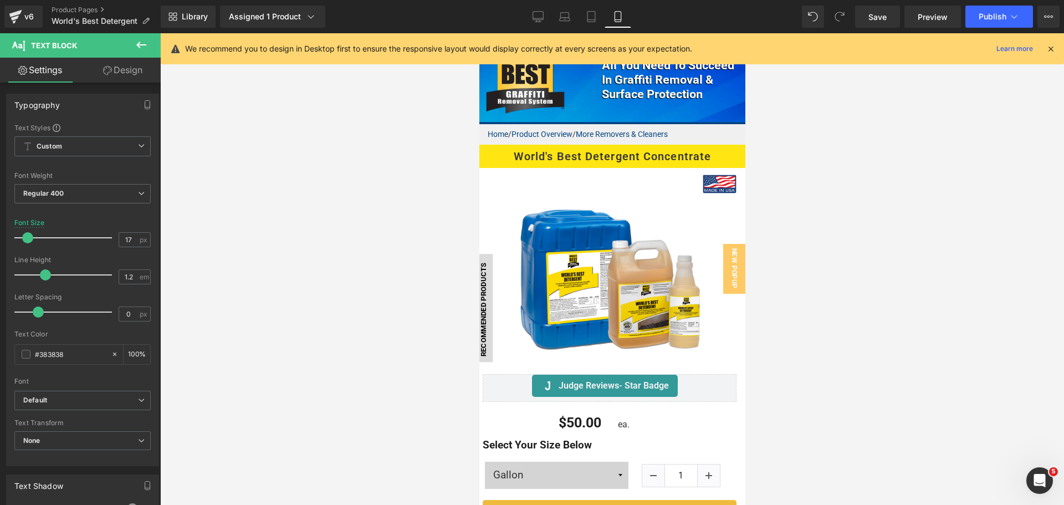
drag, startPoint x: 802, startPoint y: 165, endPoint x: 1025, endPoint y: 2, distance: 276.3
click at [805, 165] on div at bounding box center [612, 269] width 904 height 472
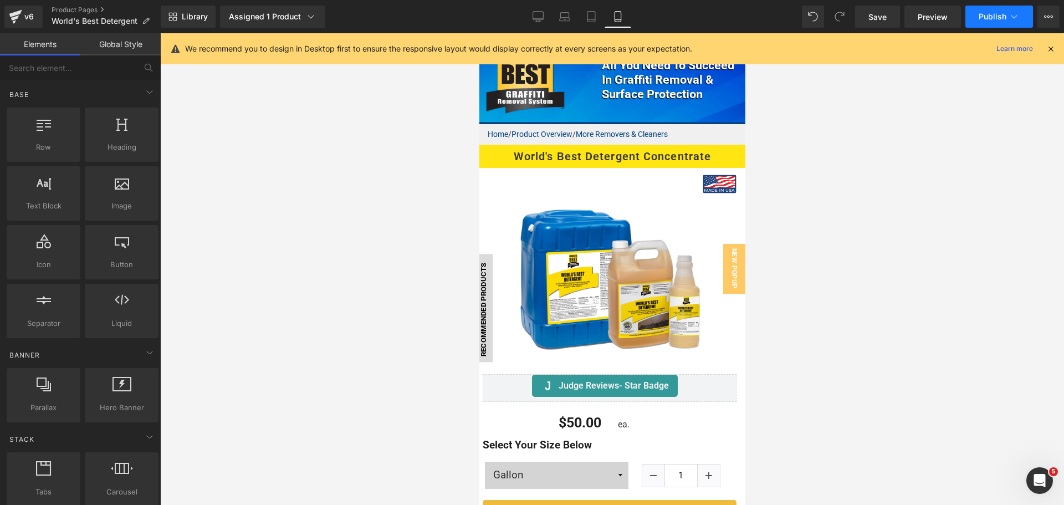
click at [995, 18] on span "Publish" at bounding box center [993, 16] width 28 height 9
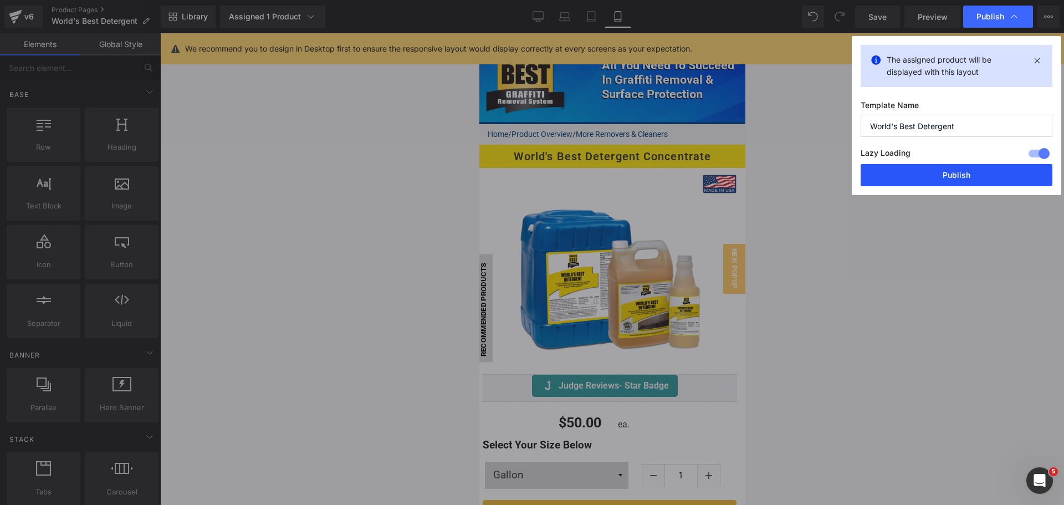
click at [913, 181] on button "Publish" at bounding box center [957, 175] width 192 height 22
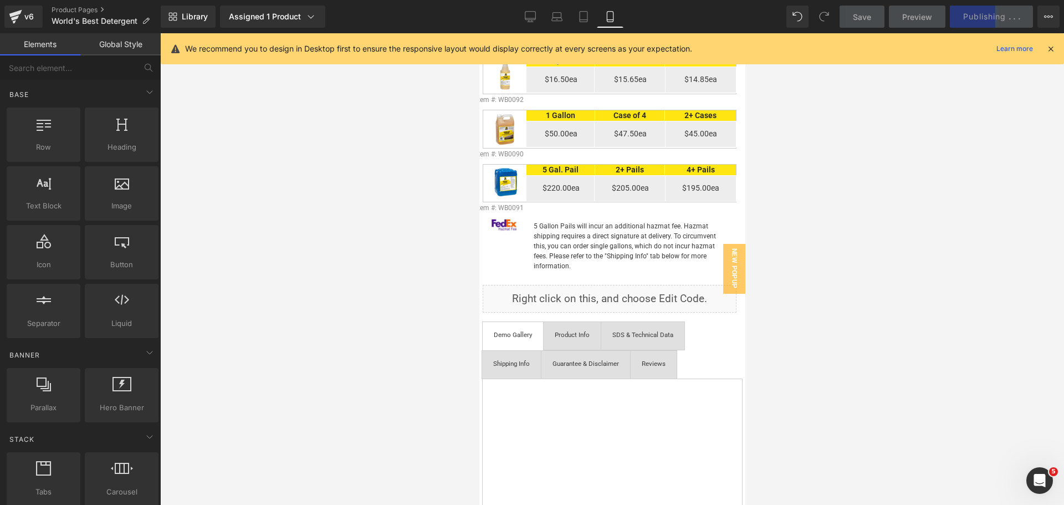
scroll to position [499, 0]
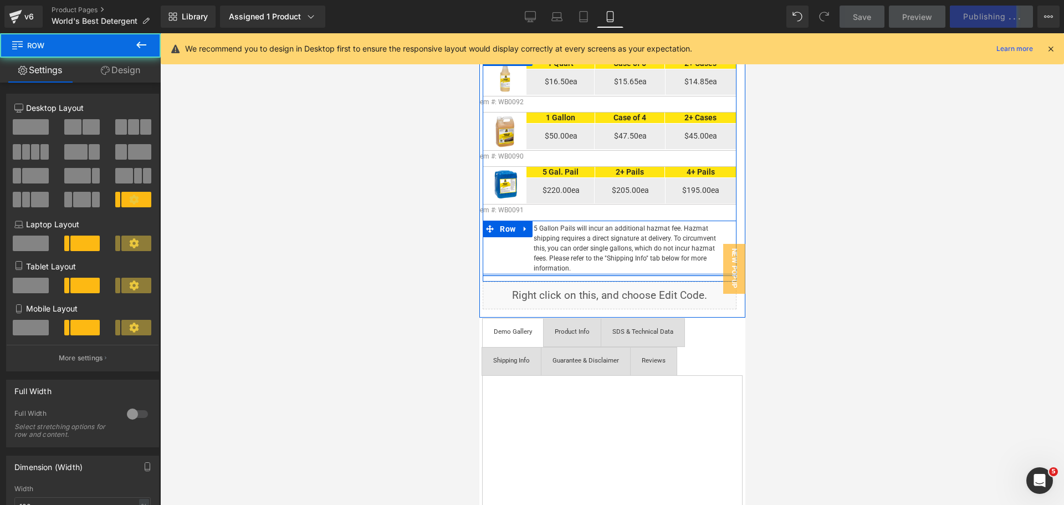
drag, startPoint x: 547, startPoint y: 277, endPoint x: 553, endPoint y: 264, distance: 14.1
click at [548, 266] on div "Image 5 Gallon Pails will incur an additional hazmat fee. Hazmat shipping requi…" at bounding box center [609, 248] width 254 height 55
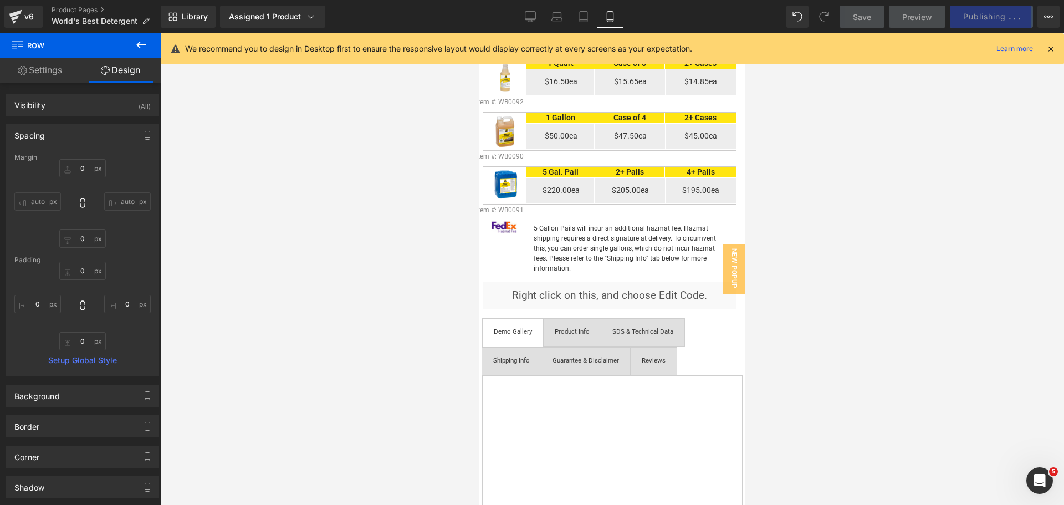
click at [853, 248] on div at bounding box center [612, 269] width 904 height 472
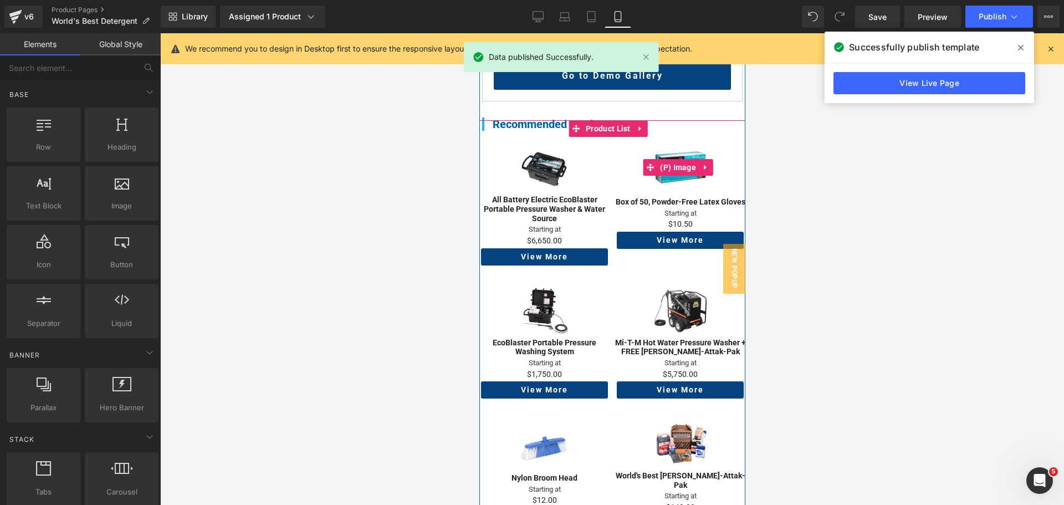
scroll to position [1053, 0]
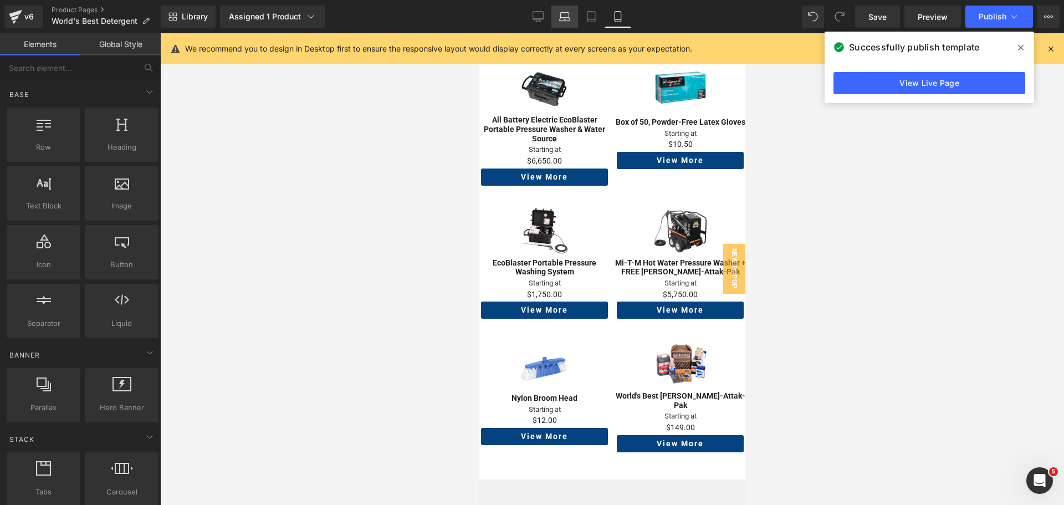
click at [569, 14] on icon at bounding box center [564, 16] width 11 height 11
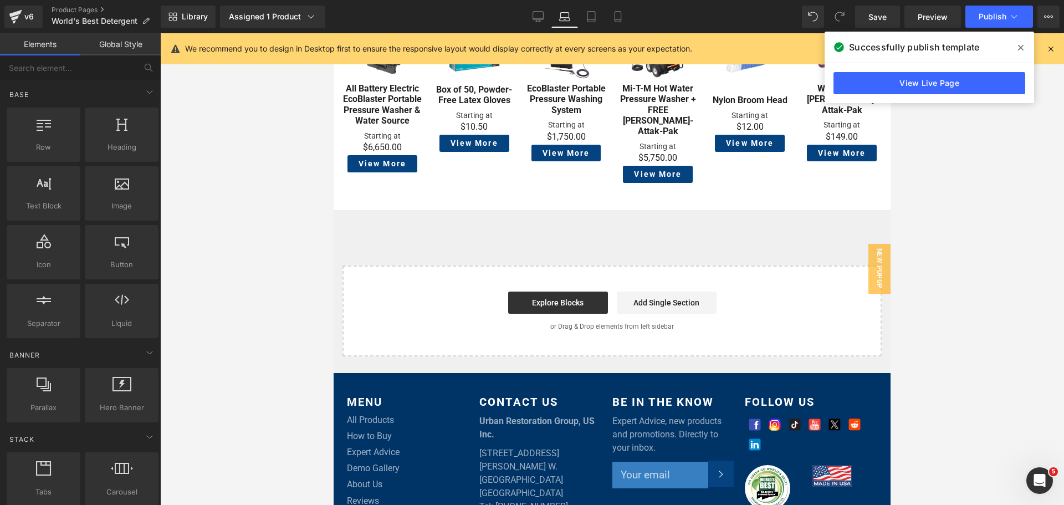
scroll to position [808, 0]
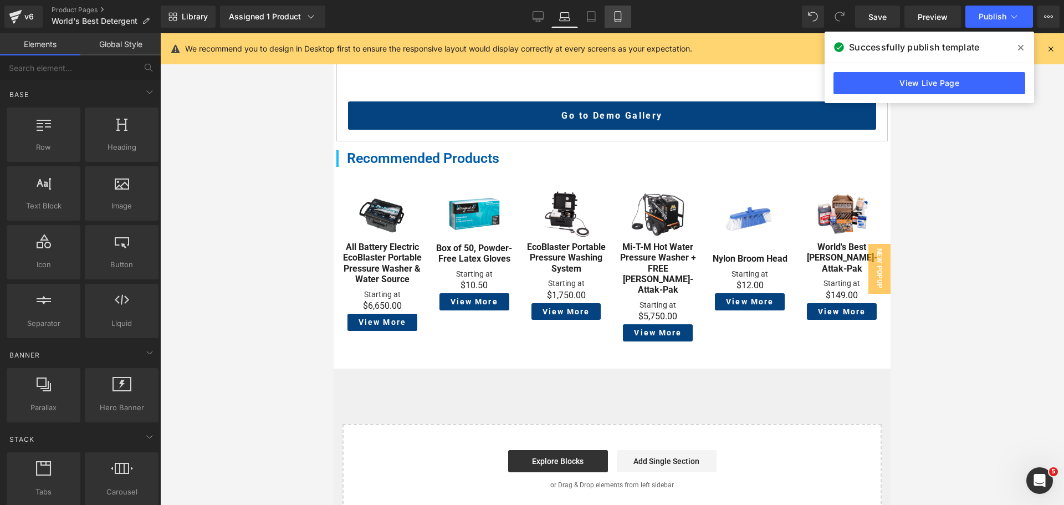
click at [621, 19] on icon at bounding box center [618, 17] width 6 height 11
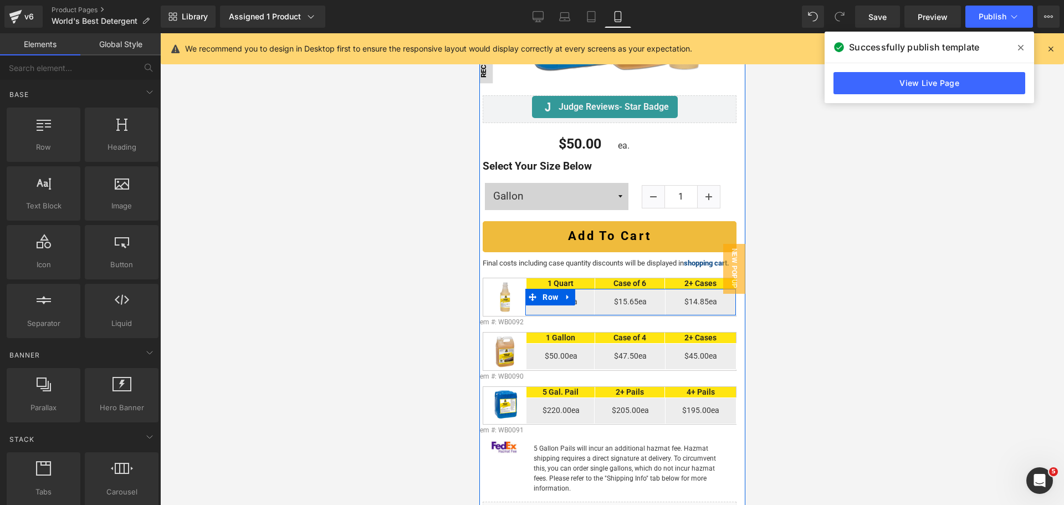
scroll to position [0, 0]
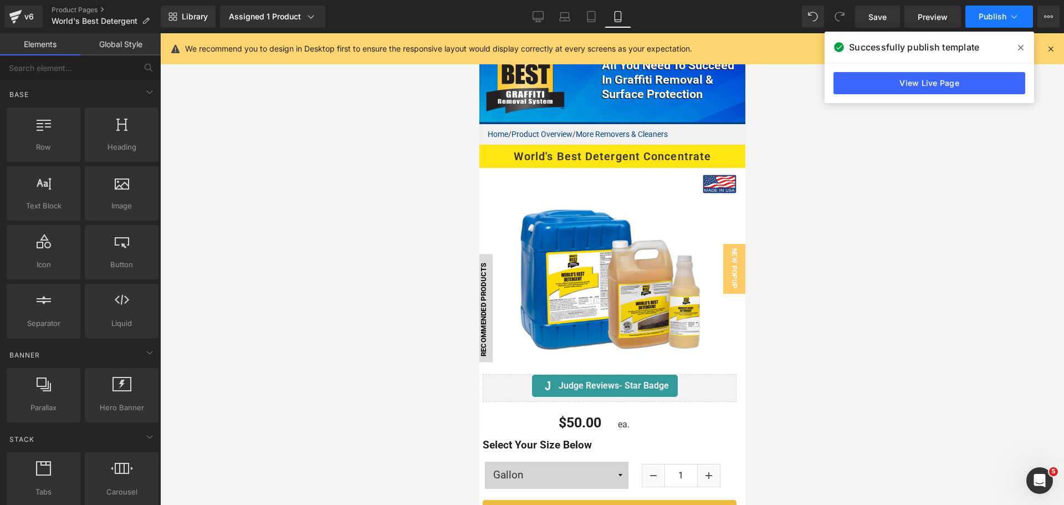
click at [986, 19] on span "Publish" at bounding box center [993, 16] width 28 height 9
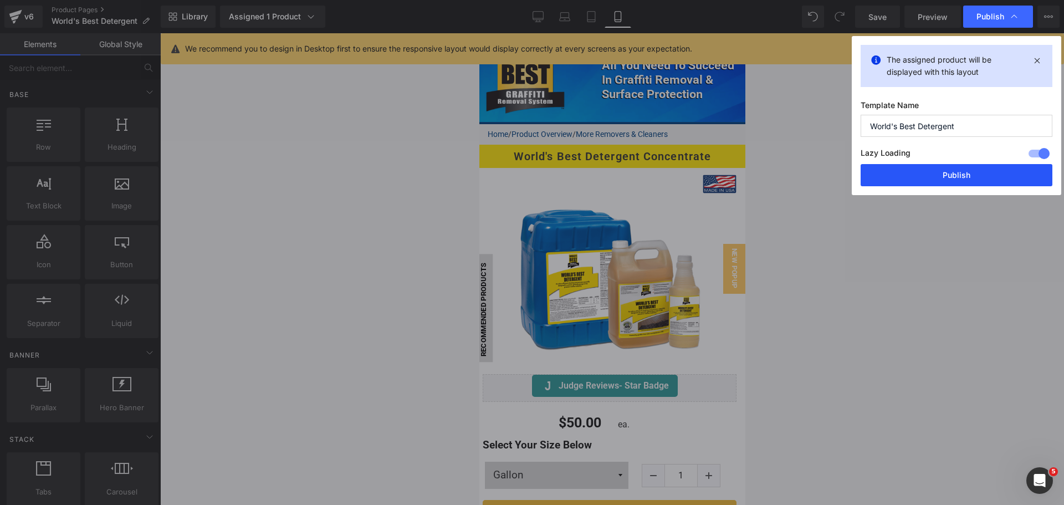
click at [935, 174] on button "Publish" at bounding box center [957, 175] width 192 height 22
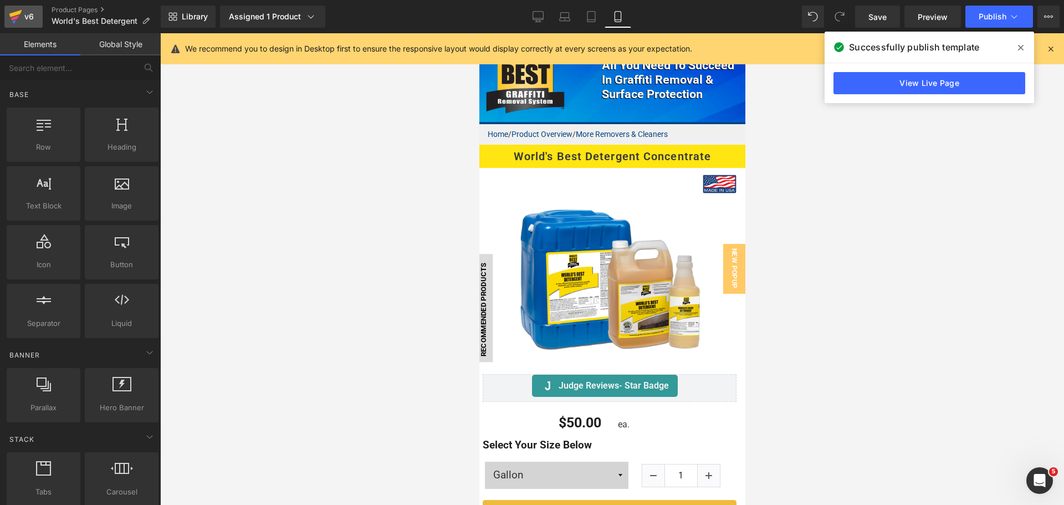
click at [23, 20] on div "v6" at bounding box center [29, 16] width 14 height 14
